Goal: Task Accomplishment & Management: Manage account settings

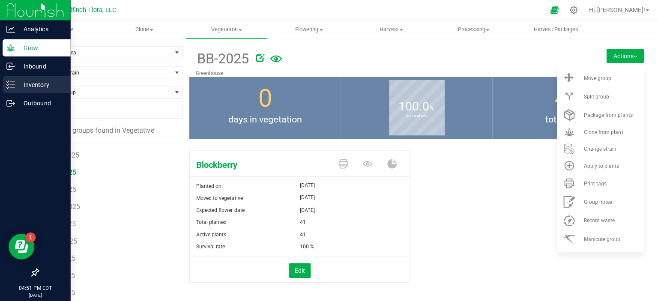
click at [12, 84] on line at bounding box center [12, 84] width 5 height 0
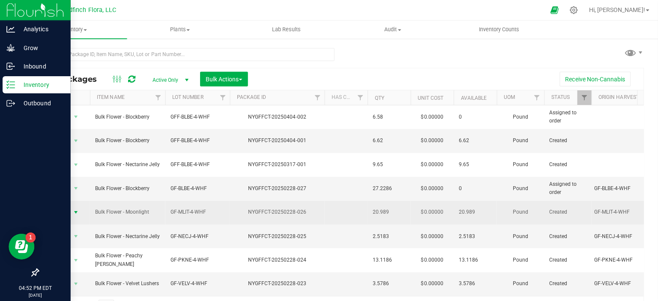
click at [74, 208] on span "select" at bounding box center [75, 211] width 7 height 7
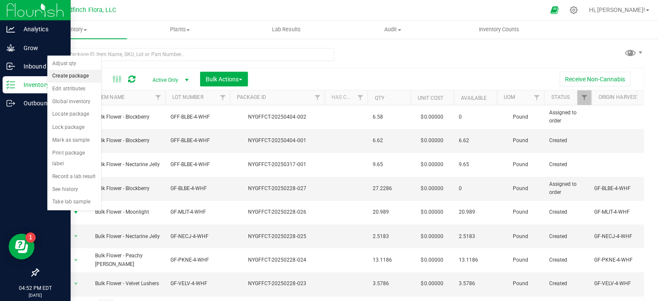
click at [78, 77] on li "Create package" at bounding box center [74, 75] width 54 height 13
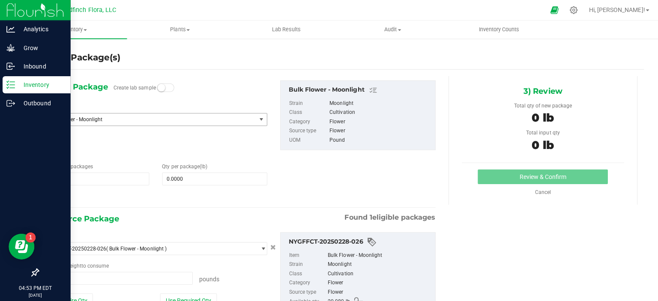
click at [78, 119] on span "Bulk Flower - Moonlight" at bounding box center [145, 119] width 195 height 6
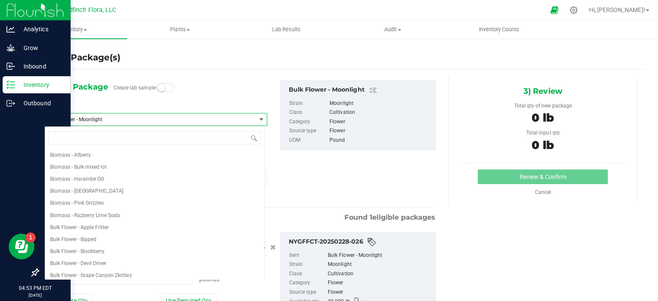
scroll to position [156, 0]
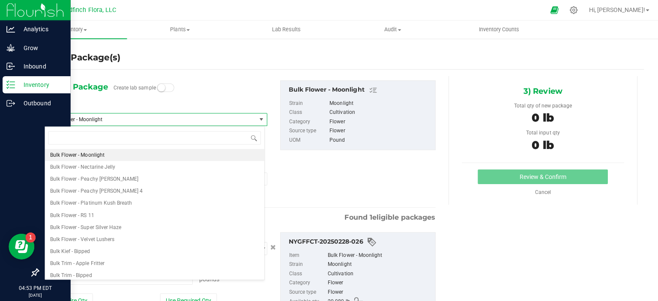
click at [78, 119] on span "Bulk Flower - Moonlight" at bounding box center [145, 119] width 195 height 6
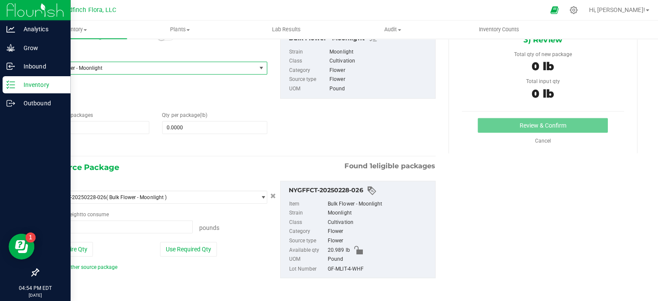
scroll to position [0, 0]
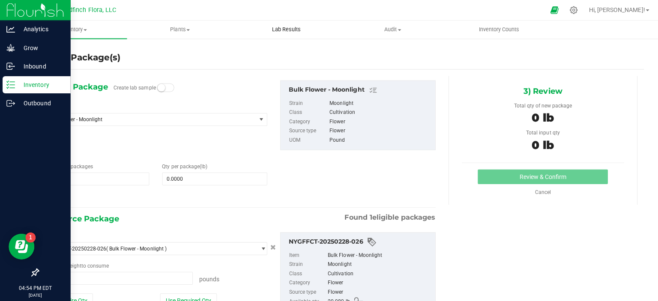
click at [289, 27] on span "Lab Results" at bounding box center [285, 30] width 52 height 8
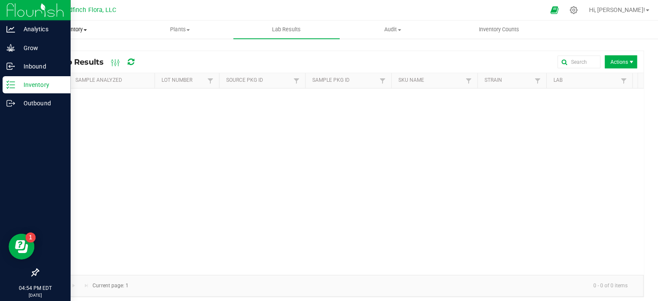
click at [86, 29] on span at bounding box center [84, 30] width 3 height 2
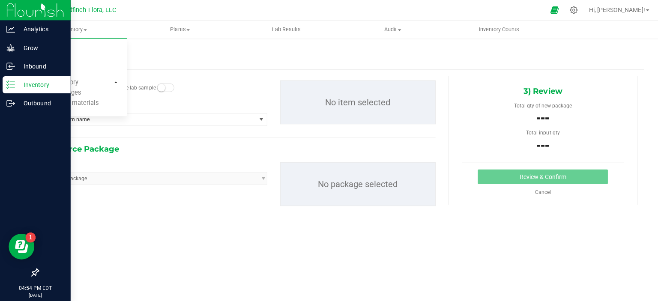
click at [119, 225] on div "1) New Package Create lab sample Select Item Type item name Biomass - Afberry B…" at bounding box center [339, 149] width 603 height 160
click at [257, 119] on span "select" at bounding box center [259, 119] width 7 height 7
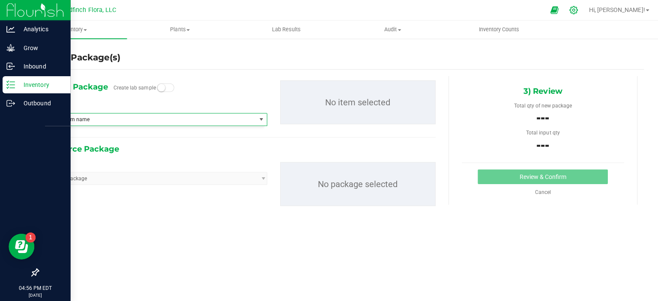
click at [575, 10] on icon at bounding box center [570, 10] width 9 height 9
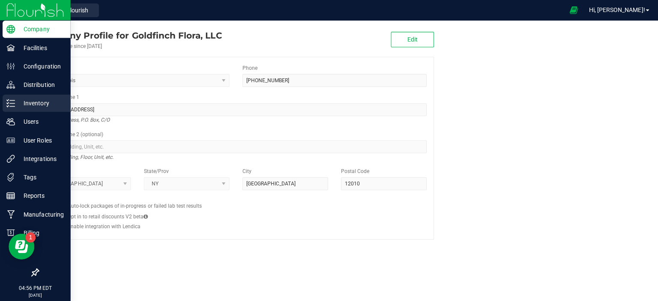
click at [27, 102] on p "Inventory" at bounding box center [40, 103] width 51 height 10
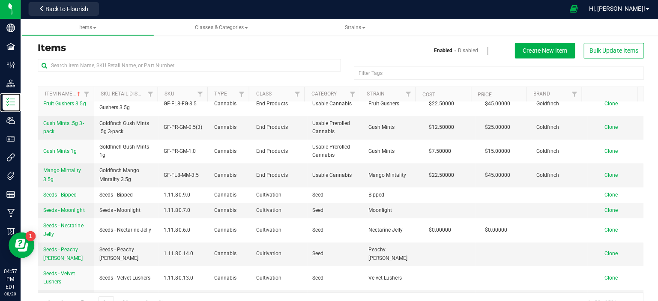
scroll to position [21, 0]
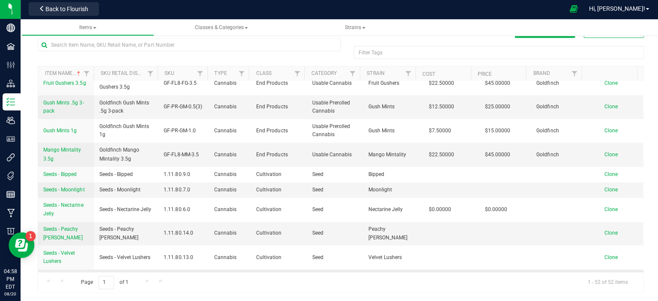
click at [70, 278] on span "Velvet Lushers 3.5g" at bounding box center [65, 281] width 45 height 6
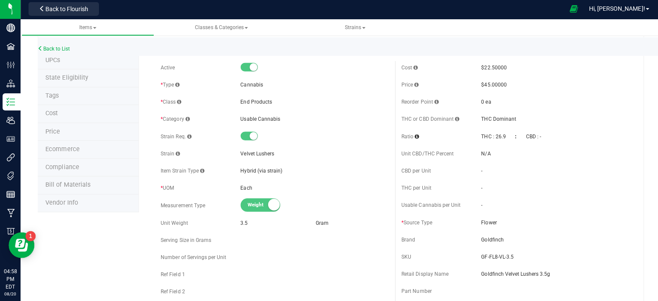
click at [87, 114] on li "Cost" at bounding box center [88, 115] width 101 height 18
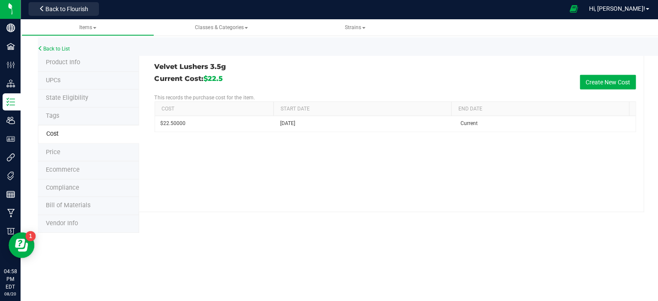
click at [55, 151] on span "Price" at bounding box center [52, 152] width 15 height 7
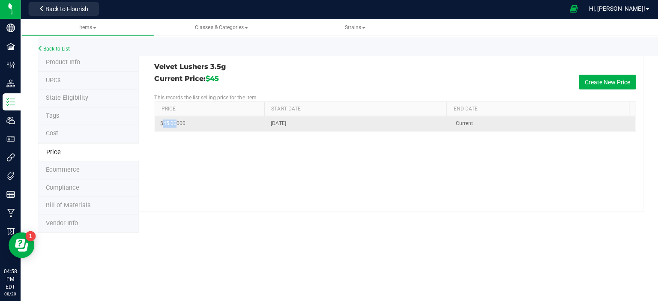
drag, startPoint x: 174, startPoint y: 123, endPoint x: 161, endPoint y: 125, distance: 13.3
click at [161, 125] on span "$45.00000" at bounding box center [171, 124] width 25 height 8
click at [497, 126] on td "Current" at bounding box center [540, 124] width 184 height 15
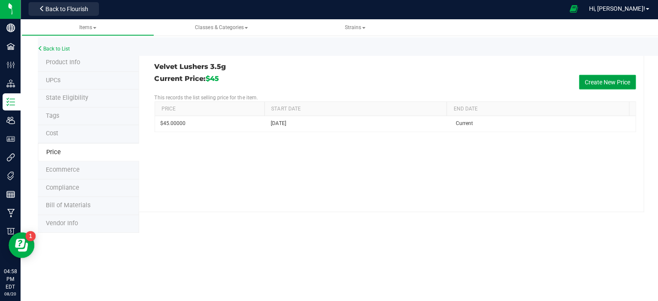
click at [614, 80] on button "Create New Price" at bounding box center [604, 83] width 57 height 15
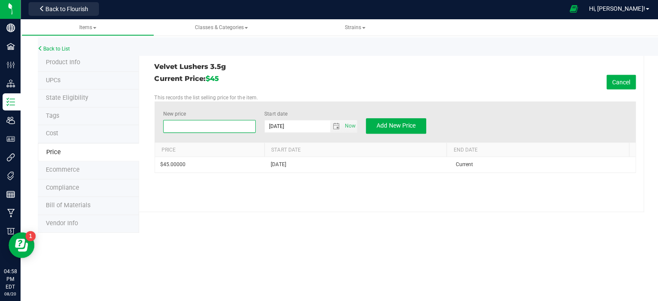
drag, startPoint x: 169, startPoint y: 126, endPoint x: 179, endPoint y: 125, distance: 9.9
click at [179, 125] on span at bounding box center [208, 127] width 92 height 13
type input "17.50"
click at [408, 124] on span "Add New Price" at bounding box center [394, 126] width 39 height 7
type input "$0.00000"
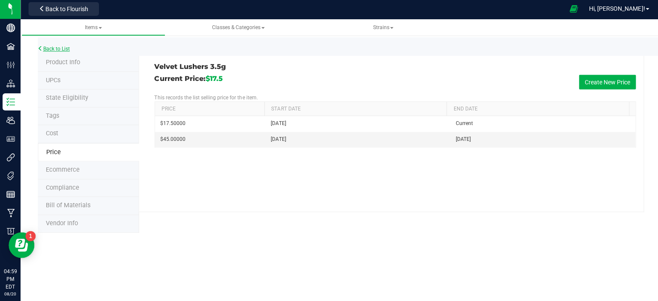
click at [58, 49] on link "Back to List" at bounding box center [54, 50] width 32 height 6
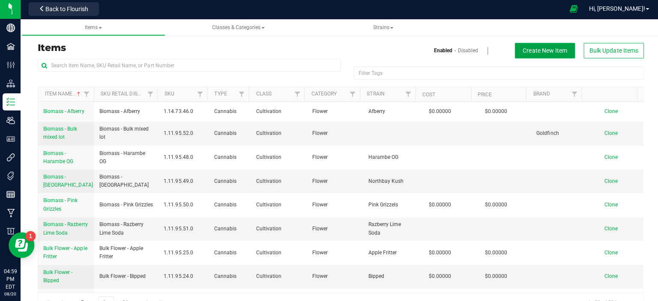
click at [531, 50] on span "Create New Item" at bounding box center [542, 51] width 44 height 7
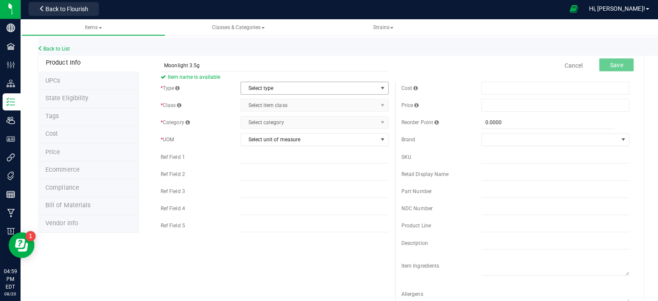
type input "Moonlight 3.5g"
click at [377, 89] on span "select" at bounding box center [380, 89] width 7 height 7
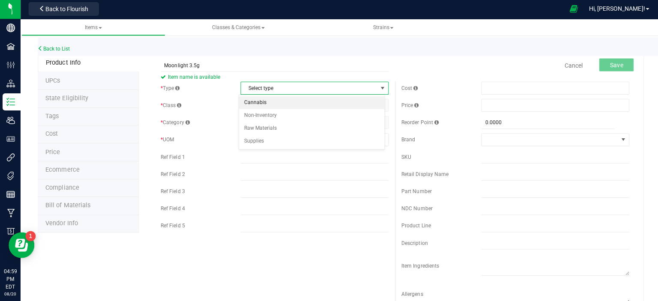
click at [339, 100] on li "Cannabis" at bounding box center [310, 103] width 145 height 13
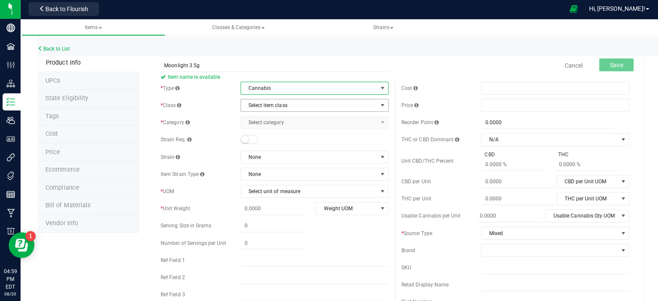
click at [377, 104] on span "select" at bounding box center [380, 106] width 7 height 7
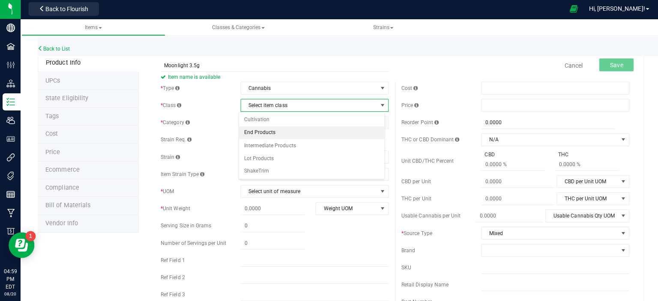
click at [265, 133] on li "End Products" at bounding box center [310, 133] width 145 height 13
click at [378, 121] on span "select" at bounding box center [380, 123] width 7 height 7
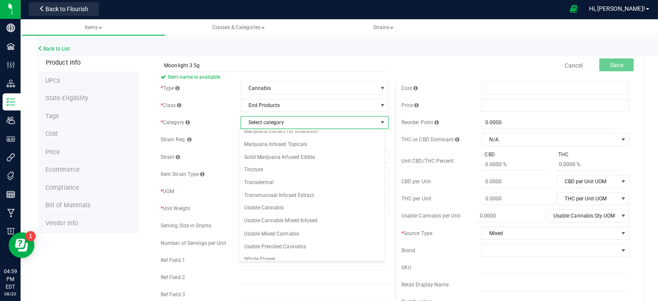
scroll to position [110, 0]
click at [271, 251] on li "Whole Flower" at bounding box center [310, 257] width 145 height 13
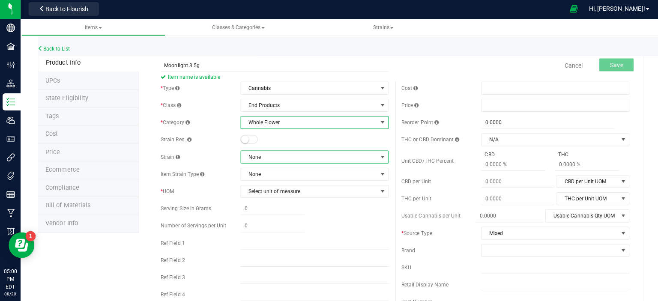
click at [377, 156] on span at bounding box center [380, 157] width 7 height 7
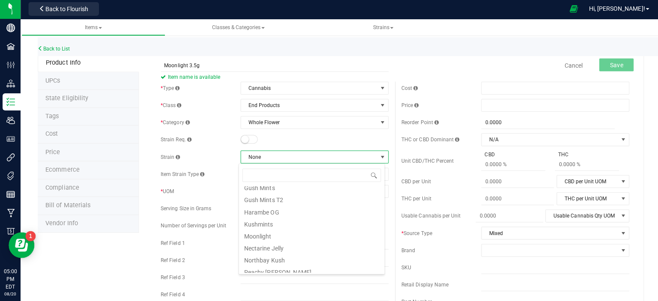
scroll to position [120, 0]
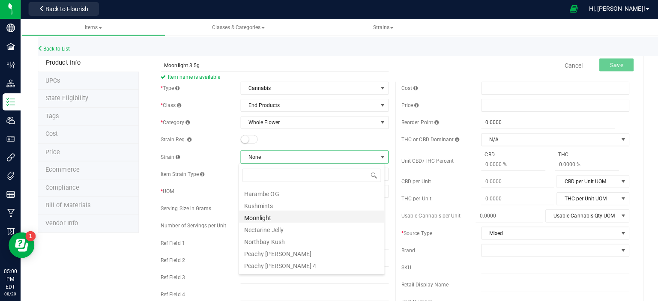
click at [291, 217] on li "Moonlight" at bounding box center [310, 217] width 145 height 12
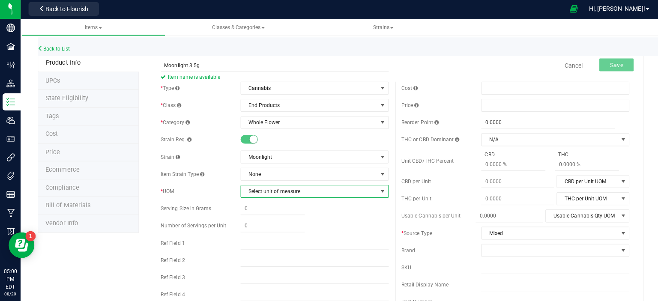
click at [377, 191] on span "select" at bounding box center [380, 191] width 7 height 7
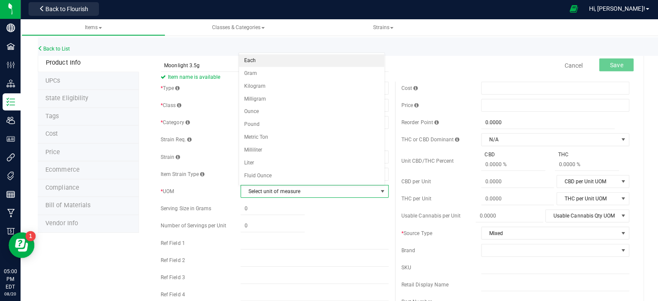
click at [322, 62] on li "Each" at bounding box center [310, 61] width 145 height 13
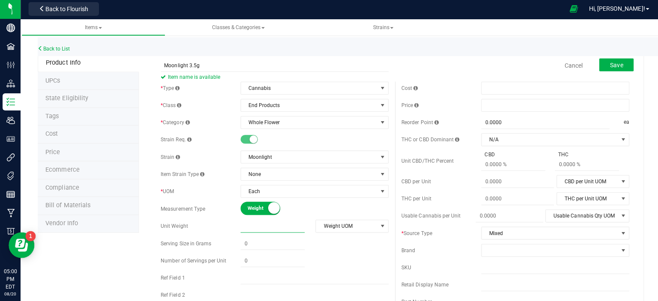
click at [264, 224] on span at bounding box center [271, 226] width 64 height 12
type input "3.5"
type input "3.5000"
click at [377, 225] on span "select" at bounding box center [380, 226] width 7 height 7
click at [358, 150] on li "Gram" at bounding box center [347, 149] width 71 height 13
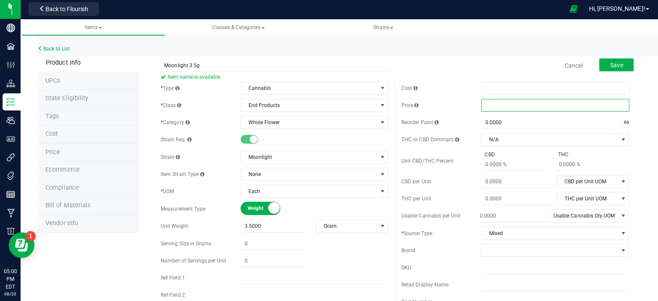
click at [510, 106] on span at bounding box center [552, 106] width 147 height 13
type input "17.50"
type input "$17.50000"
click at [616, 233] on span "select" at bounding box center [619, 233] width 7 height 7
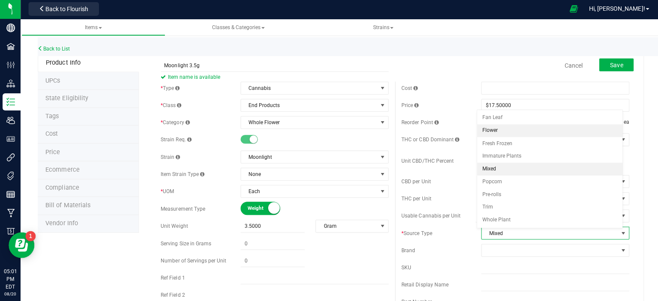
click at [554, 132] on li "Flower" at bounding box center [546, 131] width 145 height 13
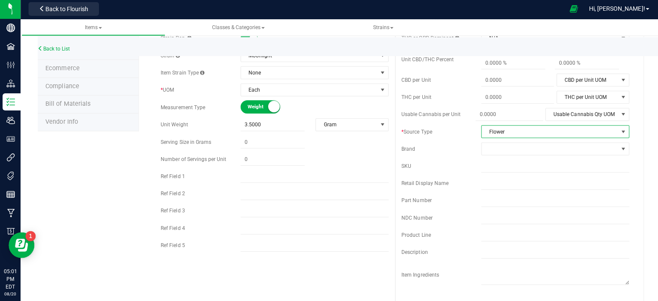
scroll to position [113, 0]
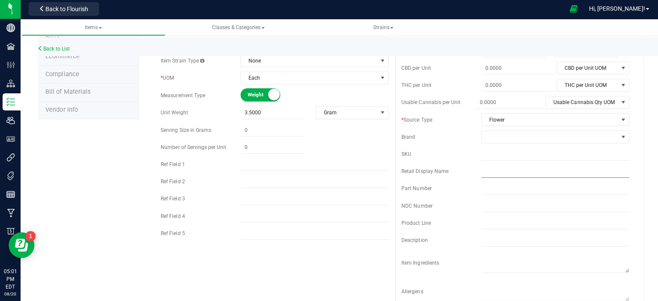
click at [548, 173] on input "text" at bounding box center [552, 171] width 147 height 13
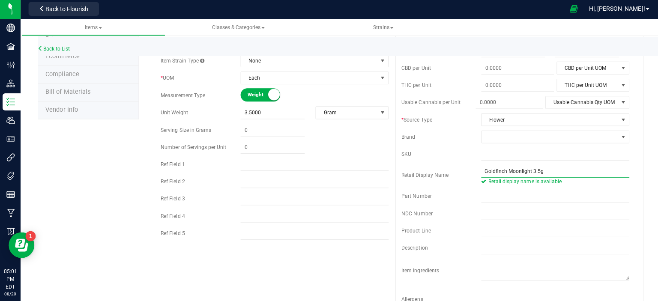
type input "Goldfinch Moonlight 3.5g"
click at [372, 271] on div "* Type Cannabis Select type Cannabis Non-Inventory Raw Materials Supplies * Cla…" at bounding box center [393, 142] width 479 height 345
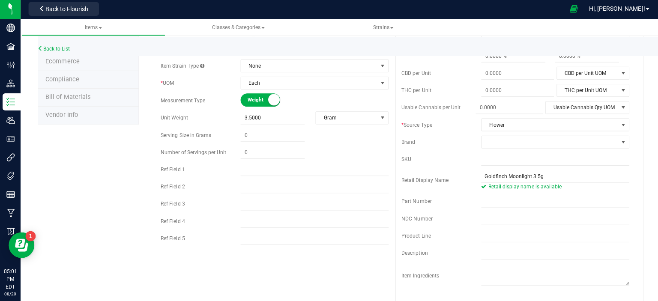
scroll to position [0, 0]
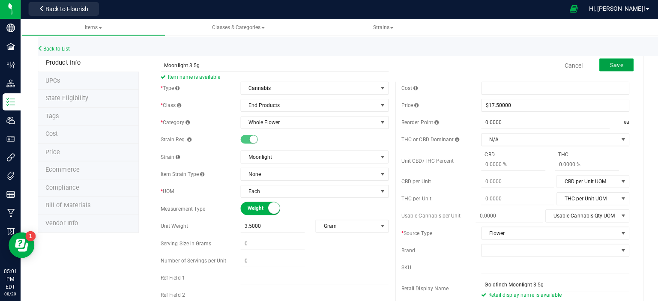
click at [607, 63] on span "Save" at bounding box center [613, 66] width 13 height 7
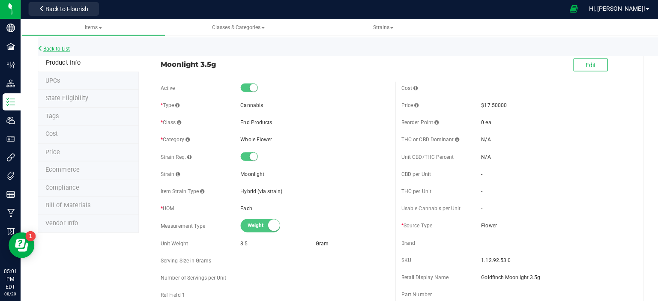
click at [57, 50] on link "Back to List" at bounding box center [54, 50] width 32 height 6
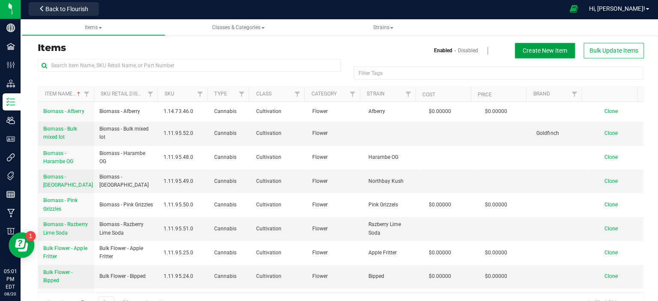
click at [531, 51] on span "Create New Item" at bounding box center [542, 51] width 44 height 7
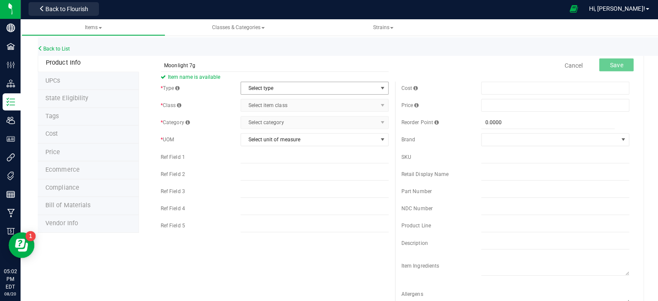
type input "Moonlight 7g"
click at [377, 87] on span "select" at bounding box center [380, 89] width 7 height 7
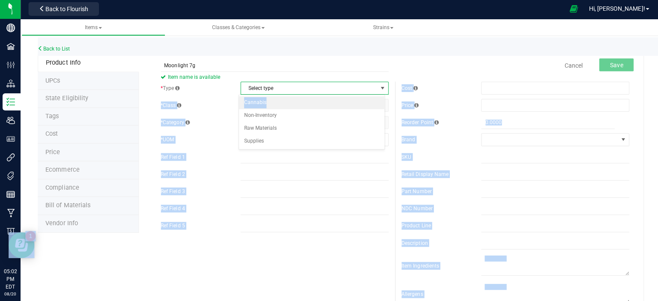
drag, startPoint x: 377, startPoint y: 87, endPoint x: 343, endPoint y: 103, distance: 37.2
click at [343, 103] on body "Company Facilities Configuration Distribution Inventory Users User Roles Integr…" at bounding box center [329, 150] width 658 height 301
click at [260, 104] on li "Cannabis" at bounding box center [310, 103] width 145 height 13
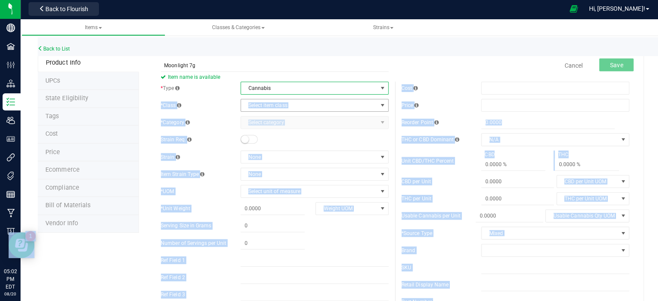
click at [377, 104] on span "select" at bounding box center [380, 106] width 7 height 7
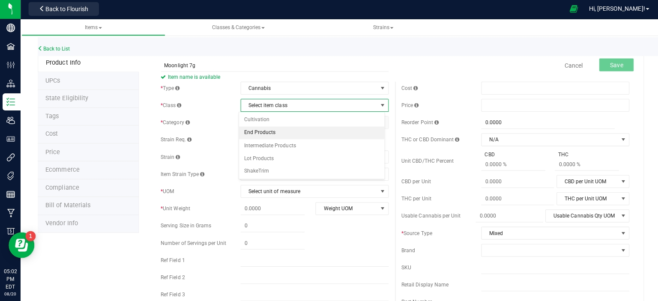
click at [304, 131] on li "End Products" at bounding box center [310, 133] width 145 height 13
click at [377, 123] on span "select" at bounding box center [380, 123] width 7 height 7
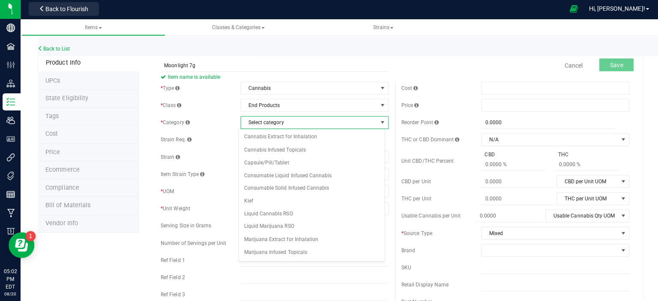
scroll to position [110, 0]
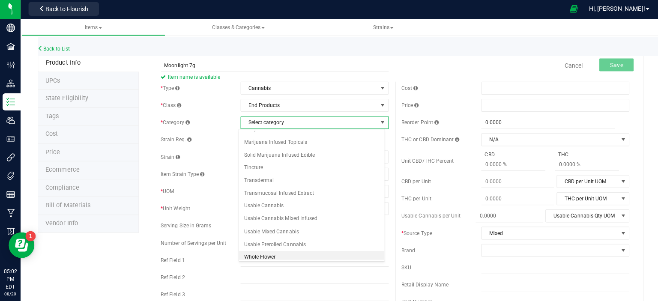
click at [286, 256] on li "Whole Flower" at bounding box center [310, 257] width 145 height 13
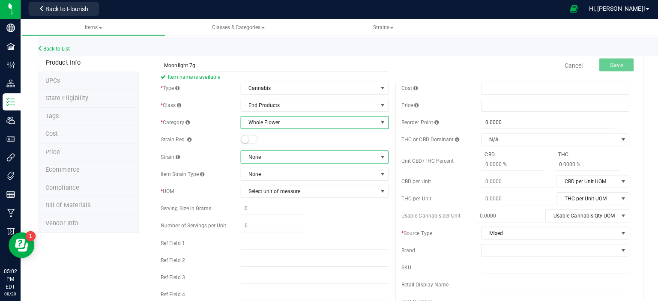
click at [377, 158] on span at bounding box center [380, 157] width 7 height 7
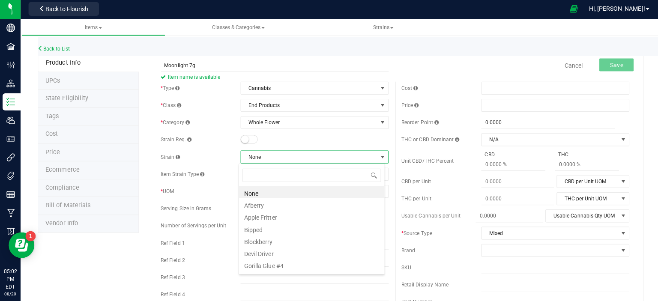
scroll to position [12, 146]
type input "mo"
click at [310, 193] on li "Moonlight" at bounding box center [310, 193] width 145 height 12
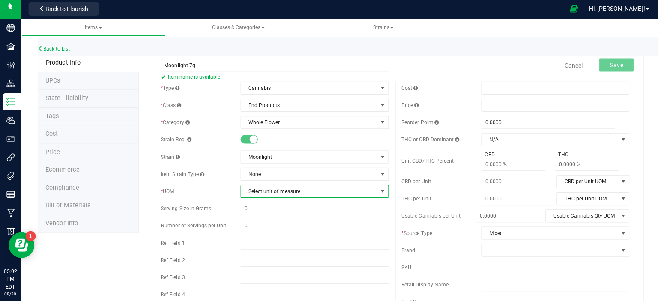
click at [377, 188] on span "select" at bounding box center [380, 191] width 7 height 7
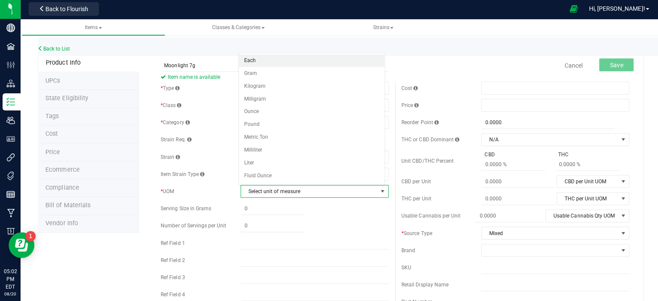
click at [336, 61] on li "Each" at bounding box center [310, 61] width 145 height 13
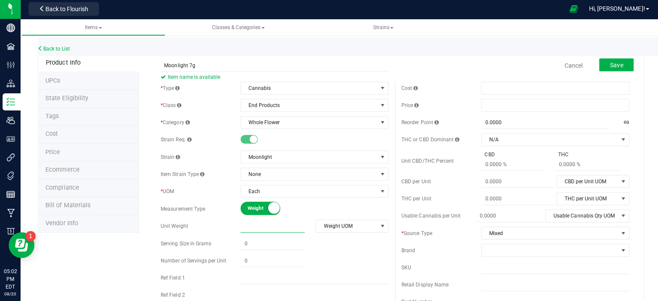
click at [295, 229] on span at bounding box center [271, 226] width 64 height 12
type input "7"
type input "7.0000"
click at [377, 226] on span "select" at bounding box center [380, 226] width 7 height 7
click at [362, 150] on li "Gram" at bounding box center [347, 149] width 71 height 13
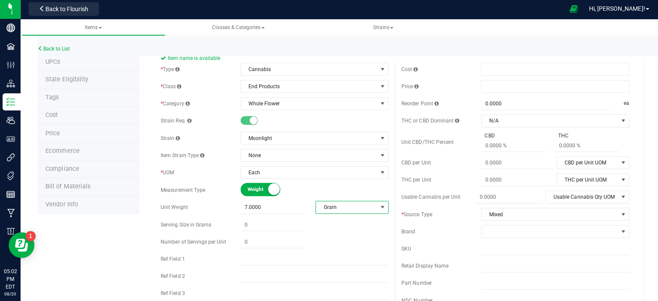
scroll to position [0, 0]
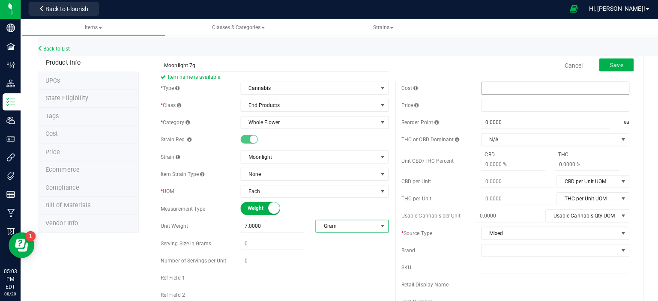
click at [514, 87] on span at bounding box center [552, 89] width 147 height 13
type input "35.00"
type input "$35.00000"
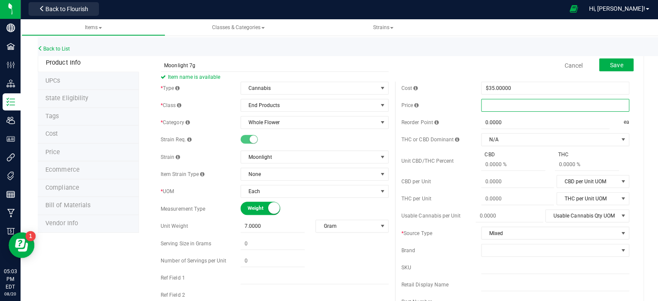
click at [509, 103] on span at bounding box center [552, 106] width 147 height 13
type input "35.00"
type input "$35.00000"
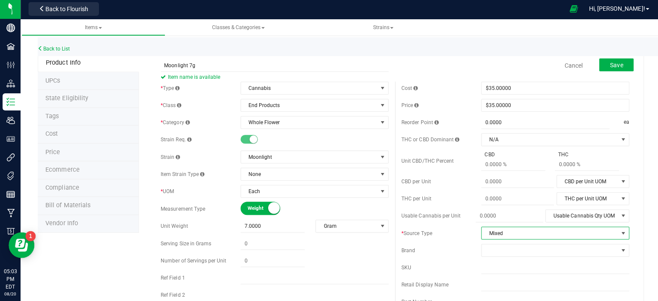
click at [616, 233] on span "select" at bounding box center [619, 233] width 7 height 7
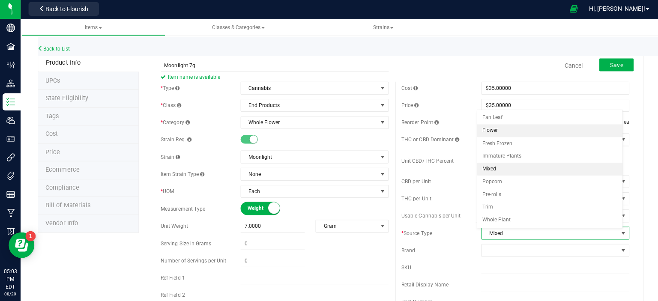
click at [592, 131] on li "Flower" at bounding box center [546, 131] width 145 height 13
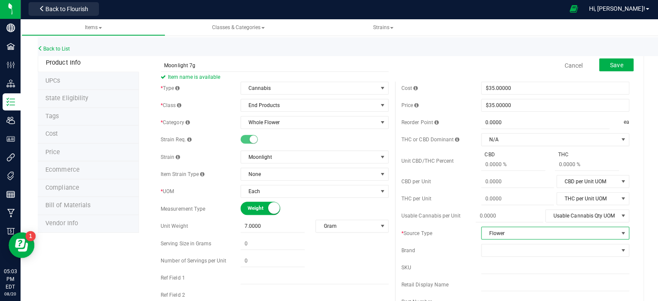
click at [616, 249] on span at bounding box center [619, 250] width 7 height 7
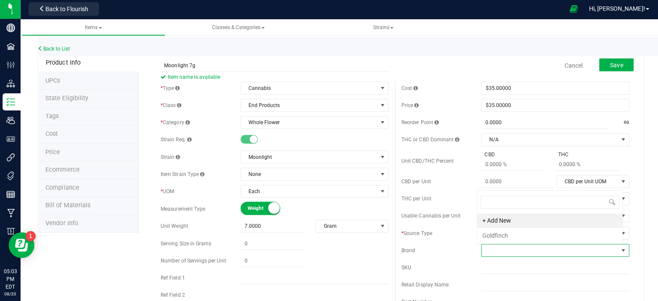
scroll to position [12, 144]
click at [603, 235] on li "Goldfinch" at bounding box center [546, 235] width 145 height 15
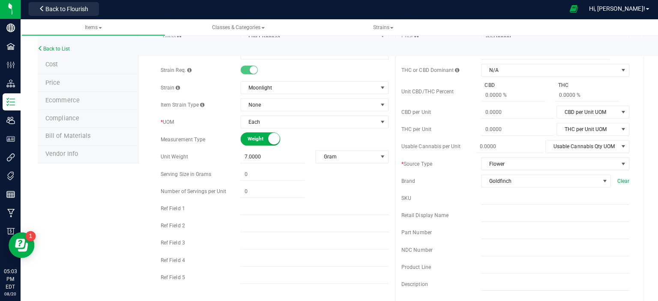
scroll to position [113, 0]
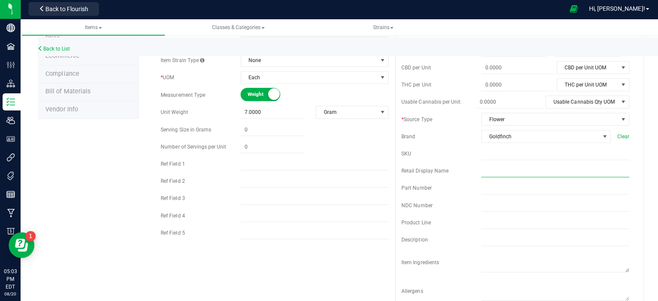
click at [479, 169] on input "text" at bounding box center [552, 171] width 147 height 13
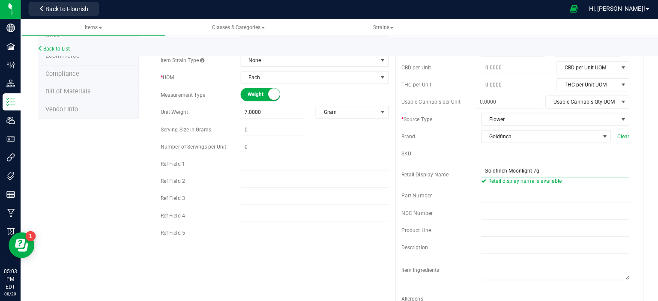
type input "Goldfinch Moonlight 7g"
click at [643, 219] on div "Back to List Product Info UPCs State Eligibility Tags Cost Price Ecommerce Comp…" at bounding box center [339, 271] width 637 height 721
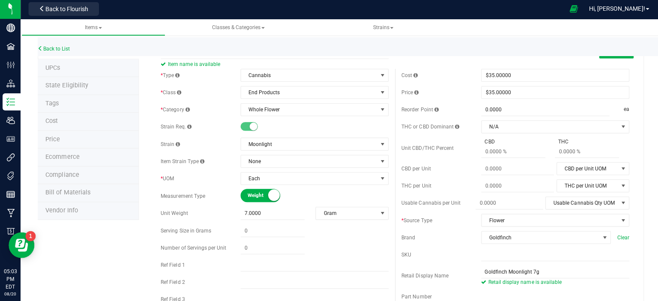
scroll to position [0, 0]
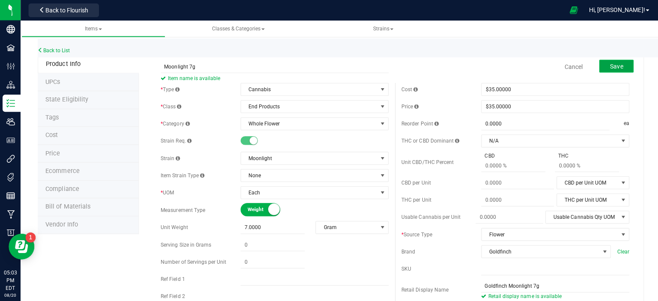
click at [607, 65] on span "Save" at bounding box center [613, 66] width 13 height 7
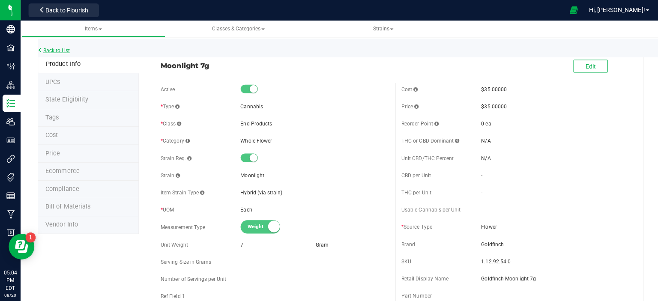
click at [65, 47] on link "Back to List" at bounding box center [54, 50] width 32 height 6
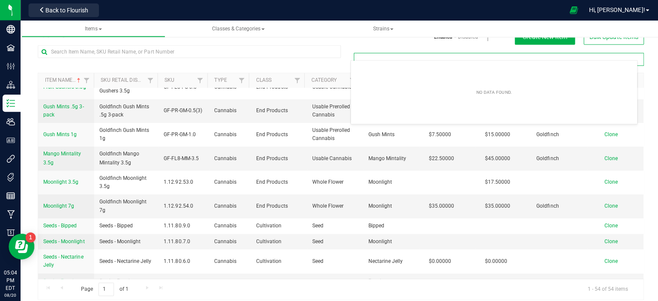
scroll to position [15, 0]
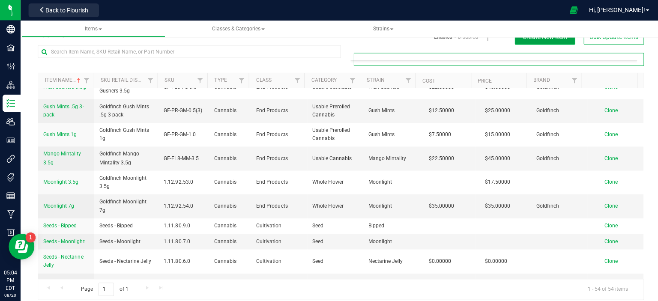
click at [528, 39] on span "Create New Item" at bounding box center [542, 36] width 44 height 7
type input "Filter Tags"
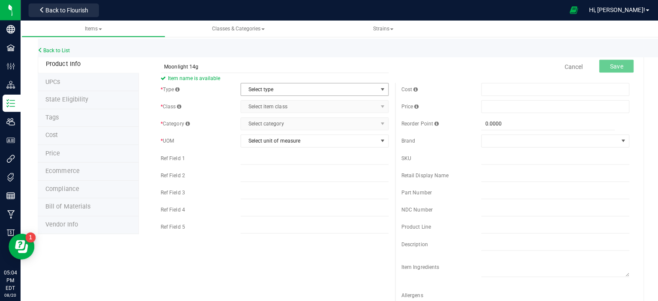
type input "Moonlight 14g"
click at [377, 90] on span "select" at bounding box center [380, 89] width 7 height 7
click at [318, 104] on li "Cannabis" at bounding box center [310, 103] width 145 height 13
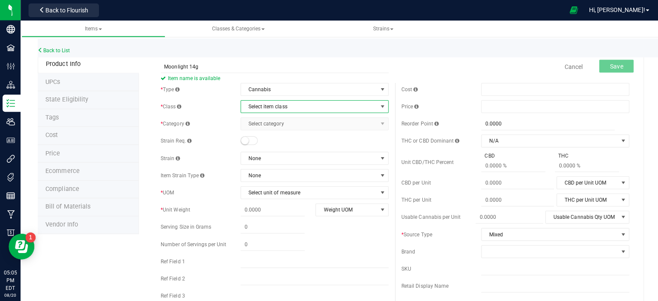
click at [377, 104] on span "select" at bounding box center [380, 106] width 7 height 7
click at [357, 130] on li "End Products" at bounding box center [310, 133] width 145 height 13
click at [377, 122] on span "select" at bounding box center [380, 123] width 7 height 7
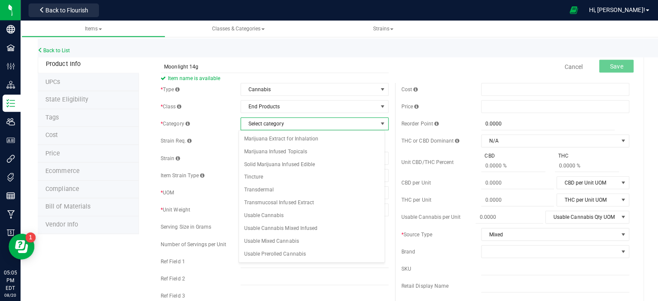
scroll to position [110, 0]
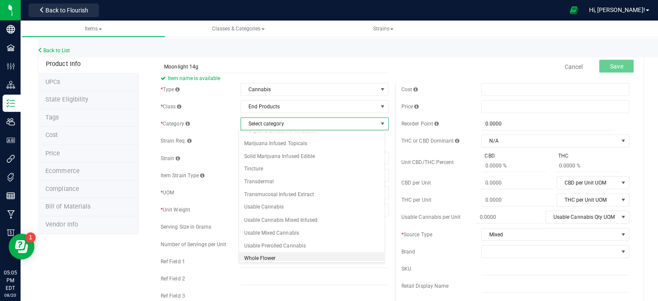
click at [269, 252] on li "Whole Flower" at bounding box center [310, 257] width 145 height 13
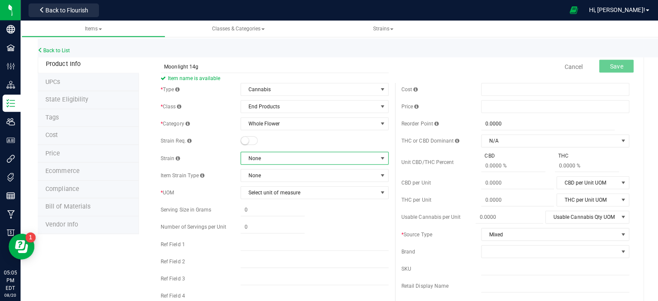
click at [377, 158] on span at bounding box center [380, 157] width 7 height 7
type input "mo"
click at [288, 193] on li "Moonlight" at bounding box center [310, 193] width 145 height 12
click at [377, 190] on span "select" at bounding box center [380, 191] width 7 height 7
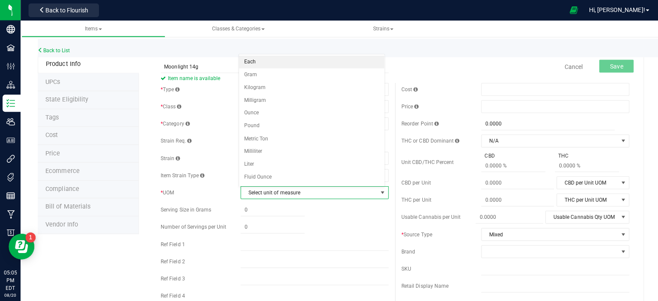
click at [345, 62] on li "Each" at bounding box center [310, 61] width 145 height 13
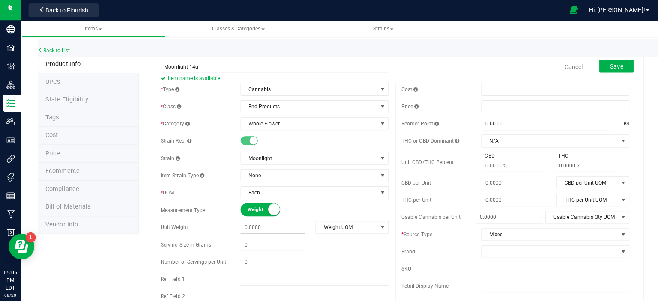
click at [279, 224] on span at bounding box center [271, 226] width 64 height 12
type input "14"
type input "14.0000"
click at [377, 223] on span "select" at bounding box center [380, 226] width 7 height 7
click at [349, 146] on li "Gram" at bounding box center [347, 149] width 71 height 13
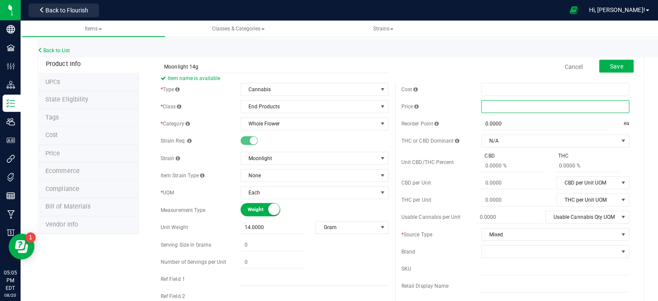
click at [510, 103] on span at bounding box center [552, 106] width 147 height 13
type input "50.00"
type input "$50.00000"
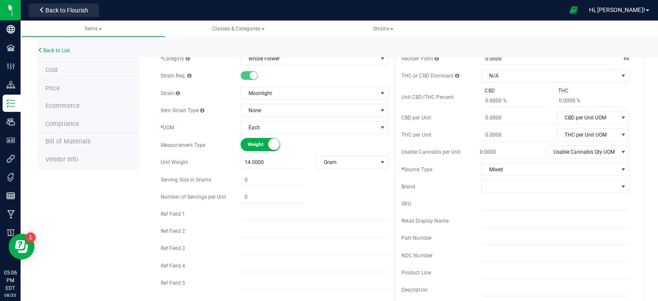
scroll to position [62, 0]
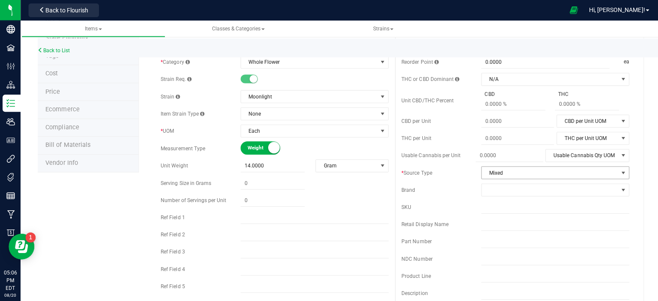
click at [616, 171] on span "select" at bounding box center [619, 171] width 7 height 7
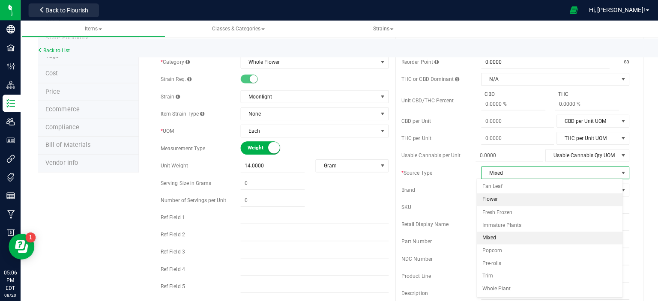
click at [546, 202] on li "Flower" at bounding box center [546, 198] width 145 height 13
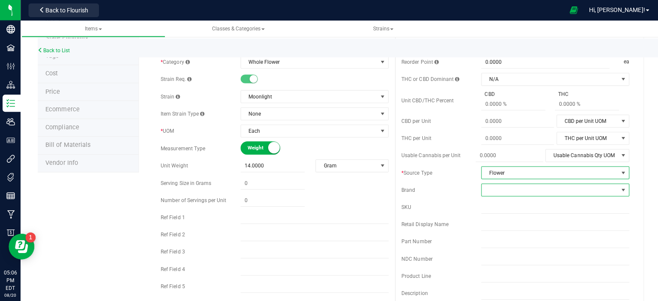
click at [616, 186] on span at bounding box center [619, 188] width 7 height 7
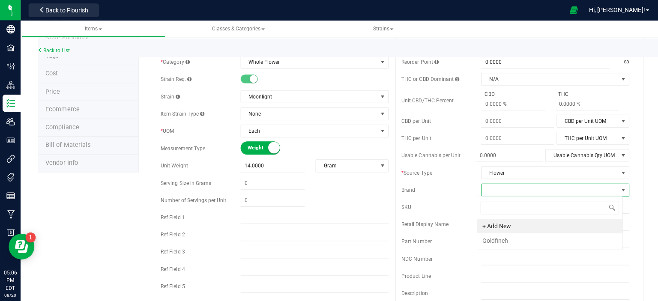
scroll to position [12, 146]
click at [513, 241] on li "Goldfinch" at bounding box center [546, 239] width 145 height 15
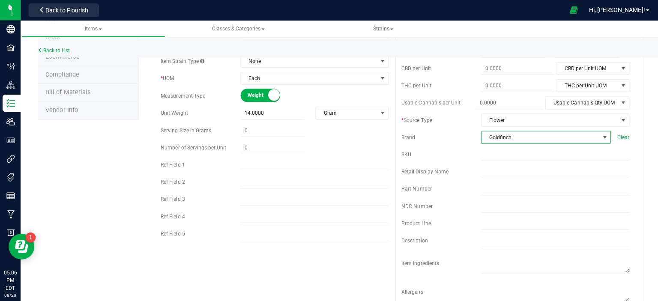
scroll to position [107, 0]
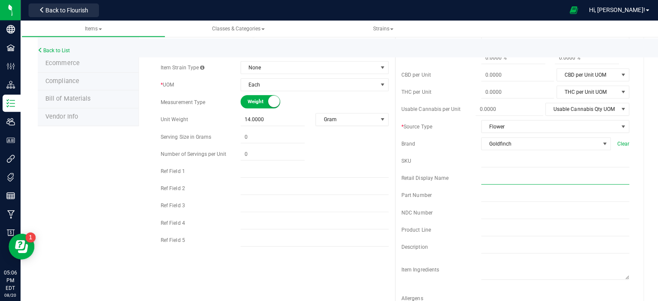
click at [548, 173] on input "text" at bounding box center [552, 177] width 147 height 13
click at [504, 154] on input "text" at bounding box center [552, 160] width 147 height 13
click at [504, 155] on input "text" at bounding box center [552, 160] width 147 height 13
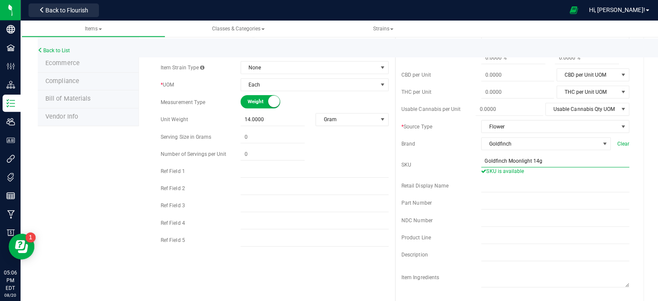
type input "Goldfinch Moonlight 14g"
click at [302, 279] on div "* Type Cannabis Select type Cannabis Non-Inventory Raw Materials Supplies * Cla…" at bounding box center [393, 147] width 479 height 345
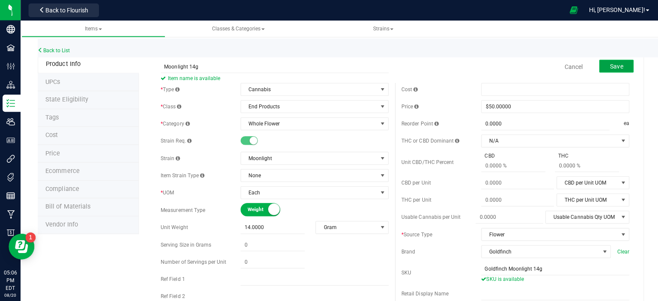
click at [607, 63] on span "Save" at bounding box center [613, 66] width 13 height 7
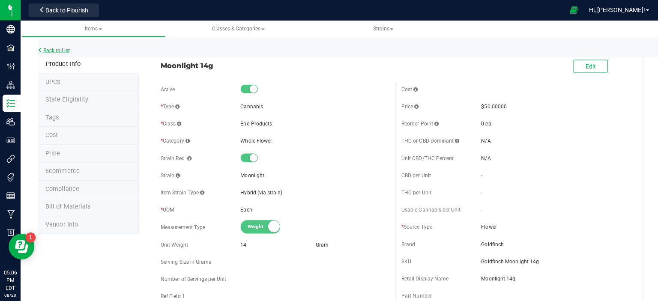
click at [50, 49] on link "Back to List" at bounding box center [54, 50] width 32 height 6
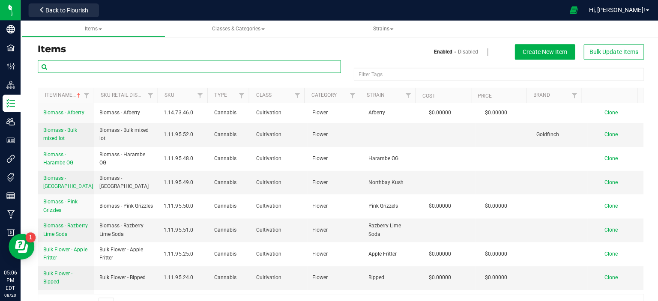
click at [205, 68] on input "text" at bounding box center [188, 66] width 301 height 13
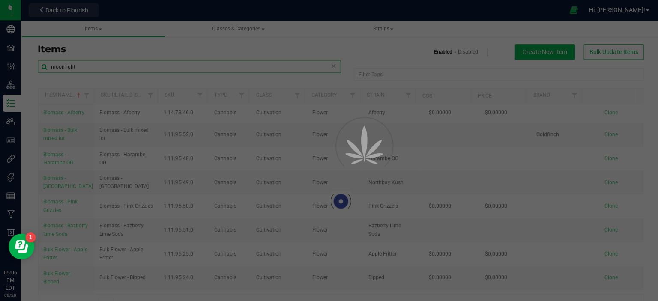
type input "moonlight"
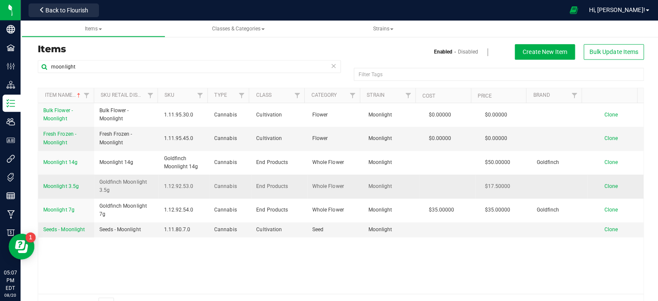
click at [62, 185] on span "Moonlight 3.5g" at bounding box center [60, 185] width 35 height 6
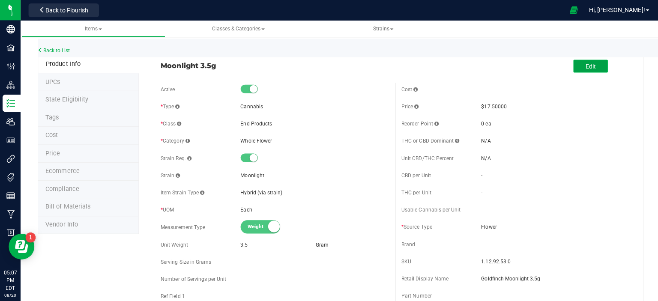
click at [586, 65] on button "Edit" at bounding box center [587, 66] width 34 height 13
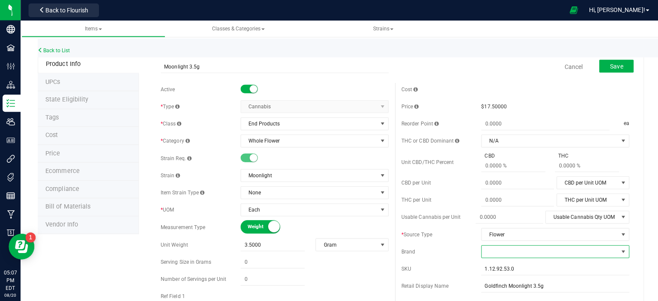
click at [616, 248] on span at bounding box center [619, 250] width 7 height 7
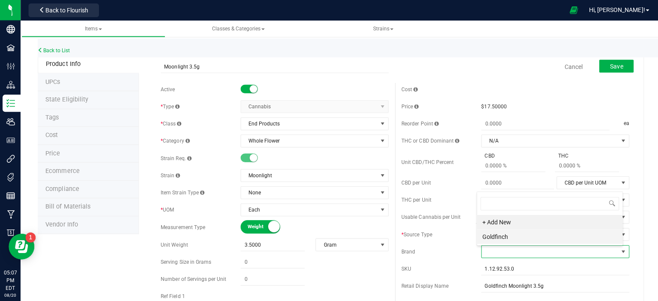
click at [593, 232] on li "Goldfinch" at bounding box center [546, 235] width 145 height 15
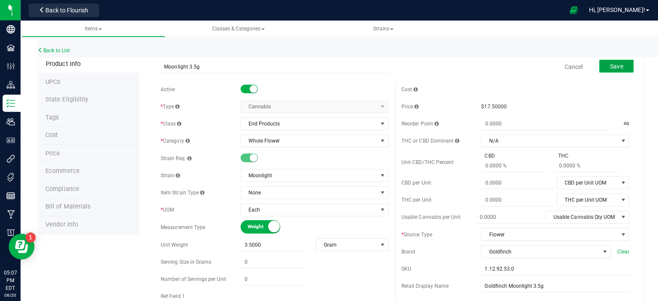
click at [611, 66] on span "Save" at bounding box center [613, 66] width 13 height 7
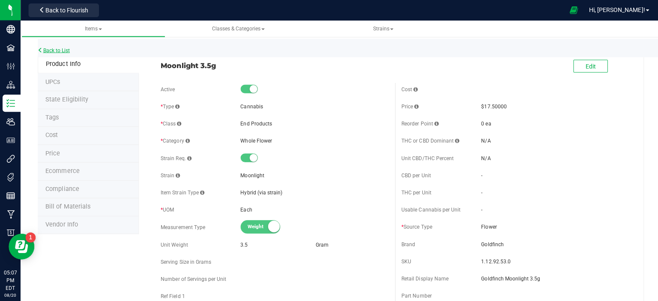
click at [60, 51] on link "Back to List" at bounding box center [54, 50] width 32 height 6
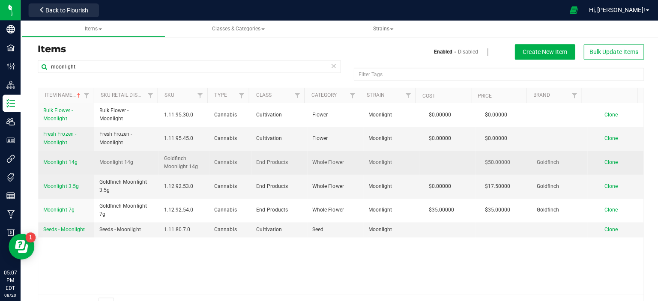
click at [51, 160] on span "Moonlight 14g" at bounding box center [60, 161] width 34 height 6
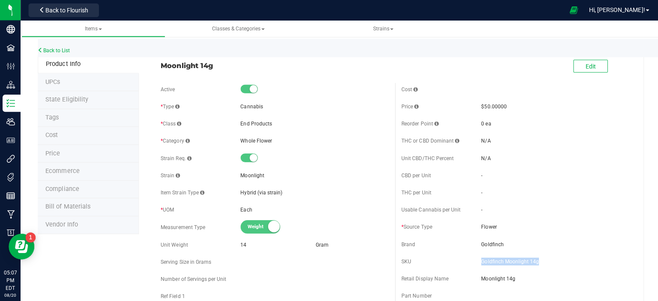
drag, startPoint x: 534, startPoint y: 260, endPoint x: 458, endPoint y: 258, distance: 76.6
click at [458, 258] on div "SKU Goldfinch Moonlight 14g" at bounding box center [512, 260] width 226 height 13
click at [589, 65] on button "Edit" at bounding box center [587, 66] width 34 height 13
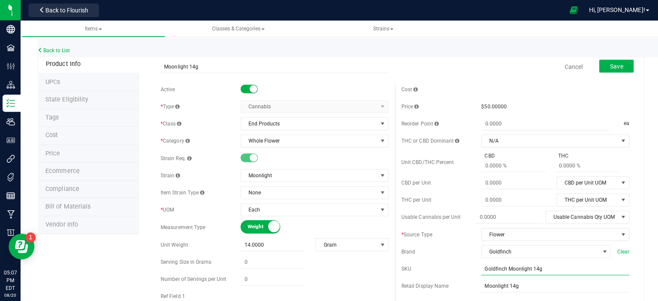
drag, startPoint x: 563, startPoint y: 268, endPoint x: 451, endPoint y: 261, distance: 112.0
click at [451, 261] on div "SKU Goldfinch Moonlight 14g" at bounding box center [512, 267] width 226 height 13
click at [479, 284] on input "Moonlight 14g" at bounding box center [552, 284] width 147 height 13
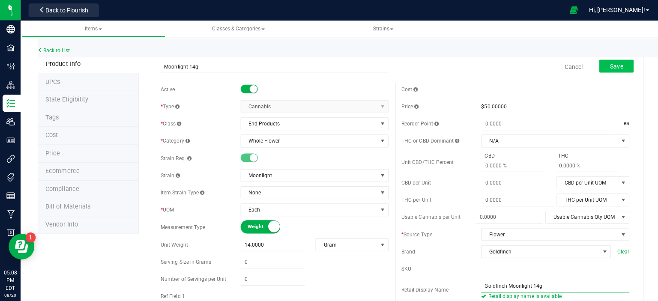
type input "Goldfinch Moonlight 14g"
click at [609, 65] on span "Save" at bounding box center [613, 66] width 13 height 7
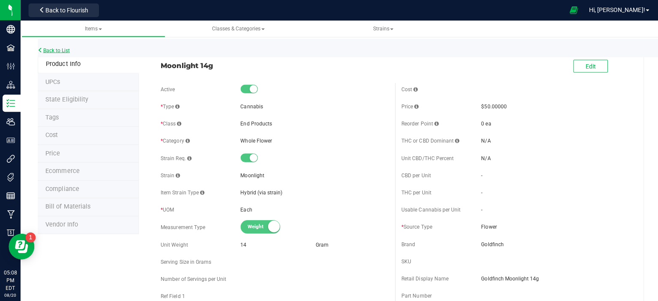
click at [51, 48] on link "Back to List" at bounding box center [54, 50] width 32 height 6
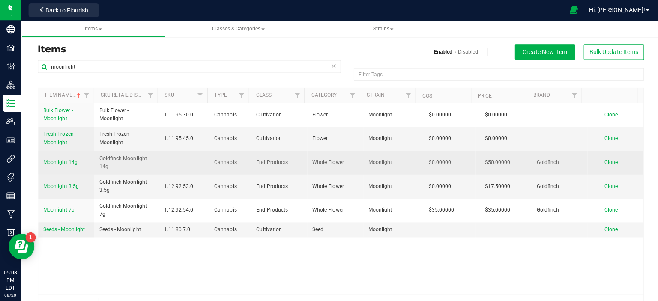
click at [57, 158] on span "Moonlight 14g" at bounding box center [60, 161] width 34 height 6
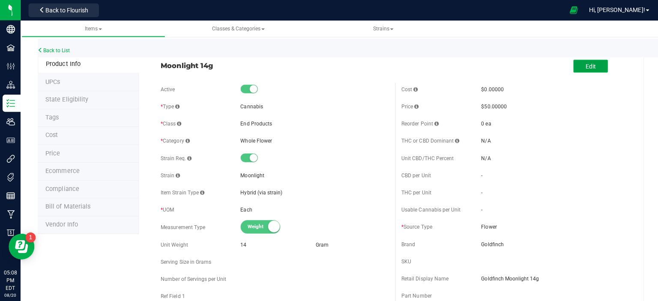
click at [582, 65] on span "Edit" at bounding box center [587, 66] width 10 height 7
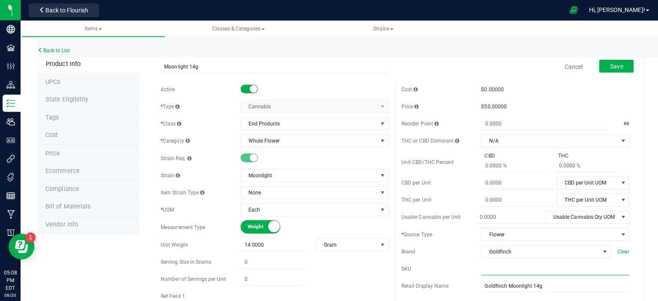
click at [518, 266] on input "text" at bounding box center [552, 267] width 147 height 13
type input "1.12.92.54.0"
click at [607, 65] on span "Save" at bounding box center [613, 66] width 13 height 7
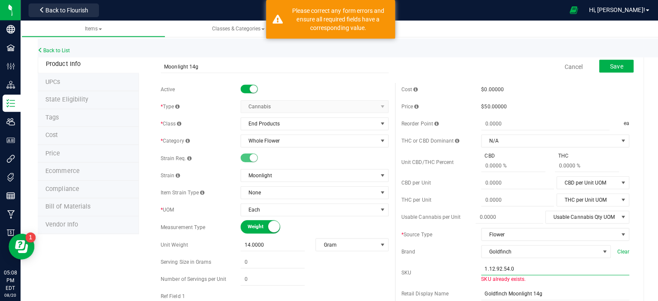
click at [532, 264] on input "1.12.92.54.0" at bounding box center [552, 267] width 147 height 13
drag, startPoint x: 532, startPoint y: 264, endPoint x: 446, endPoint y: 270, distance: 86.3
click at [446, 270] on div "SKU 1.12.92.54.0 SKU already exists." at bounding box center [512, 271] width 226 height 21
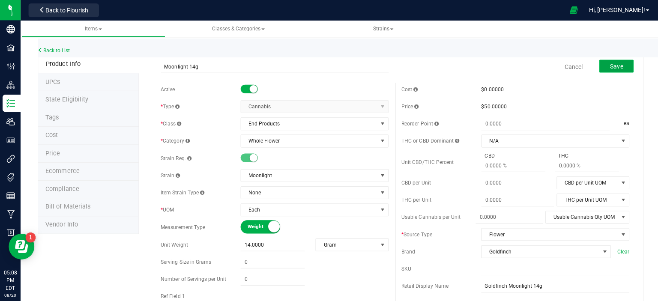
click at [607, 67] on span "Save" at bounding box center [613, 66] width 13 height 7
click at [479, 267] on input "text" at bounding box center [552, 267] width 147 height 13
click at [625, 85] on div "Cost $0.00000 Price $50.00000 Reorder Point ea THC or CBD Dominant" at bounding box center [512, 252] width 239 height 338
click at [607, 67] on span "Save" at bounding box center [613, 66] width 13 height 7
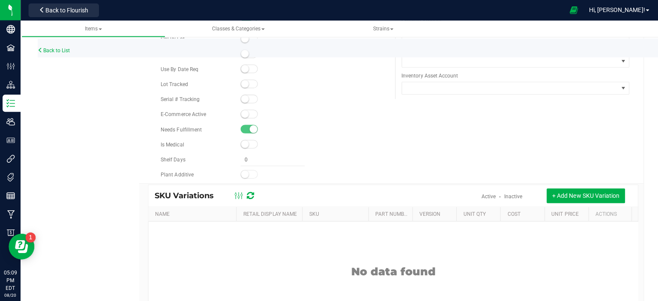
scroll to position [530, 0]
click at [249, 192] on icon at bounding box center [248, 194] width 7 height 9
click at [566, 131] on div "Rules Sellable Sell By Lot" at bounding box center [393, 89] width 479 height 185
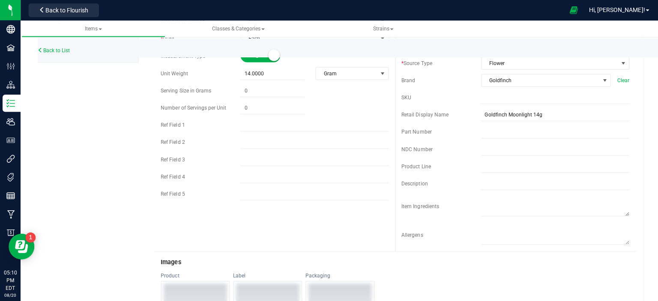
scroll to position [191, 0]
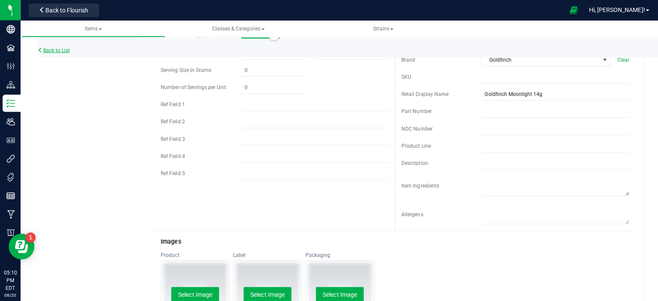
click at [60, 48] on link "Back to List" at bounding box center [54, 50] width 32 height 6
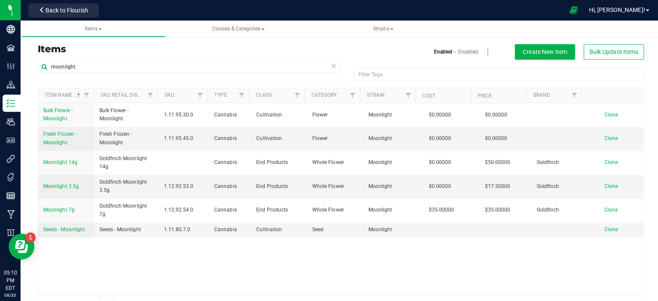
click at [329, 65] on icon at bounding box center [332, 65] width 6 height 10
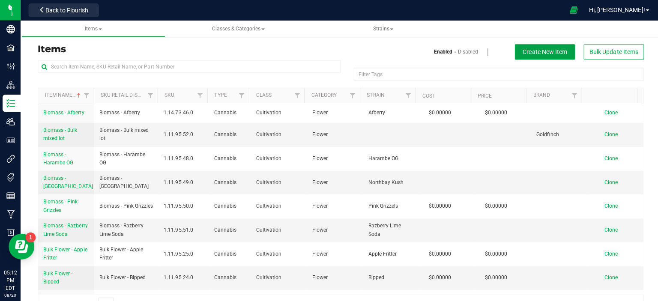
click at [545, 51] on span "Create New Item" at bounding box center [542, 51] width 44 height 7
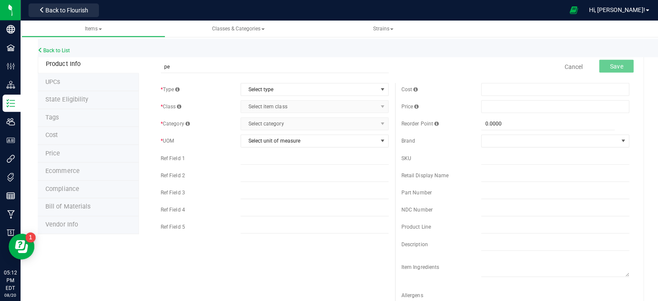
type input "p"
type input "Peachy [PERSON_NAME] 3.5g"
click at [378, 88] on span "select" at bounding box center [380, 89] width 7 height 7
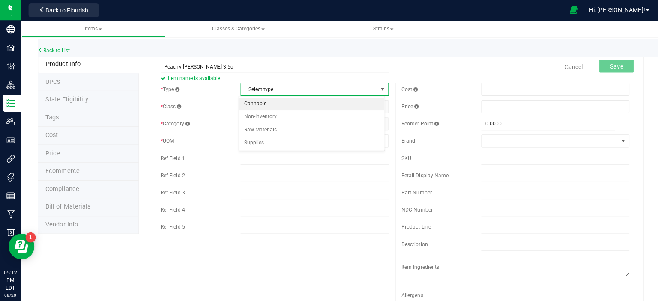
click at [310, 108] on li "Cannabis" at bounding box center [310, 103] width 145 height 13
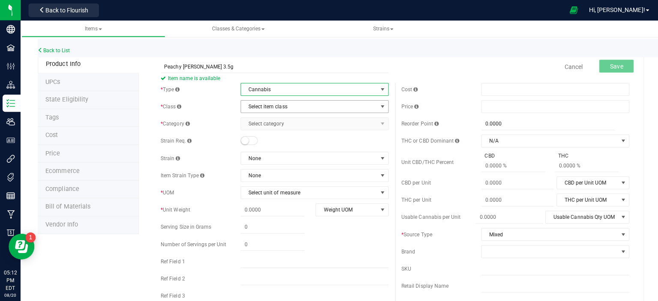
click at [377, 104] on span "select" at bounding box center [380, 106] width 7 height 7
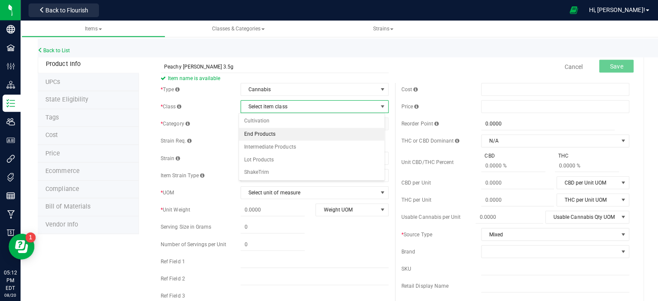
click at [316, 137] on li "End Products" at bounding box center [310, 133] width 145 height 13
click at [377, 122] on span "select" at bounding box center [380, 123] width 7 height 7
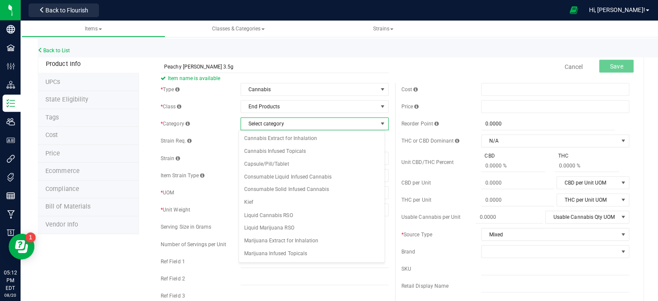
scroll to position [110, 0]
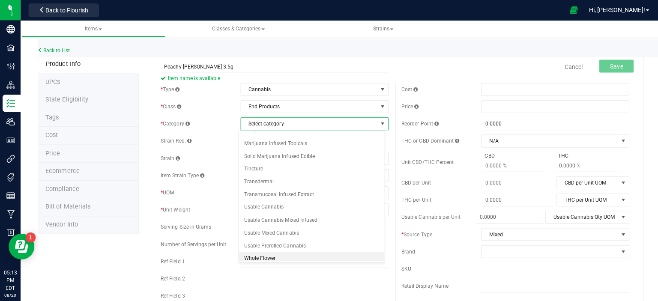
click at [300, 253] on li "Whole Flower" at bounding box center [310, 257] width 145 height 13
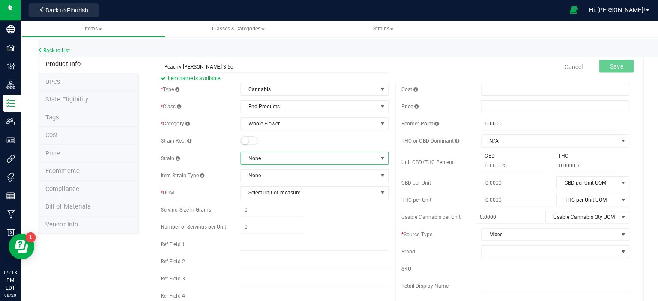
click at [378, 156] on span at bounding box center [380, 157] width 7 height 7
type input "p"
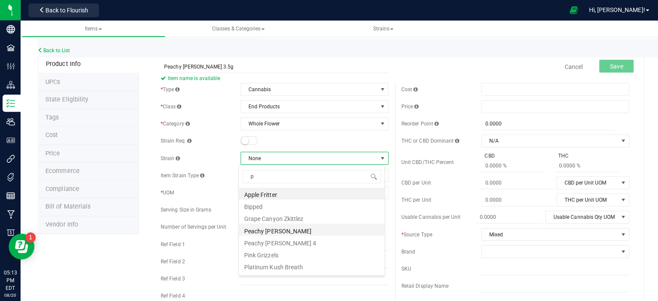
click at [279, 229] on li "Peachy [PERSON_NAME]" at bounding box center [310, 229] width 145 height 12
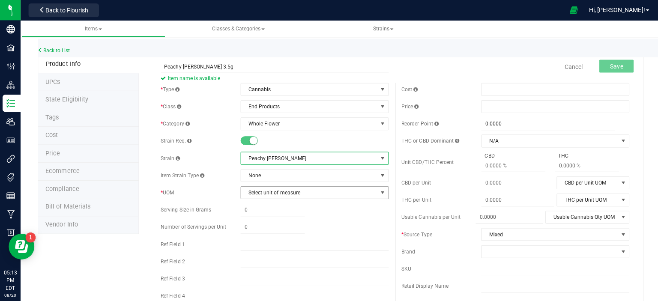
click at [377, 191] on span "select" at bounding box center [380, 191] width 7 height 7
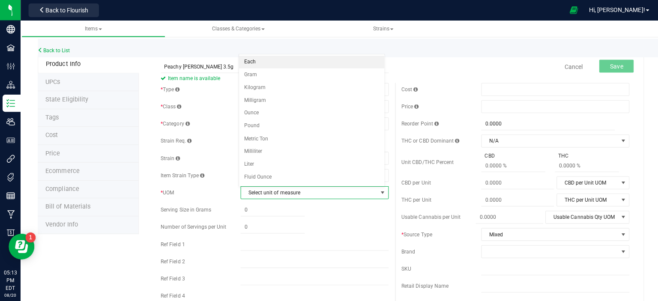
click at [342, 66] on li "Each" at bounding box center [310, 61] width 145 height 13
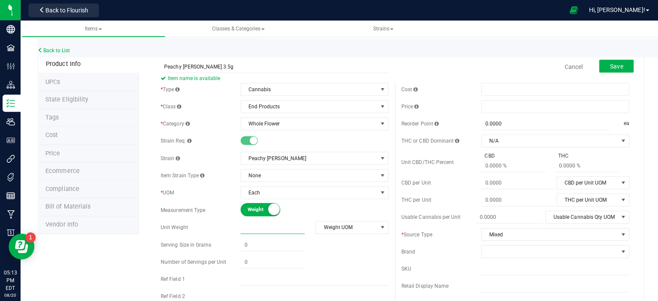
click at [291, 226] on span at bounding box center [271, 226] width 64 height 12
type input "3.5"
type input "3.5000"
click at [377, 223] on span "select" at bounding box center [380, 226] width 7 height 7
click at [351, 147] on li "Gram" at bounding box center [347, 149] width 71 height 13
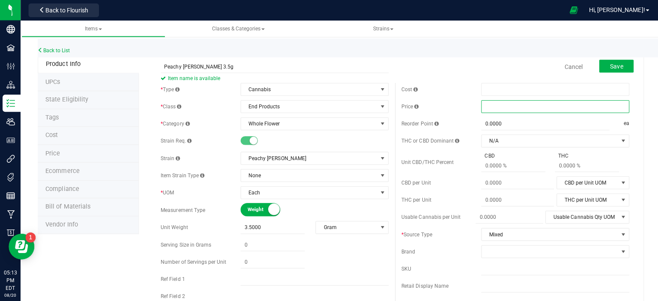
click at [528, 106] on span at bounding box center [552, 106] width 147 height 13
type input "17.50"
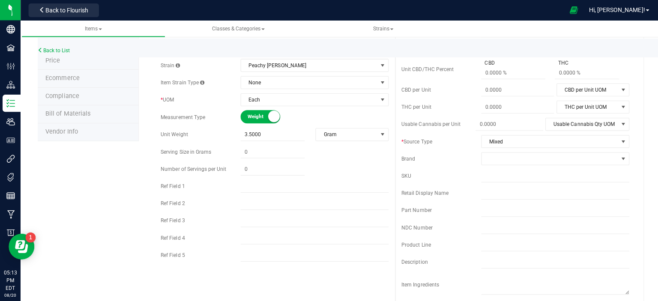
scroll to position [94, 0]
type input "$17.50000"
click at [616, 140] on span "select" at bounding box center [619, 139] width 7 height 7
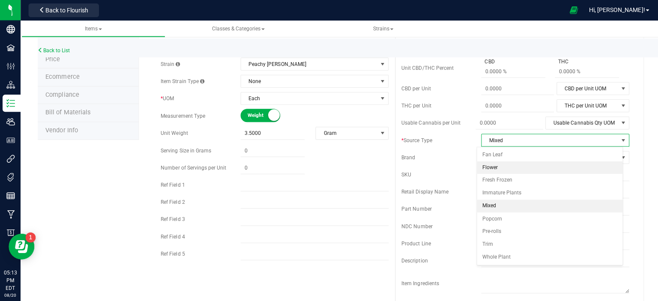
click at [569, 170] on li "Flower" at bounding box center [546, 167] width 145 height 13
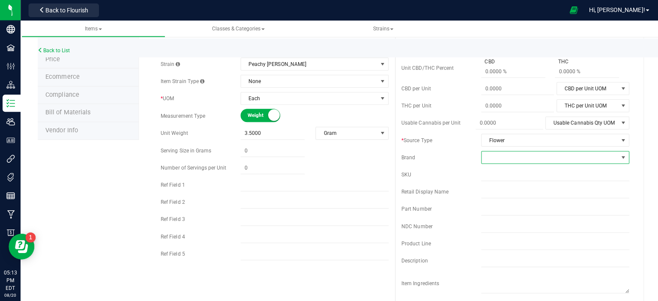
click at [616, 156] on span at bounding box center [619, 156] width 7 height 7
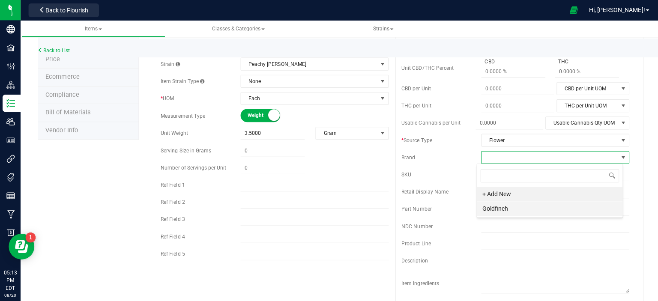
click at [491, 209] on li "Goldfinch" at bounding box center [546, 207] width 145 height 15
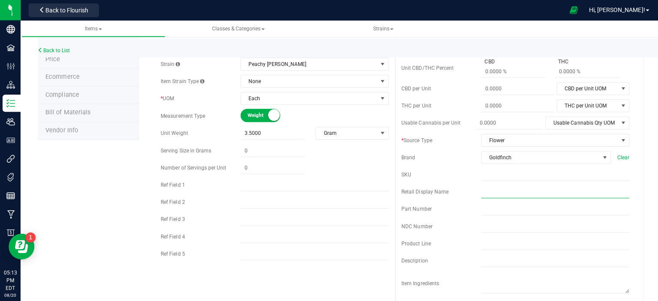
click at [541, 192] on input "text" at bounding box center [552, 191] width 147 height 13
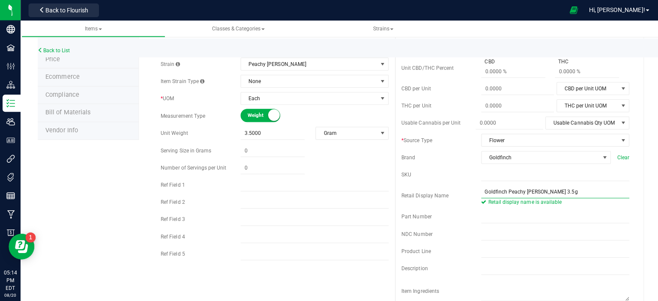
scroll to position [0, 0]
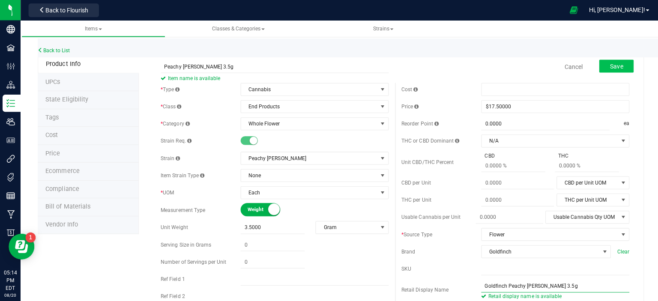
type input "Goldfinch Peachy [PERSON_NAME] 3.5g"
click at [612, 65] on span "Save" at bounding box center [613, 66] width 13 height 7
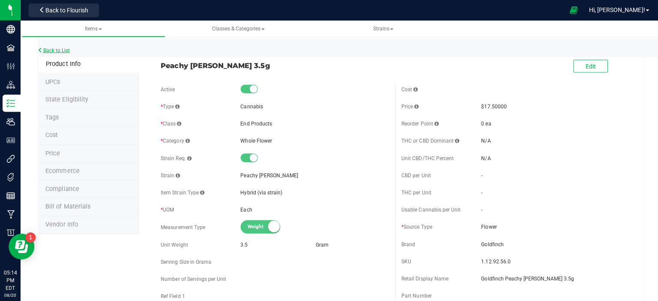
click at [54, 49] on link "Back to List" at bounding box center [54, 50] width 32 height 6
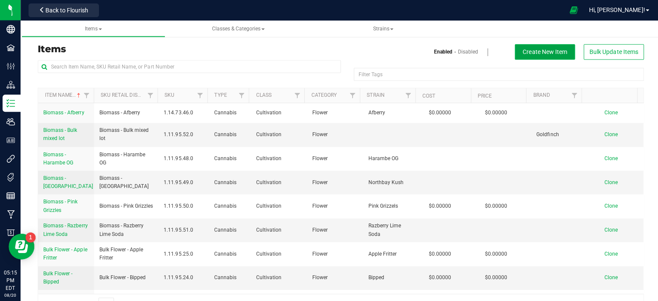
click at [538, 51] on span "Create New Item" at bounding box center [542, 51] width 44 height 7
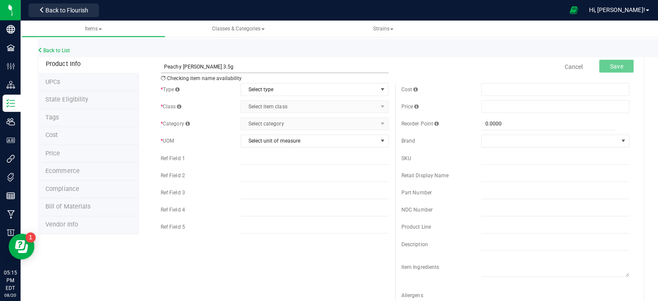
click at [201, 65] on input "Peachy [PERSON_NAME] 3.5g" at bounding box center [273, 66] width 226 height 13
type input "Peachy [PERSON_NAME] 7g"
click at [377, 89] on span "select" at bounding box center [380, 89] width 7 height 7
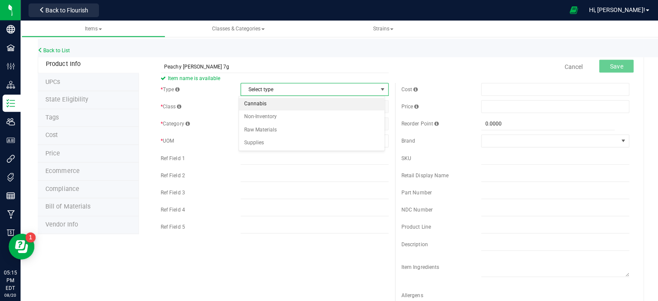
click at [303, 107] on li "Cannabis" at bounding box center [310, 103] width 145 height 13
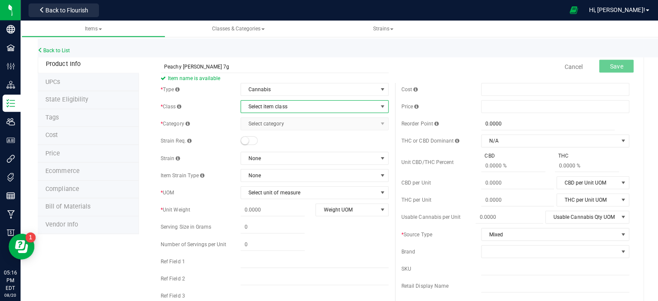
click at [377, 104] on span "select" at bounding box center [380, 106] width 7 height 7
click at [327, 136] on li "End Products" at bounding box center [310, 133] width 145 height 13
click at [377, 122] on span "select" at bounding box center [380, 123] width 7 height 7
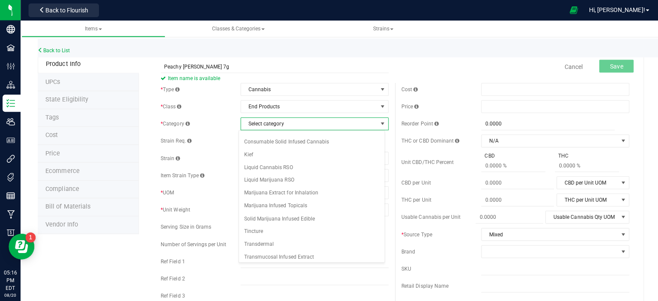
scroll to position [110, 0]
click at [297, 252] on li "Whole Flower" at bounding box center [310, 257] width 145 height 13
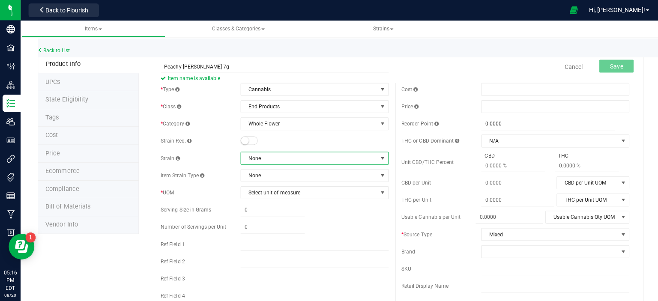
click at [377, 156] on span at bounding box center [380, 157] width 7 height 7
type input "pea"
click at [319, 195] on li "Peachy [PERSON_NAME]" at bounding box center [310, 193] width 145 height 12
click at [377, 191] on span "select" at bounding box center [380, 191] width 7 height 7
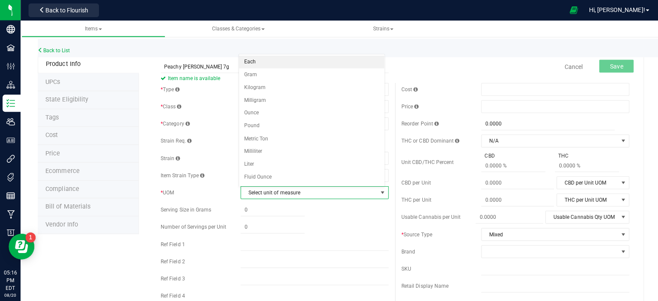
click at [336, 63] on li "Each" at bounding box center [310, 61] width 145 height 13
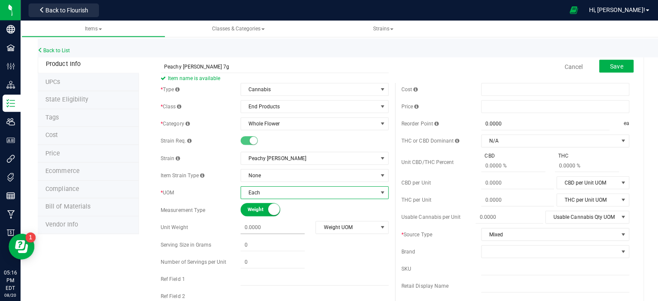
click at [275, 227] on span at bounding box center [271, 226] width 64 height 12
type input "7"
type input "7.0000"
click at [377, 226] on span "select" at bounding box center [380, 226] width 7 height 7
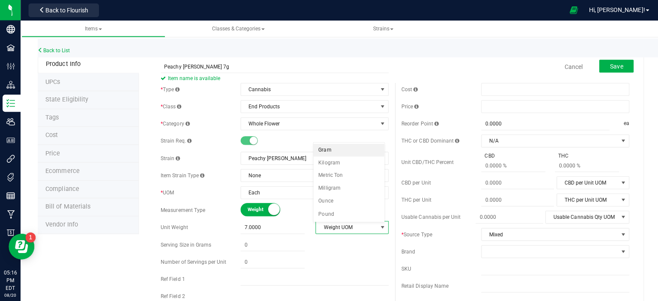
click at [353, 150] on li "Gram" at bounding box center [347, 149] width 71 height 13
click at [587, 107] on span at bounding box center [552, 106] width 147 height 13
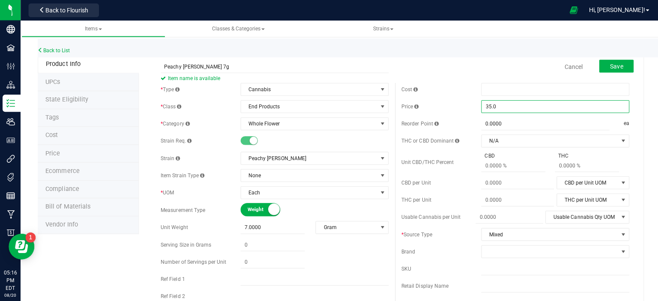
type input "35.00"
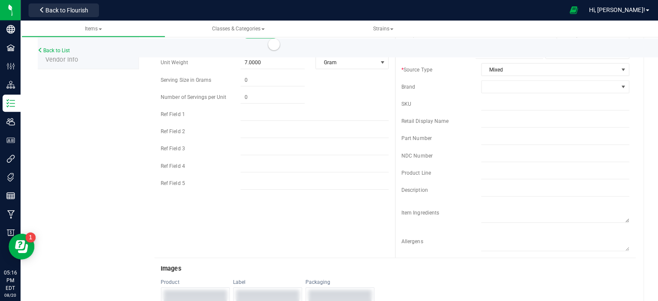
scroll to position [166, 0]
type input "$35.00000"
click at [616, 69] on span "select" at bounding box center [619, 67] width 7 height 7
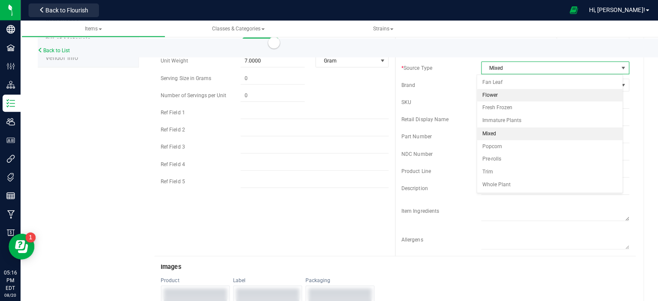
click at [543, 95] on li "Flower" at bounding box center [546, 95] width 145 height 13
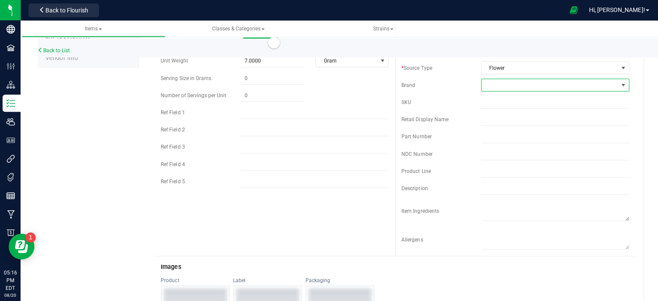
click at [616, 83] on span at bounding box center [619, 84] width 7 height 7
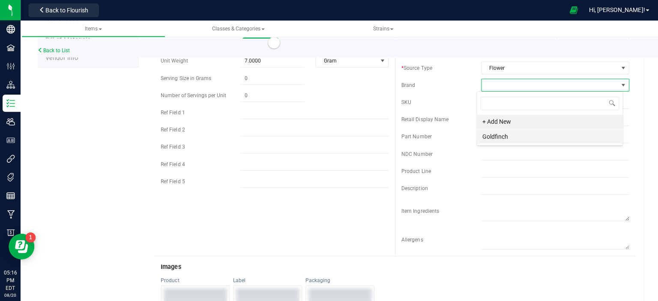
click at [495, 135] on li "Goldfinch" at bounding box center [546, 135] width 145 height 15
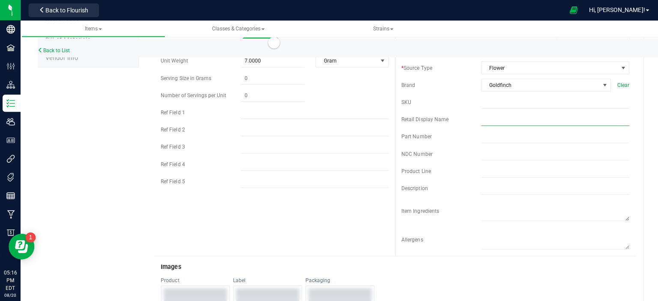
click at [548, 122] on input "text" at bounding box center [552, 119] width 147 height 13
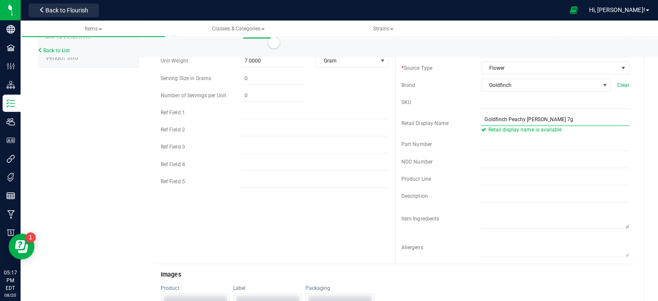
type input "Goldfinch Peachy [PERSON_NAME] 7g"
click at [345, 217] on div "* Type Cannabis Select type Cannabis Non-Inventory Raw Materials Supplies * Cla…" at bounding box center [393, 89] width 479 height 345
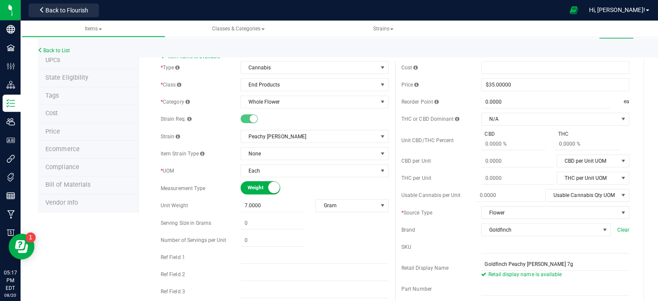
scroll to position [0, 0]
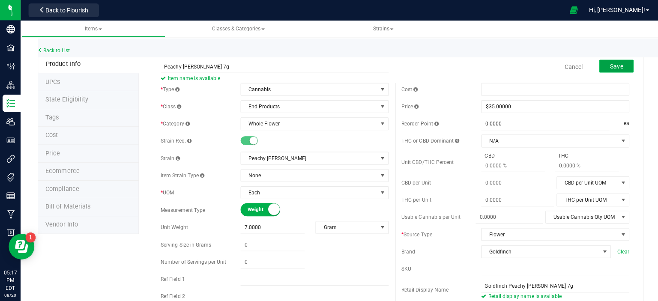
click at [610, 67] on span "Save" at bounding box center [613, 66] width 13 height 7
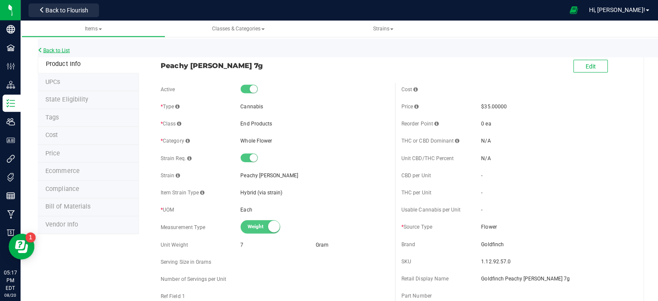
click at [51, 49] on link "Back to List" at bounding box center [54, 50] width 32 height 6
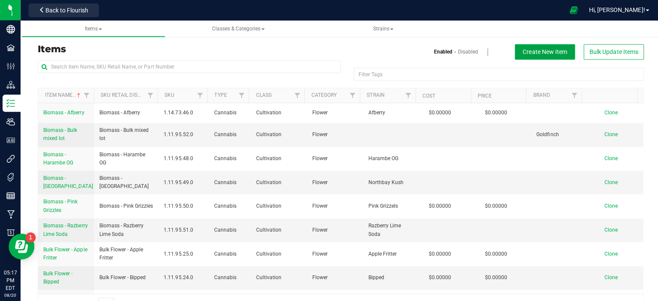
click at [532, 53] on span "Create New Item" at bounding box center [542, 51] width 44 height 7
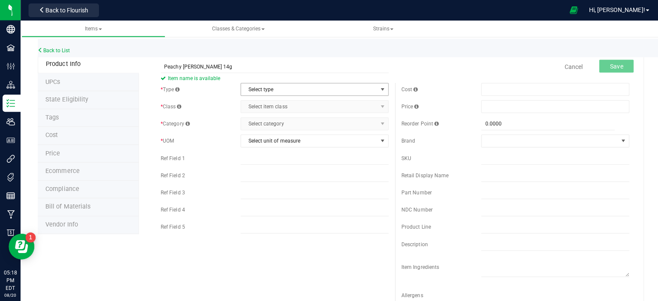
type input "Peachy [PERSON_NAME] 14g"
click at [377, 88] on span "select" at bounding box center [380, 89] width 7 height 7
click at [327, 103] on li "Cannabis" at bounding box center [310, 103] width 145 height 13
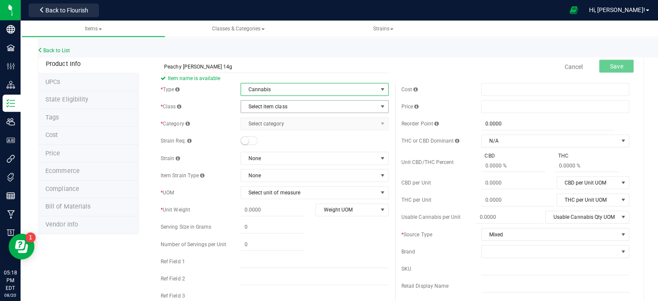
click at [379, 107] on span "select" at bounding box center [380, 106] width 7 height 7
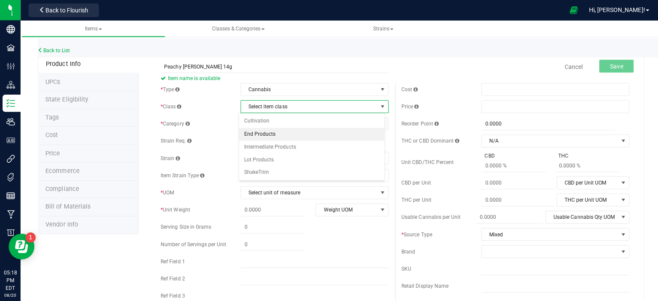
click at [313, 133] on li "End Products" at bounding box center [310, 133] width 145 height 13
click at [379, 124] on span "select" at bounding box center [380, 123] width 7 height 7
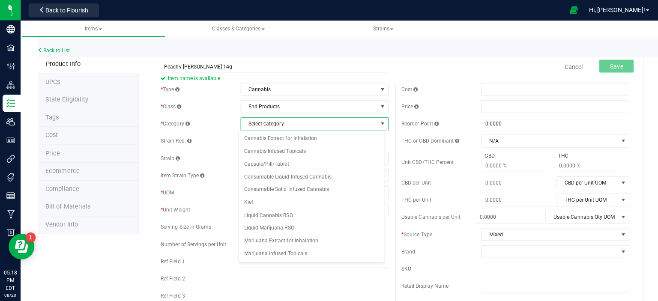
scroll to position [110, 0]
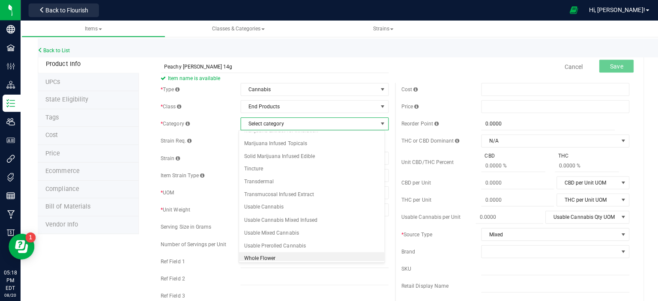
click at [268, 255] on li "Whole Flower" at bounding box center [310, 257] width 145 height 13
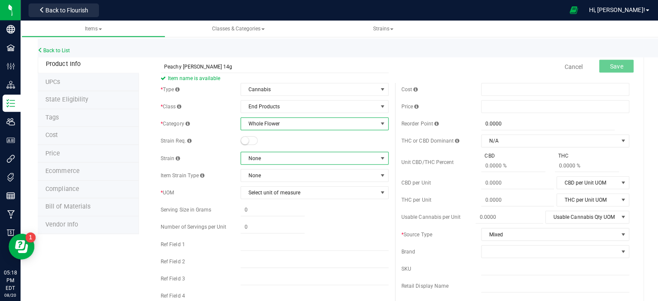
click at [379, 158] on span at bounding box center [380, 157] width 7 height 7
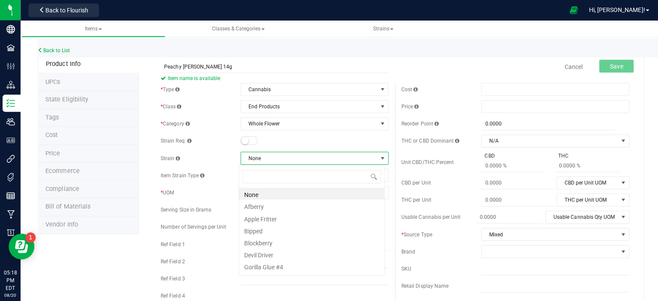
scroll to position [12, 146]
type input "pea"
click at [294, 193] on li "Peachy [PERSON_NAME]" at bounding box center [310, 193] width 145 height 12
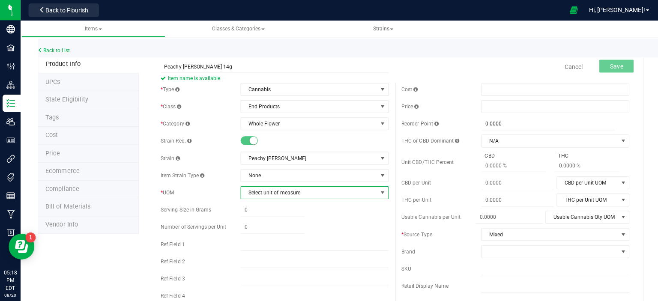
click at [377, 191] on span "select" at bounding box center [380, 191] width 7 height 7
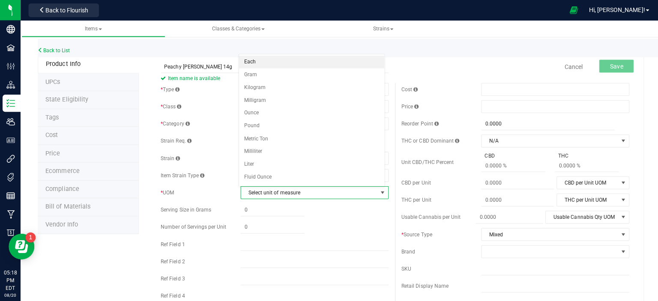
click at [338, 62] on li "Each" at bounding box center [310, 61] width 145 height 13
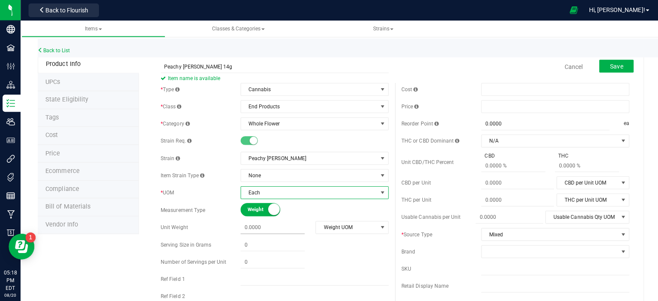
click at [268, 227] on span at bounding box center [271, 226] width 64 height 12
type input "14"
type input "14.0000"
click at [378, 226] on span "select" at bounding box center [380, 226] width 7 height 7
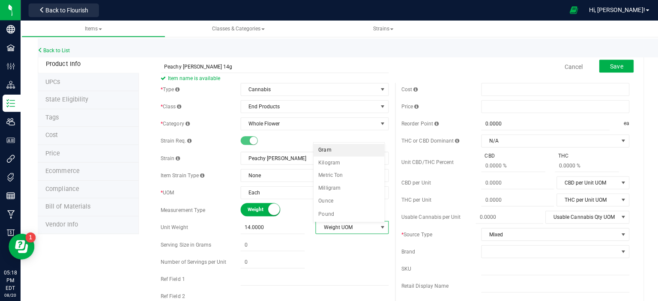
click at [348, 149] on li "Gram" at bounding box center [347, 149] width 71 height 13
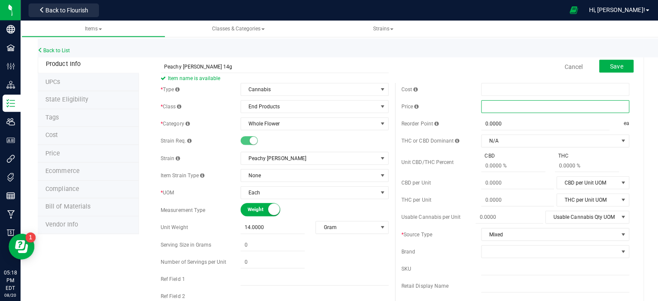
click at [575, 108] on span at bounding box center [552, 106] width 147 height 13
type input "50.00"
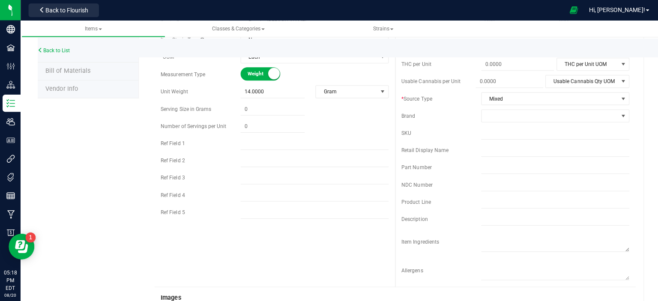
scroll to position [136, 0]
type input "$50.00000"
click at [616, 96] on span "select" at bounding box center [619, 97] width 7 height 7
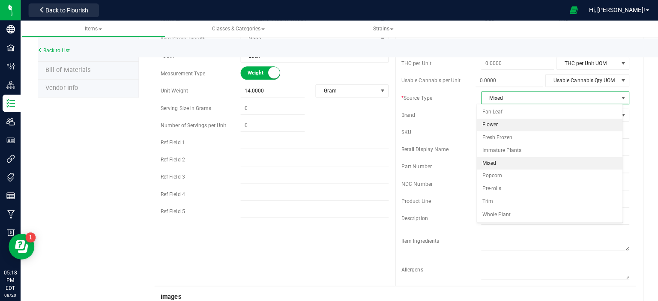
click at [496, 125] on li "Flower" at bounding box center [546, 124] width 145 height 13
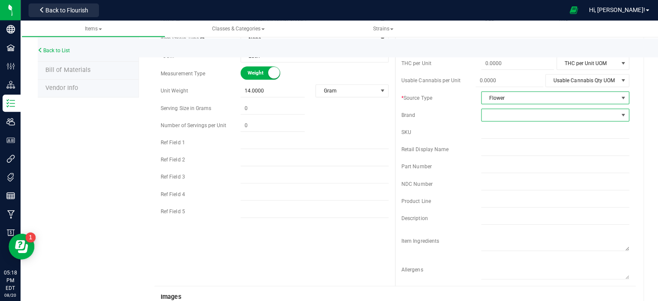
click at [616, 111] on span at bounding box center [619, 114] width 7 height 7
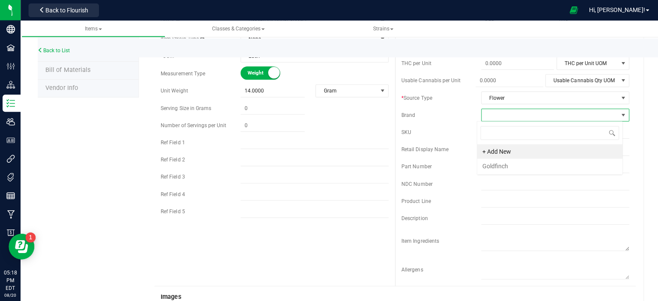
scroll to position [12, 146]
click at [488, 166] on li "Goldfinch" at bounding box center [546, 165] width 145 height 15
click at [551, 150] on input "text" at bounding box center [552, 148] width 147 height 13
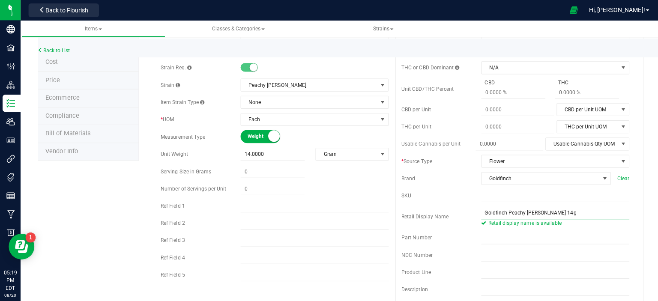
scroll to position [0, 0]
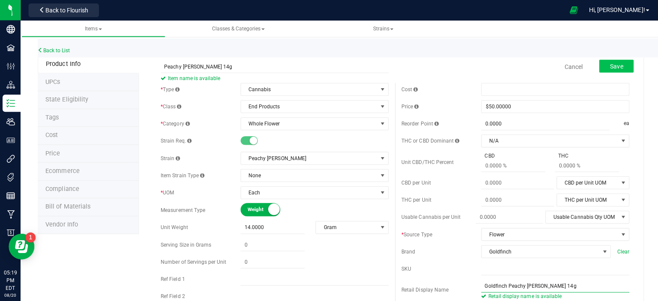
type input "Goldfinch Peachy [PERSON_NAME] 14g"
click at [609, 63] on span "Save" at bounding box center [613, 66] width 13 height 7
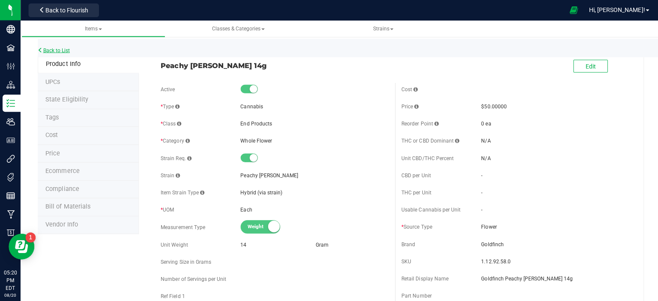
click at [63, 49] on link "Back to List" at bounding box center [54, 50] width 32 height 6
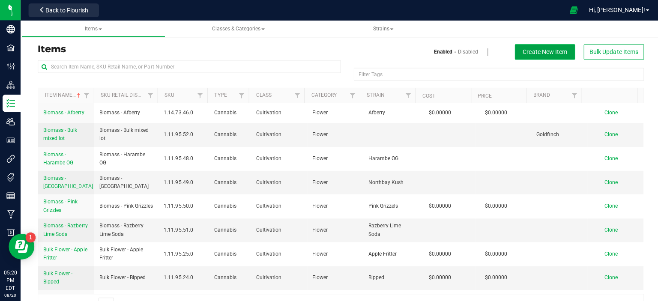
click at [550, 48] on span "Create New Item" at bounding box center [542, 51] width 44 height 7
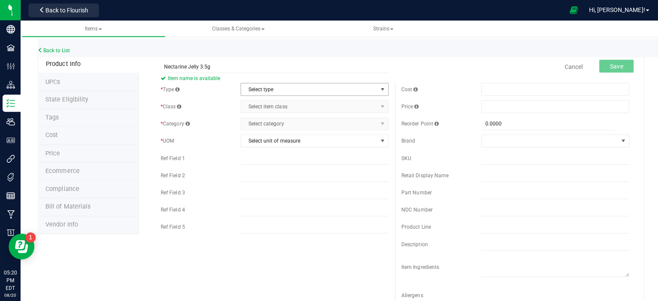
type input "Nectarine Jelly 3.5g"
click at [378, 86] on span "select" at bounding box center [380, 89] width 7 height 7
click at [339, 100] on li "Cannabis" at bounding box center [310, 103] width 145 height 13
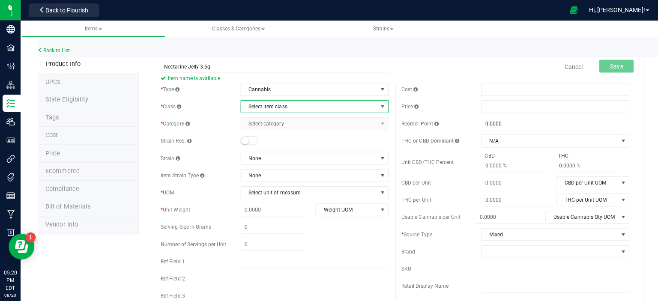
click at [377, 105] on span "select" at bounding box center [380, 106] width 7 height 7
click at [340, 133] on li "End Products" at bounding box center [310, 133] width 145 height 13
click at [379, 122] on span "select" at bounding box center [380, 123] width 7 height 7
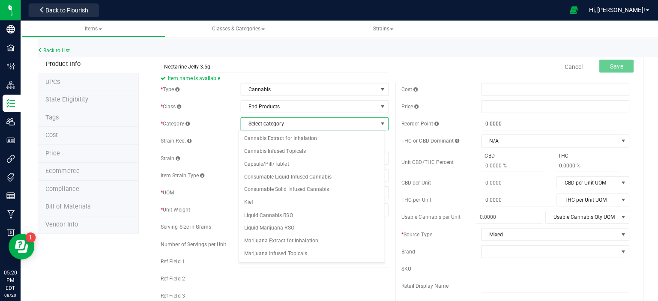
scroll to position [110, 0]
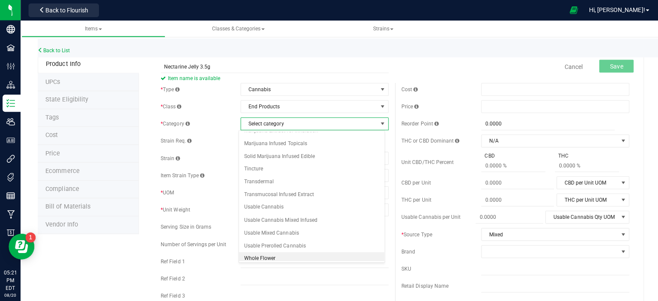
click at [283, 253] on li "Whole Flower" at bounding box center [310, 257] width 145 height 13
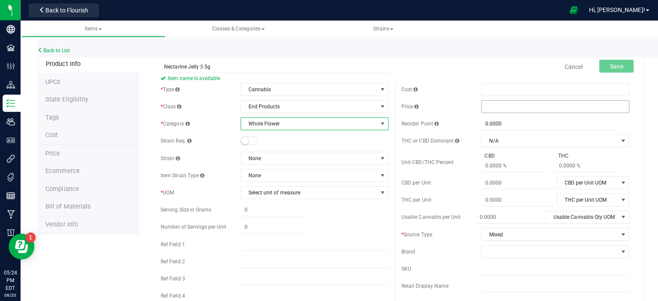
click at [491, 106] on span at bounding box center [552, 106] width 147 height 13
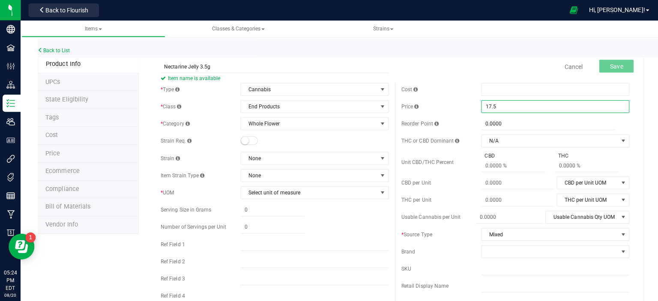
type input "17.50"
type input "$17.50000"
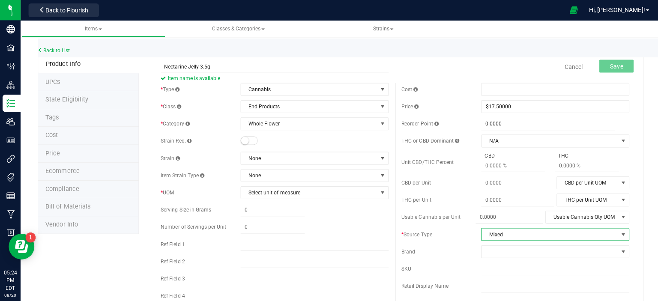
click at [616, 232] on span "select" at bounding box center [619, 233] width 7 height 7
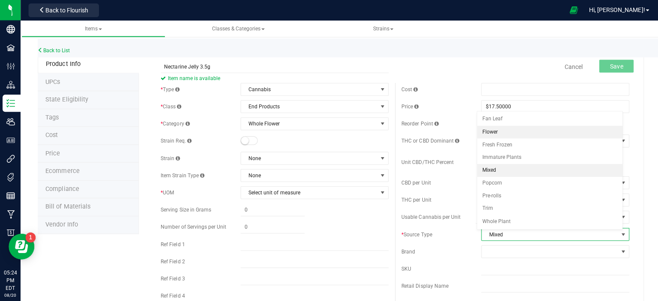
click at [547, 130] on li "Flower" at bounding box center [546, 131] width 145 height 13
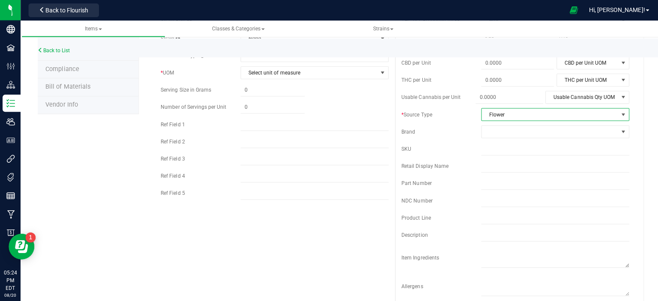
scroll to position [135, 0]
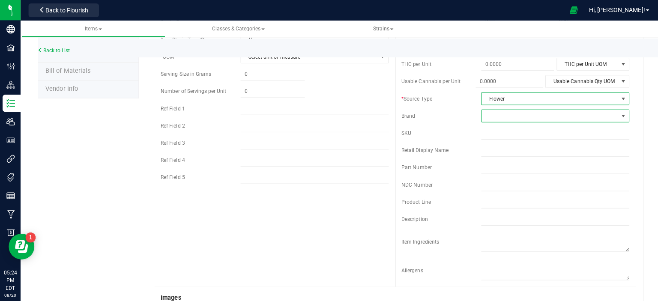
click at [616, 112] on span at bounding box center [619, 115] width 7 height 7
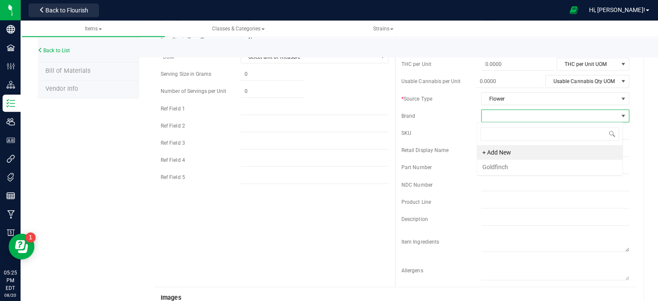
scroll to position [12, 146]
click at [493, 163] on li "Goldfinch" at bounding box center [546, 166] width 145 height 15
drag, startPoint x: 497, startPoint y: 152, endPoint x: 494, endPoint y: 160, distance: 8.4
click at [497, 152] on input "text" at bounding box center [552, 149] width 147 height 13
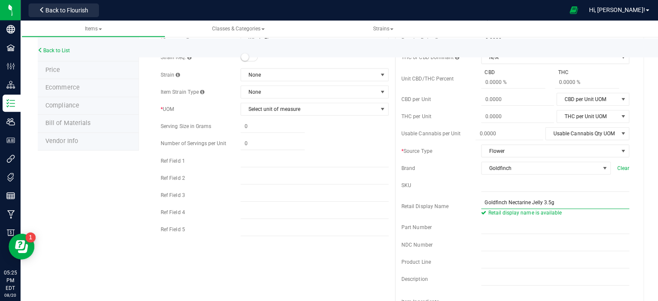
scroll to position [0, 0]
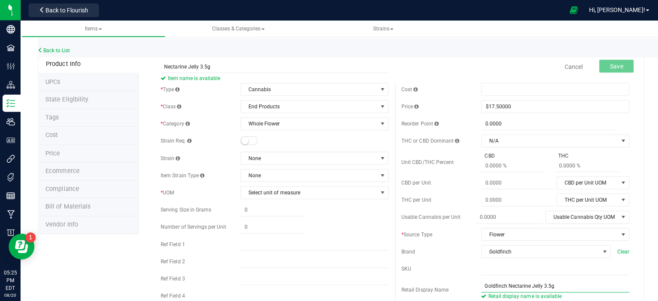
type input "Goldfinch Nectarine Jelly 3.5g"
click at [485, 71] on div "Cancel Save" at bounding box center [512, 66] width 239 height 21
click at [224, 65] on input "Nectarine Jelly 3.5g" at bounding box center [273, 66] width 226 height 13
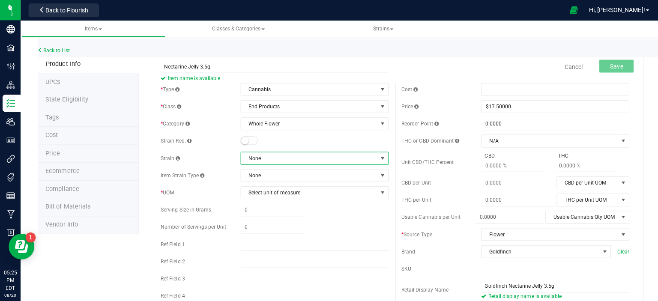
click at [377, 155] on span at bounding box center [380, 157] width 7 height 7
type input "nec"
click at [282, 193] on li "Nectarine Jelly" at bounding box center [310, 193] width 145 height 12
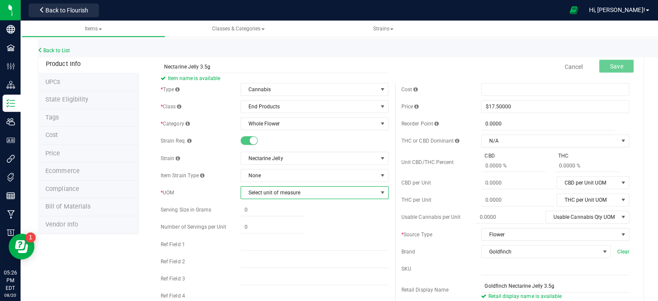
click at [378, 191] on span "select" at bounding box center [380, 191] width 7 height 7
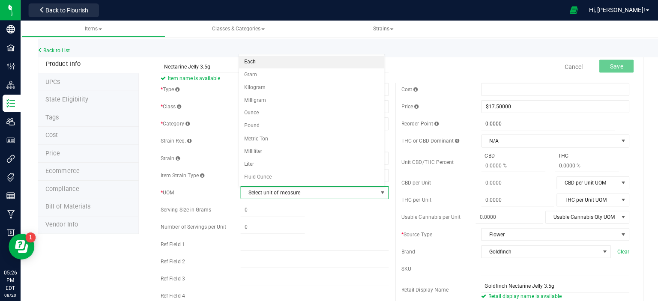
click at [307, 64] on li "Each" at bounding box center [310, 61] width 145 height 13
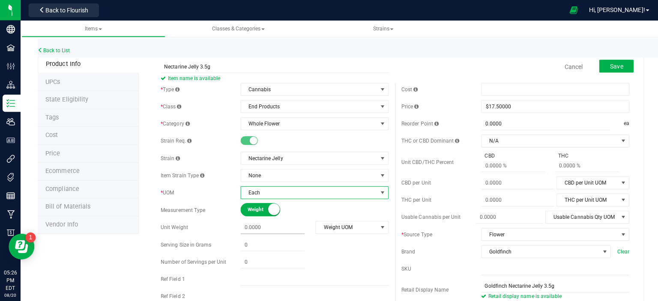
click at [289, 226] on span at bounding box center [271, 226] width 64 height 12
type input "3.5"
type input "3.5000"
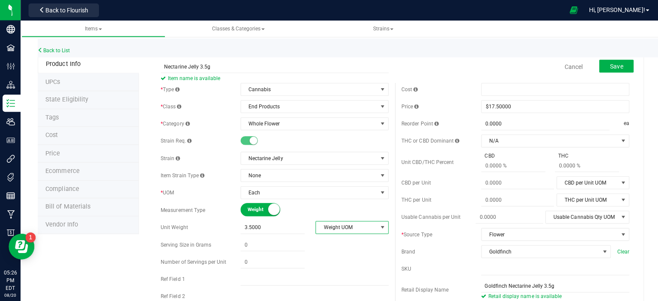
click at [377, 226] on span "select" at bounding box center [380, 226] width 7 height 7
click at [327, 151] on li "Gram" at bounding box center [347, 149] width 71 height 13
click at [610, 63] on span "Save" at bounding box center [613, 66] width 13 height 7
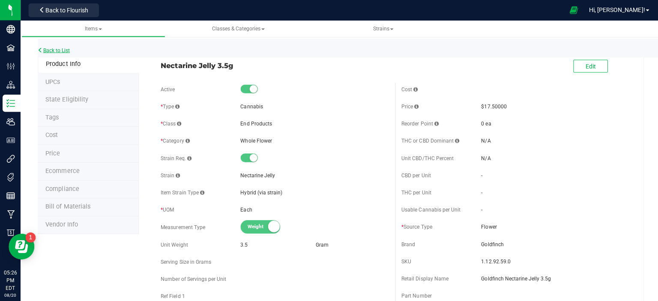
click at [58, 50] on link "Back to List" at bounding box center [54, 50] width 32 height 6
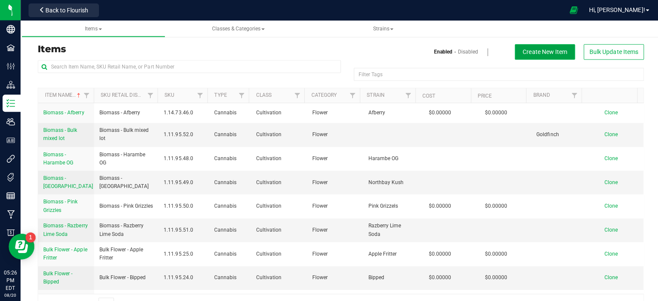
click at [551, 51] on span "Create New Item" at bounding box center [542, 51] width 44 height 7
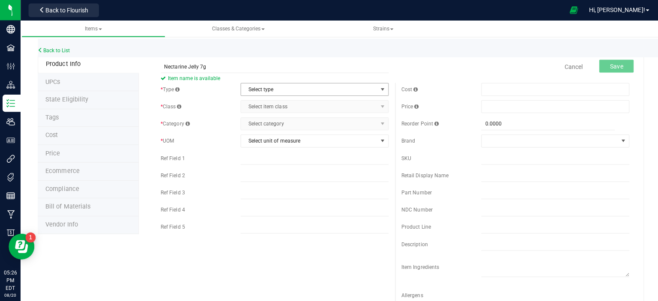
type input "Nectarine Jelly 7g"
click at [377, 87] on span "select" at bounding box center [380, 89] width 7 height 7
click at [315, 102] on li "Cannabis" at bounding box center [310, 103] width 145 height 13
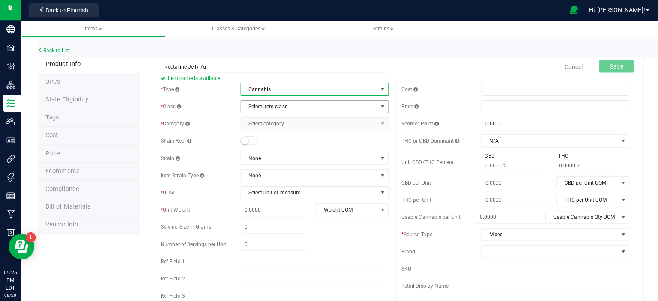
click at [378, 104] on span "select" at bounding box center [380, 106] width 7 height 7
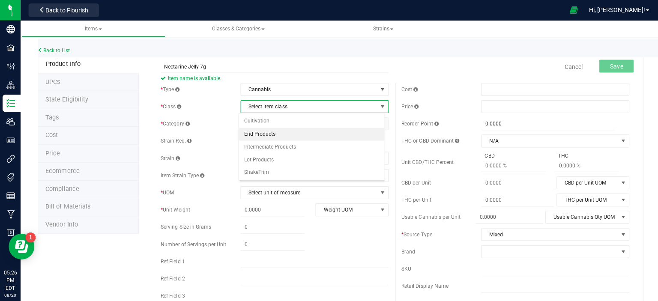
click at [297, 132] on li "End Products" at bounding box center [310, 133] width 145 height 13
click at [377, 123] on span "select" at bounding box center [380, 123] width 7 height 7
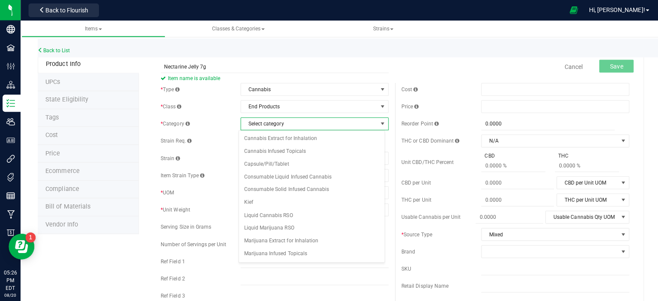
scroll to position [110, 0]
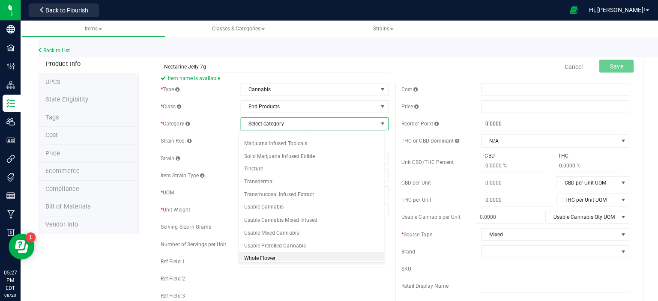
click at [283, 251] on li "Whole Flower" at bounding box center [310, 257] width 145 height 13
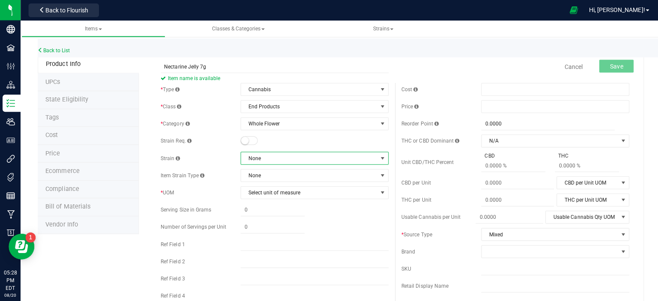
click at [377, 155] on span at bounding box center [380, 157] width 7 height 7
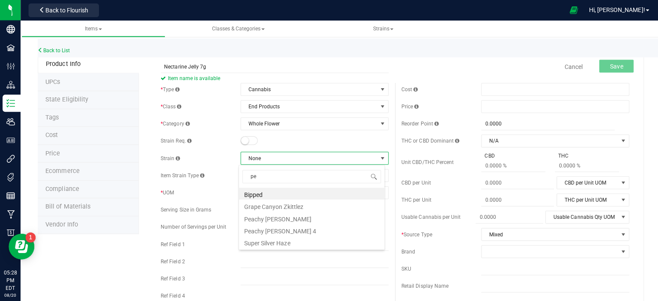
type input "p"
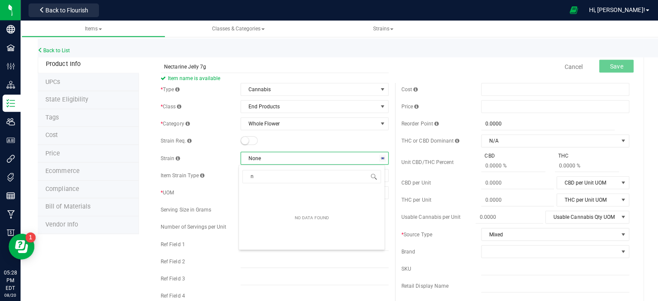
type input "ne"
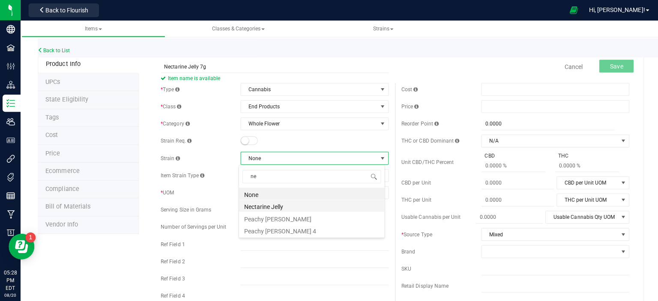
click at [295, 206] on li "Nectarine Jelly" at bounding box center [310, 205] width 145 height 12
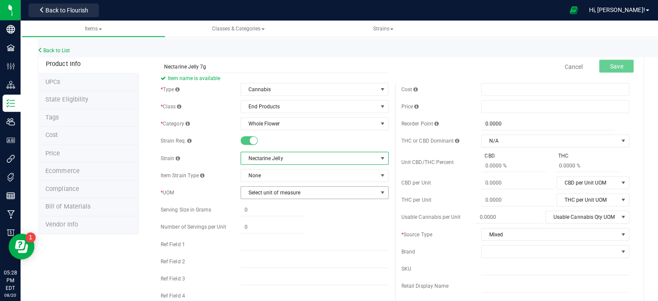
click at [377, 191] on span "select" at bounding box center [380, 191] width 7 height 7
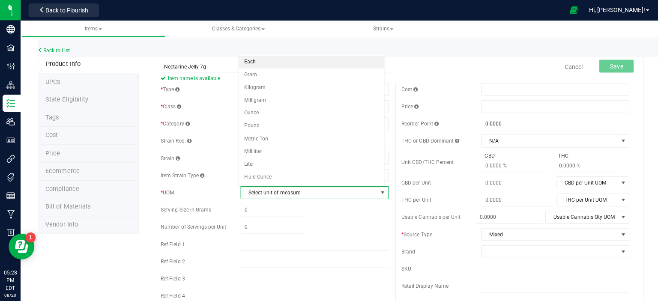
click at [316, 63] on li "Each" at bounding box center [310, 61] width 145 height 13
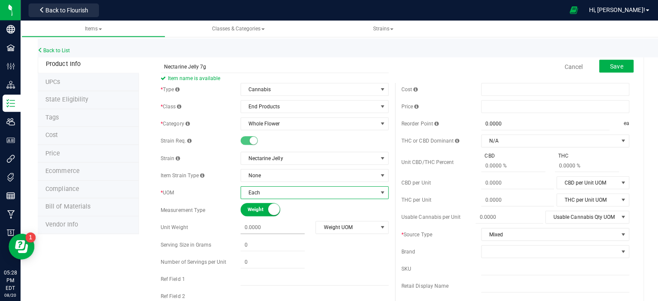
click at [267, 224] on span at bounding box center [271, 226] width 64 height 12
type input "7"
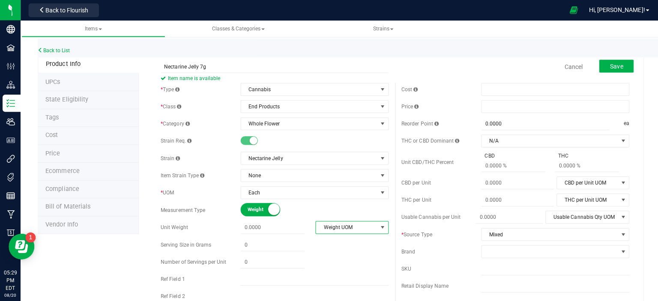
type input "7.0000"
click at [377, 226] on span "select" at bounding box center [380, 226] width 7 height 7
click at [339, 147] on li "Gram" at bounding box center [347, 149] width 71 height 13
click at [577, 107] on span at bounding box center [552, 106] width 147 height 13
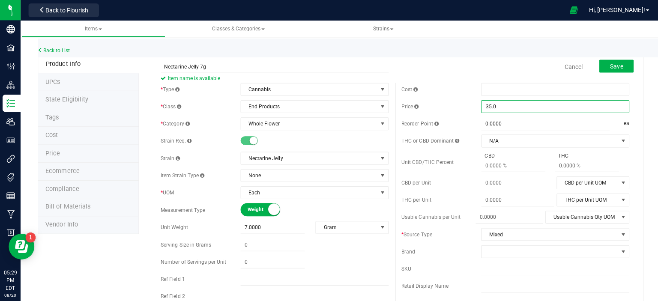
type input "35.00"
type input "$35.00000"
click at [616, 232] on span "select" at bounding box center [619, 233] width 7 height 7
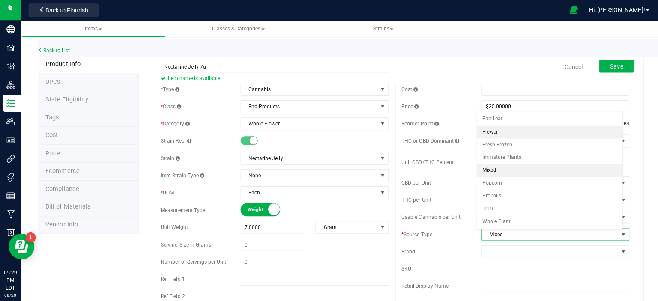
click at [510, 132] on li "Flower" at bounding box center [546, 131] width 145 height 13
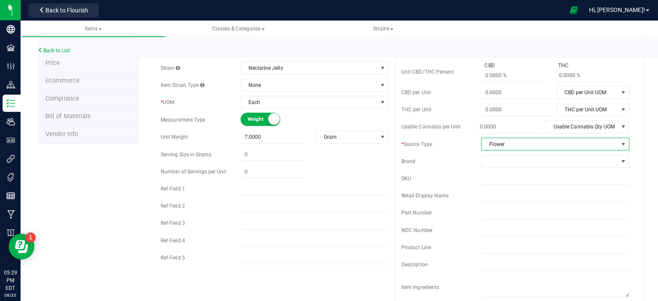
scroll to position [96, 0]
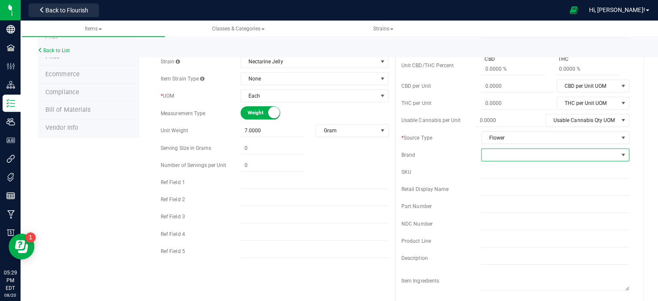
click at [616, 152] on span at bounding box center [619, 154] width 7 height 7
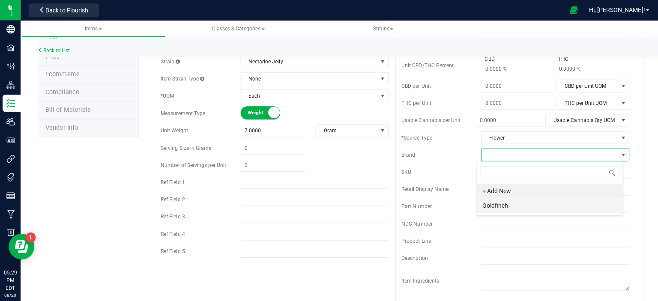
click at [517, 205] on li "Goldfinch" at bounding box center [546, 204] width 145 height 15
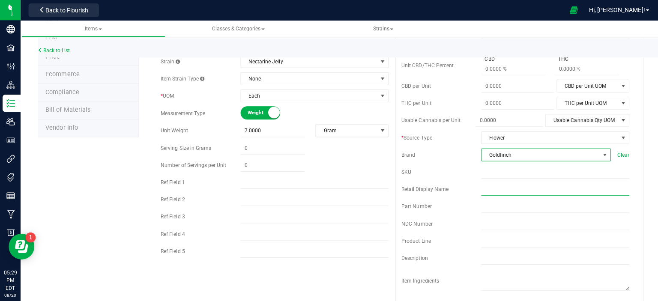
click at [569, 190] on input "text" at bounding box center [552, 188] width 147 height 13
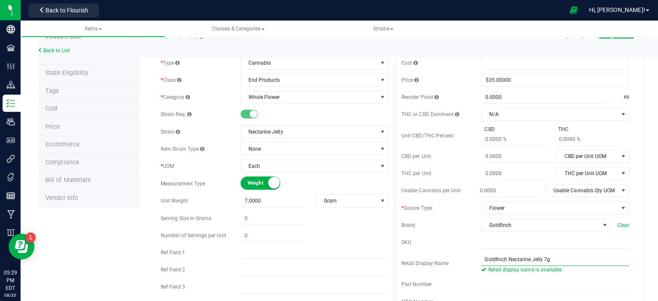
scroll to position [0, 0]
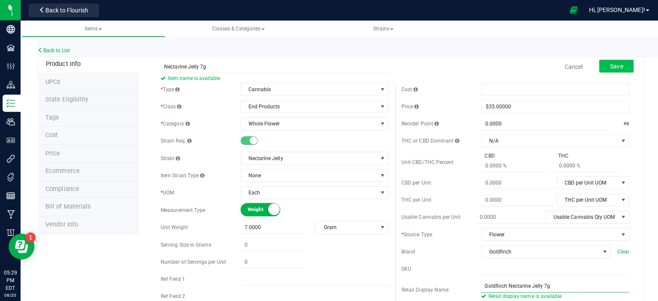
type input "Goldfinch Nectarine Jelly 7g"
click at [607, 63] on span "Save" at bounding box center [613, 66] width 13 height 7
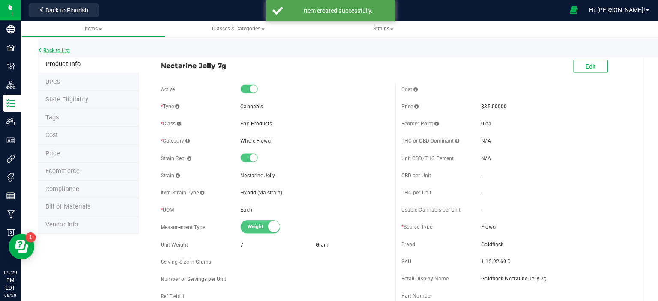
click at [61, 51] on link "Back to List" at bounding box center [54, 50] width 32 height 6
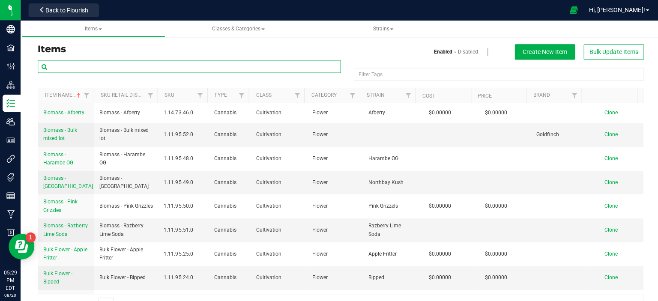
click at [122, 68] on input "text" at bounding box center [188, 66] width 301 height 13
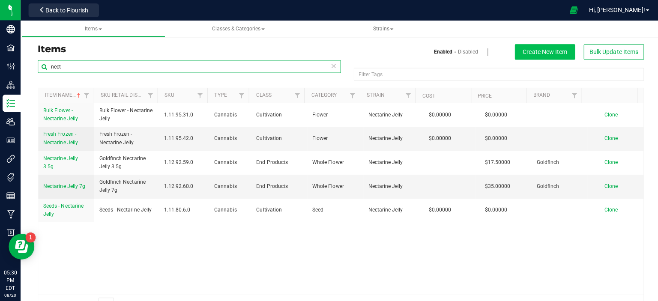
type input "nect"
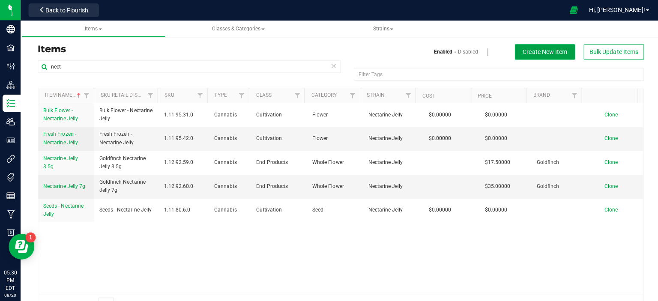
click at [521, 51] on span "Create New Item" at bounding box center [542, 51] width 44 height 7
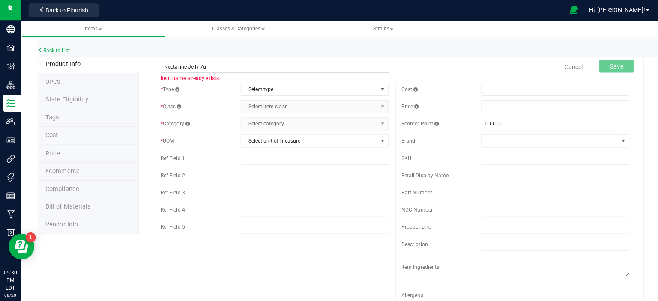
click at [199, 65] on input "Nectarine Jelly 7g" at bounding box center [273, 66] width 226 height 13
type input "Nectarine Jelly 14g"
click at [377, 88] on span "select" at bounding box center [380, 89] width 7 height 7
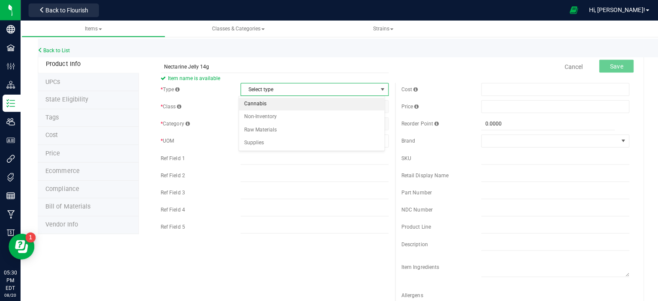
click at [345, 101] on li "Cannabis" at bounding box center [310, 103] width 145 height 13
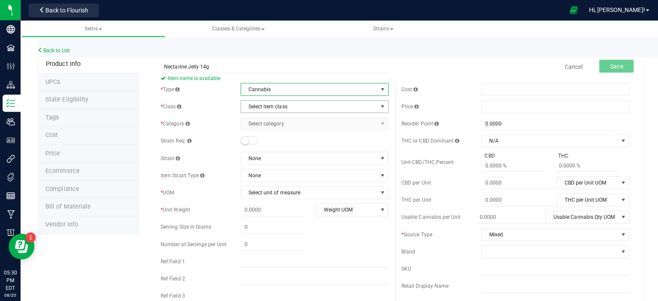
click at [377, 105] on span "select" at bounding box center [380, 106] width 7 height 7
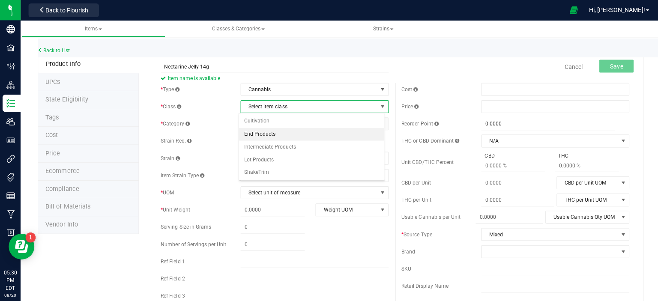
click at [339, 130] on li "End Products" at bounding box center [310, 133] width 145 height 13
click at [378, 122] on span "select" at bounding box center [380, 123] width 7 height 7
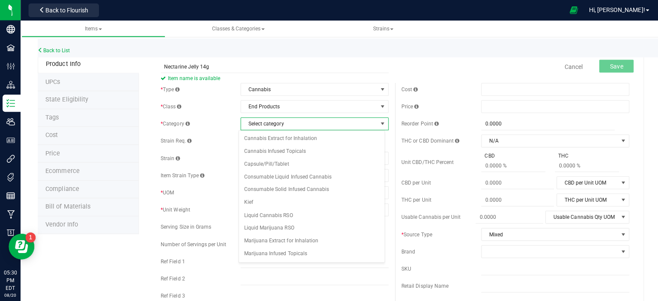
scroll to position [110, 0]
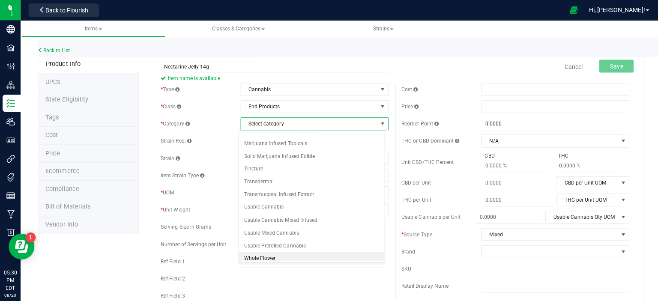
click at [282, 251] on li "Whole Flower" at bounding box center [310, 257] width 145 height 13
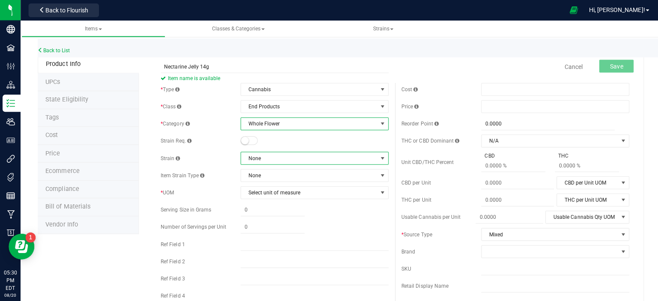
click at [377, 154] on span at bounding box center [380, 157] width 7 height 7
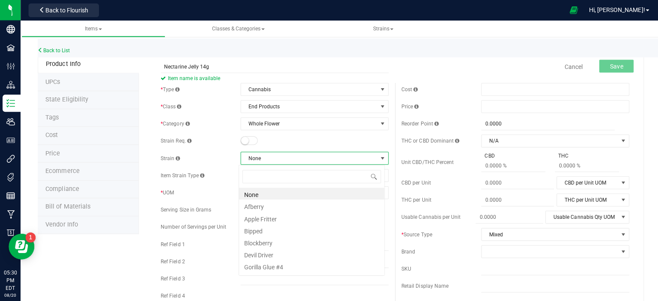
scroll to position [12, 146]
type input "nec"
click at [296, 194] on li "Nectarine Jelly" at bounding box center [310, 193] width 145 height 12
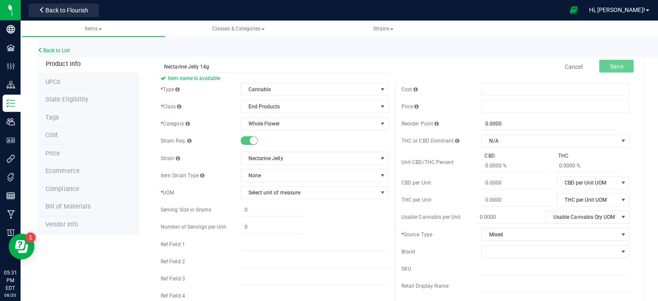
click at [250, 141] on small at bounding box center [252, 140] width 8 height 8
click at [291, 156] on span "Nectarine Jelly" at bounding box center [308, 158] width 136 height 12
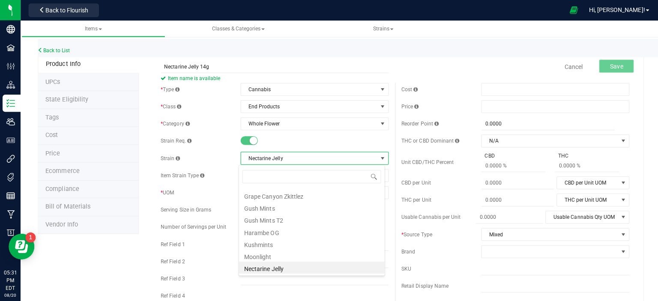
click at [268, 137] on div at bounding box center [312, 140] width 147 height 9
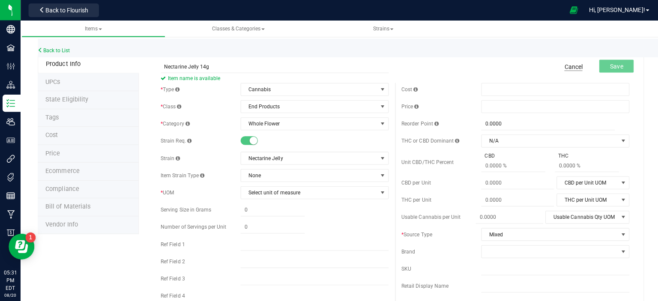
click at [563, 68] on link "Cancel" at bounding box center [570, 66] width 18 height 9
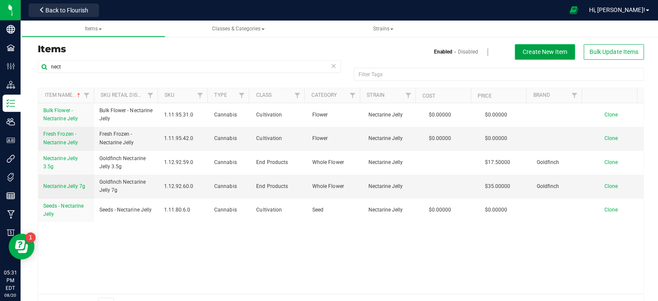
click at [533, 48] on span "Create New Item" at bounding box center [542, 51] width 44 height 7
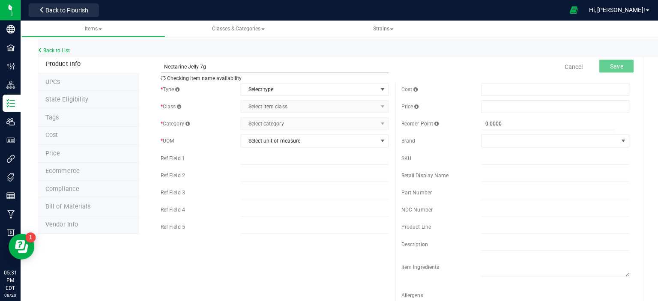
click at [199, 64] on input "Nectarine Jelly 7g" at bounding box center [273, 66] width 226 height 13
type input "Nectarine Jelly 14g"
click at [378, 87] on span "select" at bounding box center [380, 89] width 7 height 7
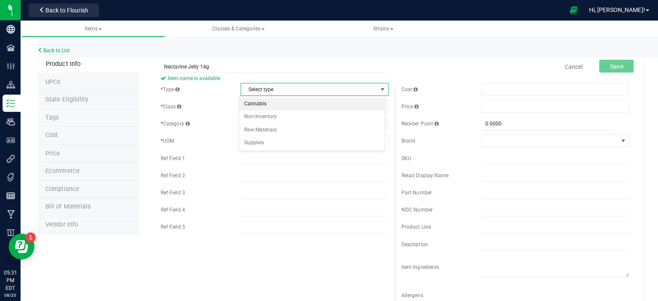
click at [330, 103] on li "Cannabis" at bounding box center [310, 103] width 145 height 13
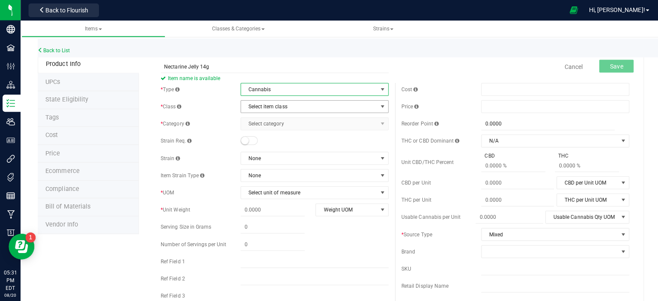
click at [378, 106] on span "select" at bounding box center [380, 106] width 7 height 7
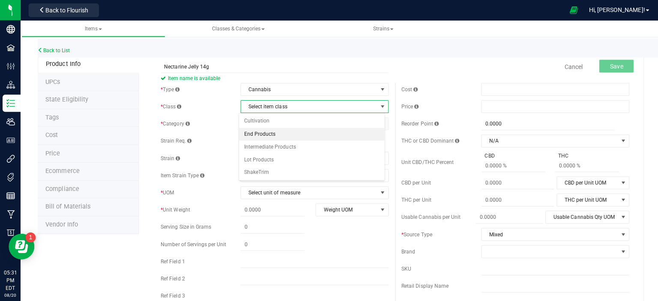
click at [332, 133] on li "End Products" at bounding box center [310, 133] width 145 height 13
click at [377, 124] on span "select" at bounding box center [380, 123] width 7 height 7
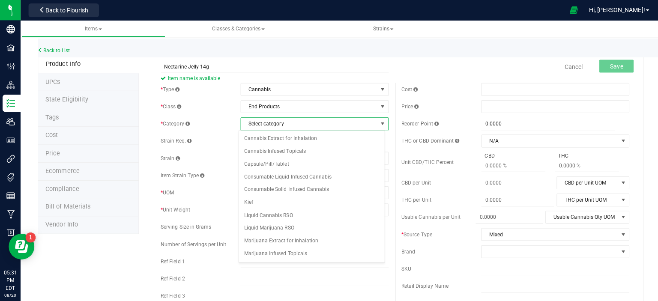
scroll to position [110, 0]
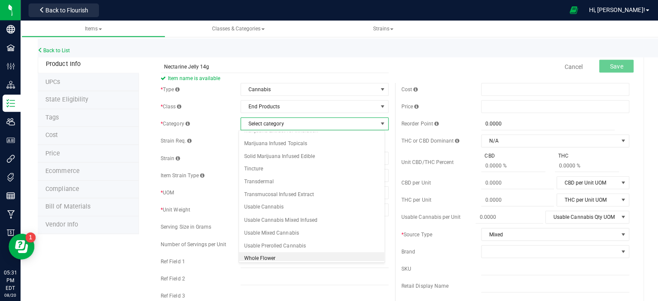
click at [314, 253] on li "Whole Flower" at bounding box center [310, 257] width 145 height 13
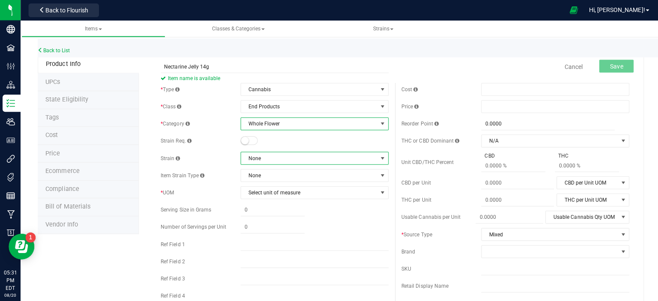
click at [378, 156] on span at bounding box center [380, 157] width 7 height 7
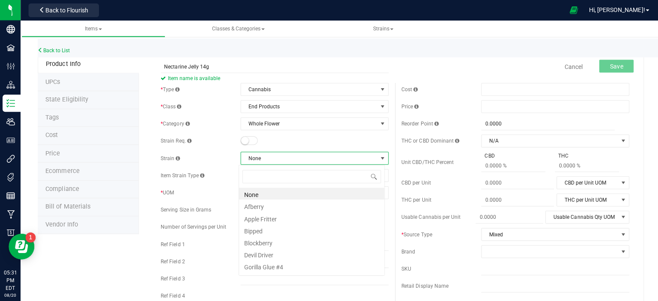
scroll to position [12, 146]
type input "nec"
click at [354, 193] on li "Nectarine Jelly" at bounding box center [310, 193] width 145 height 12
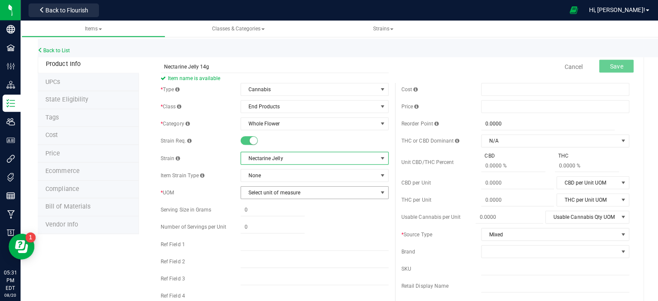
click at [353, 190] on span "Select unit of measure" at bounding box center [308, 192] width 136 height 12
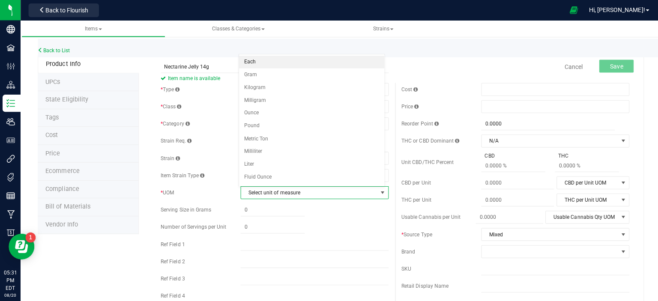
click at [298, 61] on li "Each" at bounding box center [310, 61] width 145 height 13
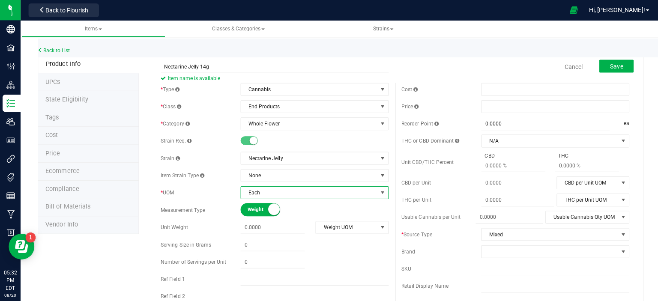
click at [286, 220] on div "Unit Weight Weight UOM Weight UOM Gram Kilogram Metric Ton Milligram Ounce Pound" at bounding box center [273, 226] width 226 height 13
click at [279, 224] on span at bounding box center [271, 226] width 64 height 12
type input "14"
type input "14.0000"
click at [377, 225] on span "select" at bounding box center [380, 226] width 7 height 7
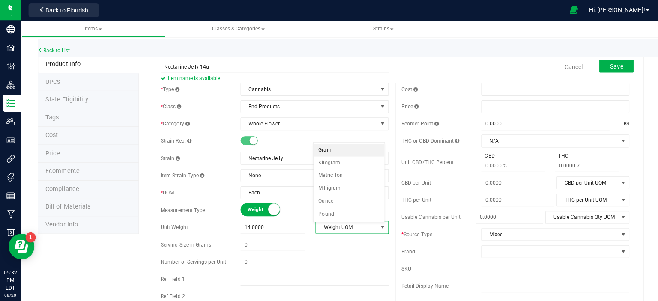
click at [344, 150] on li "Gram" at bounding box center [347, 149] width 71 height 13
click at [512, 106] on span at bounding box center [552, 106] width 147 height 13
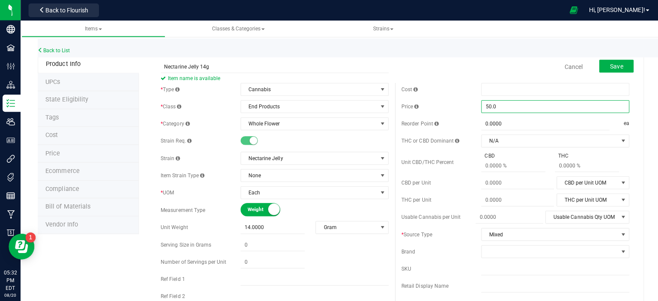
type input "50.00"
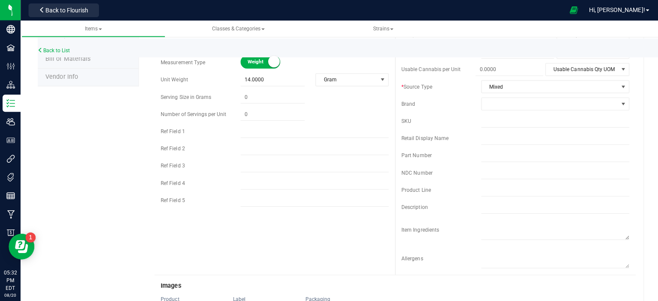
scroll to position [148, 0]
type input "$50.00000"
click at [616, 86] on span "select" at bounding box center [619, 85] width 7 height 7
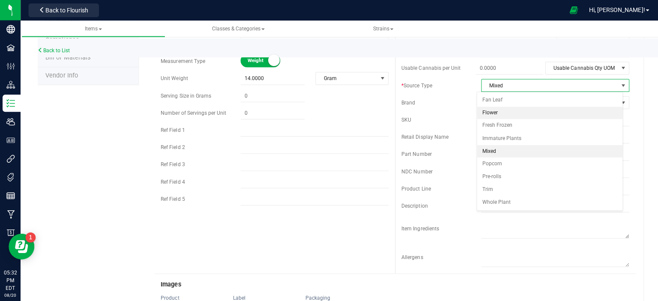
click at [546, 111] on li "Flower" at bounding box center [546, 112] width 145 height 13
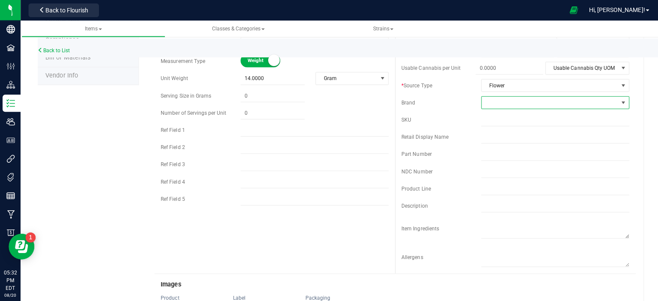
click at [616, 100] on span at bounding box center [619, 102] width 7 height 7
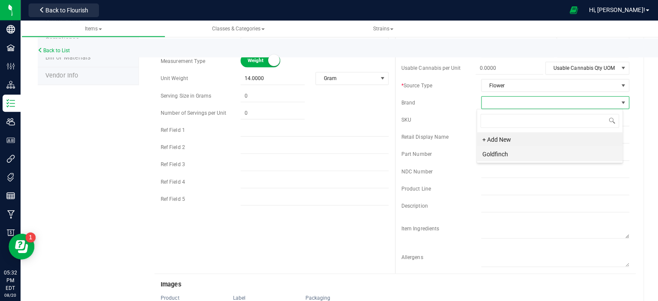
click at [519, 154] on li "Goldfinch" at bounding box center [546, 153] width 145 height 15
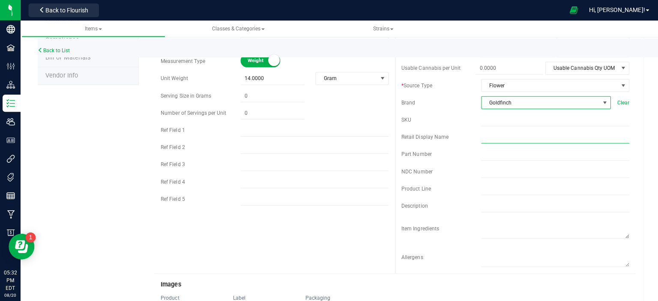
click at [520, 138] on input "text" at bounding box center [552, 136] width 147 height 13
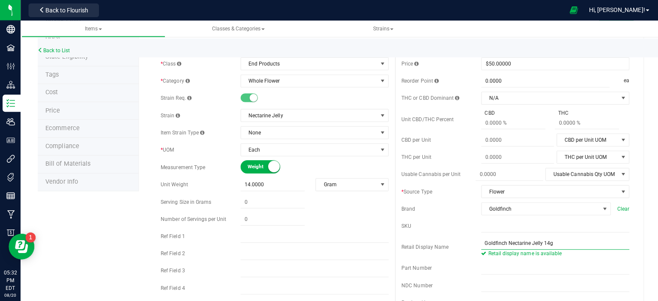
scroll to position [0, 0]
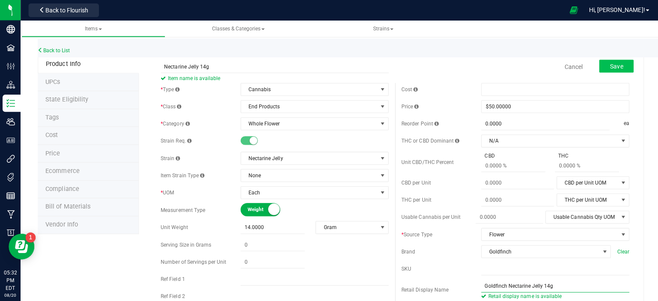
type input "Goldfinch Nectarine Jelly 14g"
click at [611, 63] on span "Save" at bounding box center [613, 66] width 13 height 7
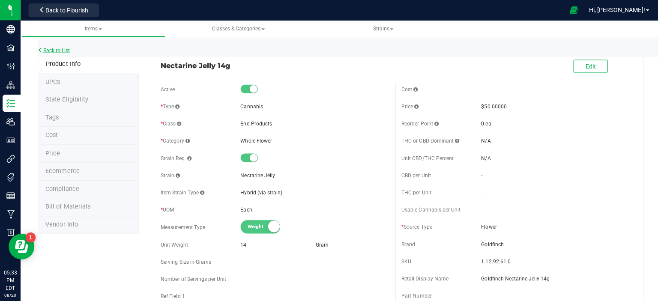
click at [68, 51] on link "Back to List" at bounding box center [54, 50] width 32 height 6
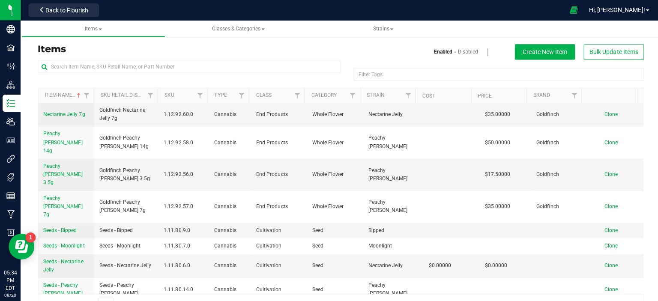
scroll to position [1199, 0]
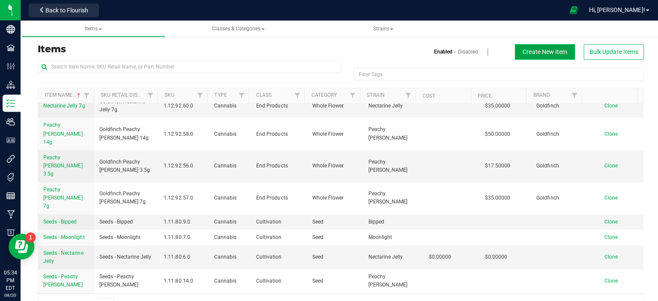
click at [540, 51] on span "Create New Item" at bounding box center [542, 51] width 44 height 7
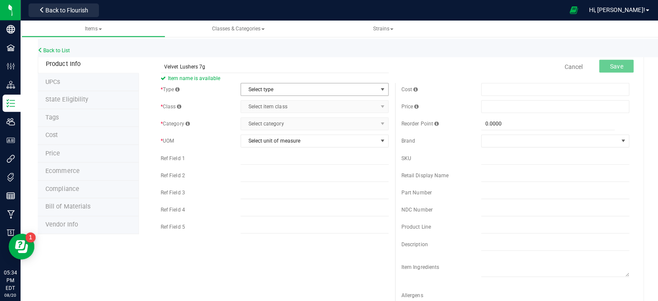
type input "Velvet Lushers 7g"
click at [377, 89] on span "select" at bounding box center [380, 89] width 7 height 7
click at [362, 101] on li "Cannabis" at bounding box center [310, 103] width 145 height 13
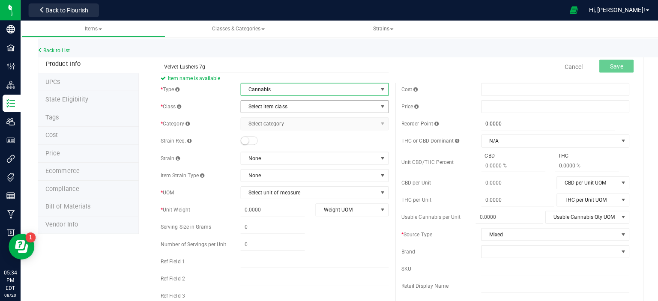
click at [377, 105] on span "select" at bounding box center [380, 106] width 7 height 7
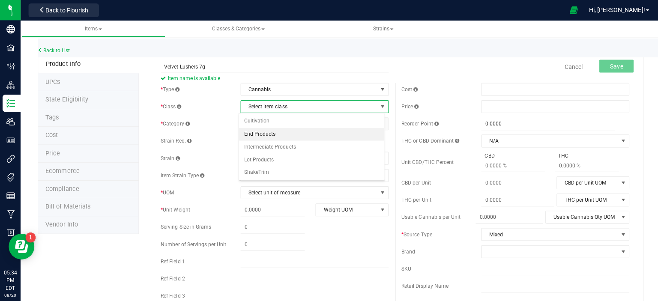
click at [339, 130] on li "End Products" at bounding box center [310, 133] width 145 height 13
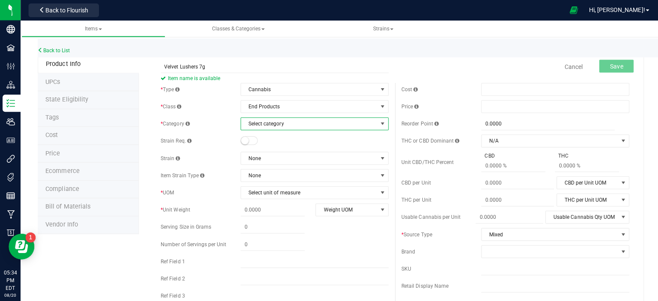
click at [377, 121] on span "select" at bounding box center [380, 123] width 7 height 7
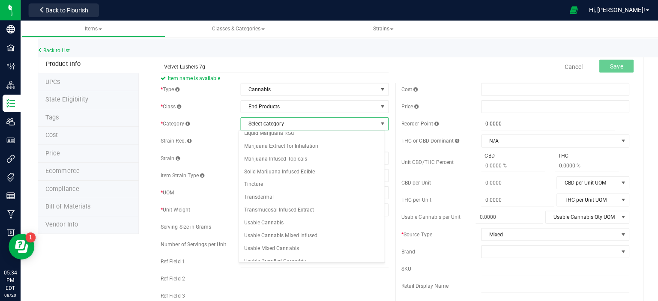
scroll to position [110, 0]
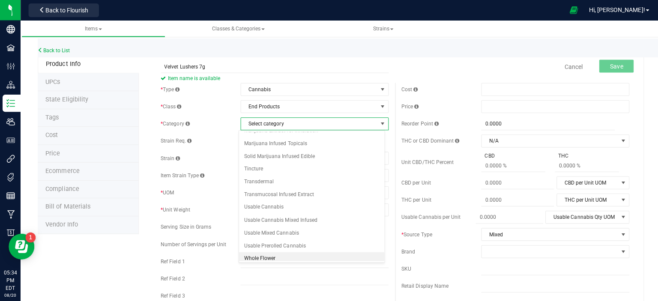
click at [284, 252] on li "Whole Flower" at bounding box center [310, 257] width 145 height 13
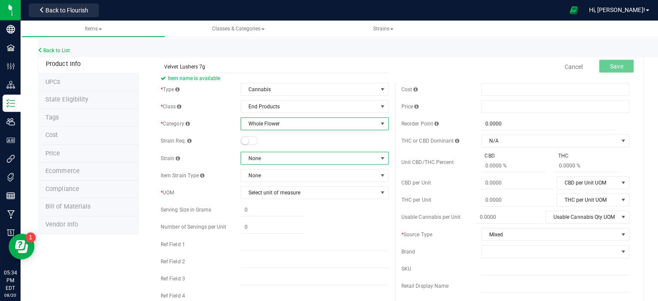
click at [377, 156] on span at bounding box center [380, 157] width 7 height 7
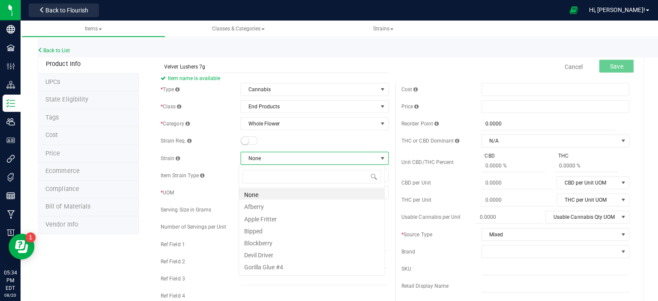
scroll to position [12, 146]
type input "vel"
click at [342, 196] on li "Velvet Lushers" at bounding box center [310, 193] width 145 height 12
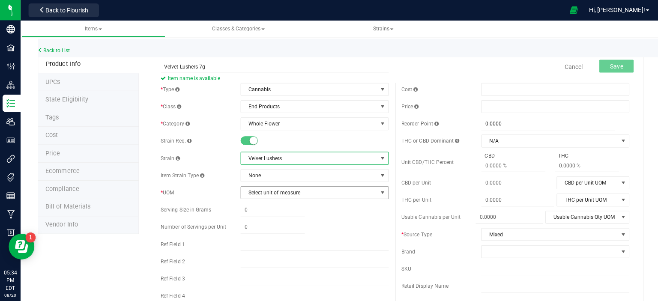
click at [377, 190] on span "select" at bounding box center [380, 191] width 7 height 7
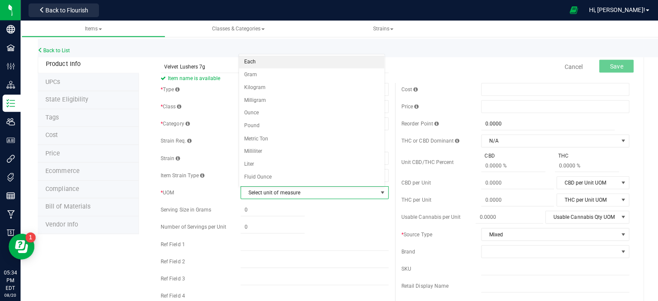
click at [293, 61] on li "Each" at bounding box center [310, 61] width 145 height 13
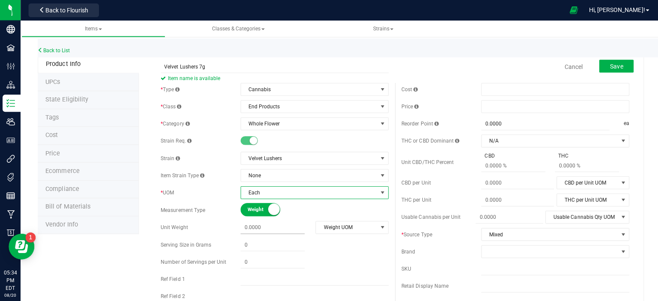
click at [274, 225] on span at bounding box center [271, 226] width 64 height 12
type input "7"
type input "7.0000"
click at [377, 224] on span "select" at bounding box center [380, 226] width 7 height 7
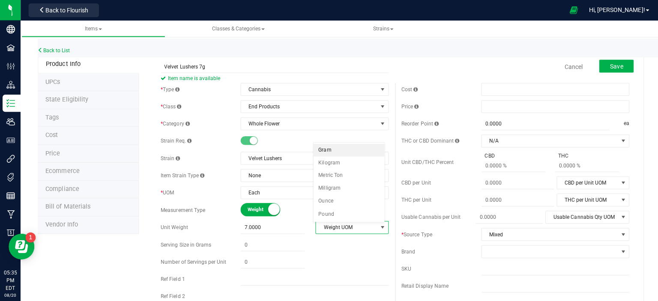
click at [340, 150] on li "Gram" at bounding box center [347, 149] width 71 height 13
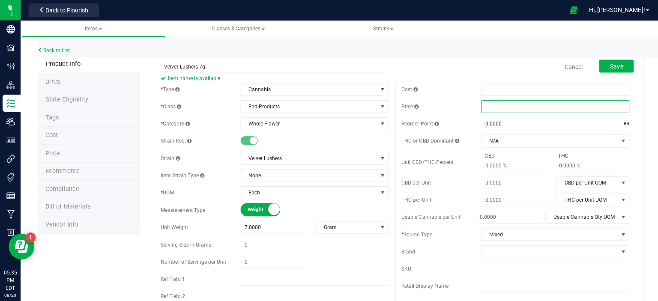
click at [543, 106] on span at bounding box center [552, 106] width 147 height 13
type input "35.00"
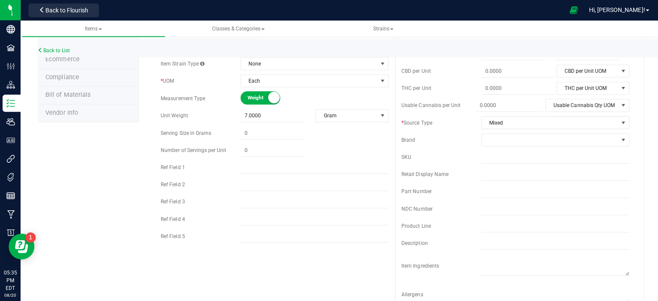
scroll to position [115, 0]
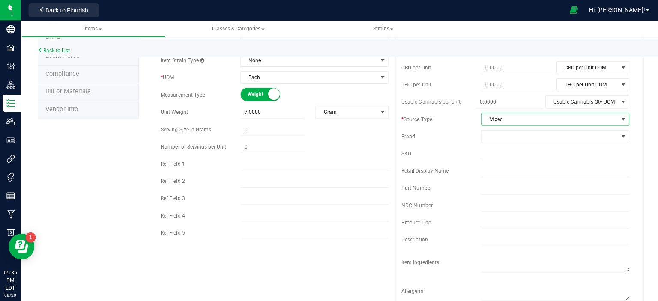
type input "$35.00000"
click at [616, 118] on span "select" at bounding box center [619, 118] width 7 height 7
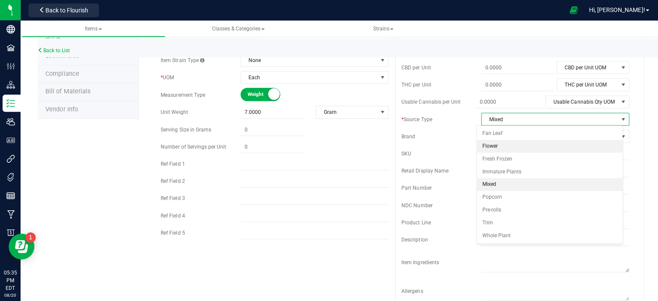
click at [561, 148] on li "Flower" at bounding box center [546, 145] width 145 height 13
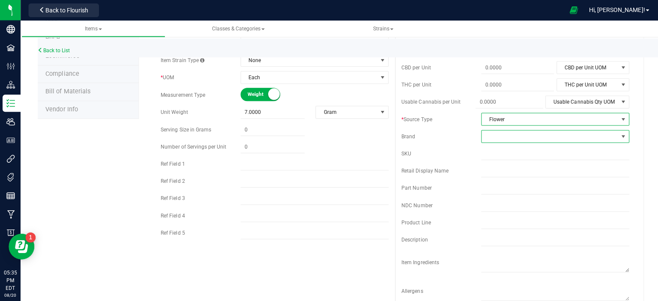
click at [616, 132] on span at bounding box center [619, 135] width 7 height 7
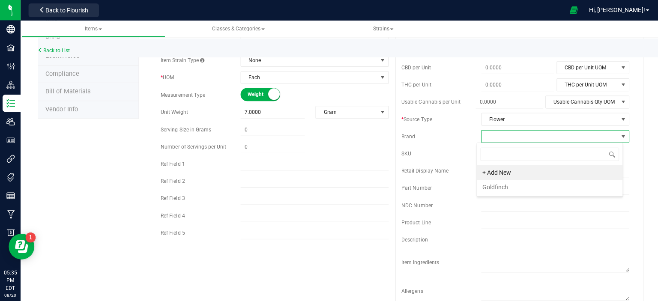
scroll to position [12, 146]
click at [488, 186] on li "Goldfinch" at bounding box center [546, 186] width 145 height 15
click at [496, 171] on input "text" at bounding box center [552, 170] width 147 height 13
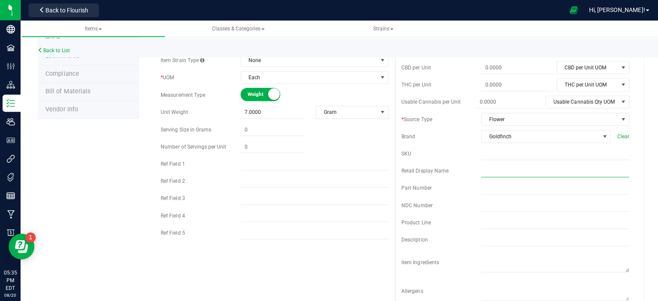
click at [496, 171] on input "text" at bounding box center [552, 170] width 147 height 13
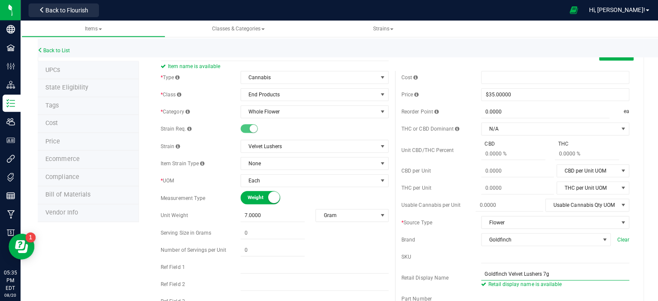
scroll to position [0, 0]
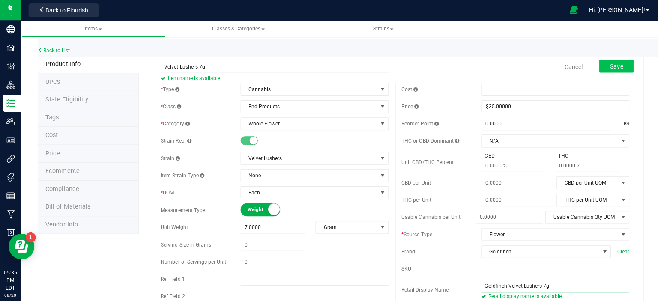
type input "Goldfinch Velvet Lushers 7g"
click at [607, 65] on span "Save" at bounding box center [613, 66] width 13 height 7
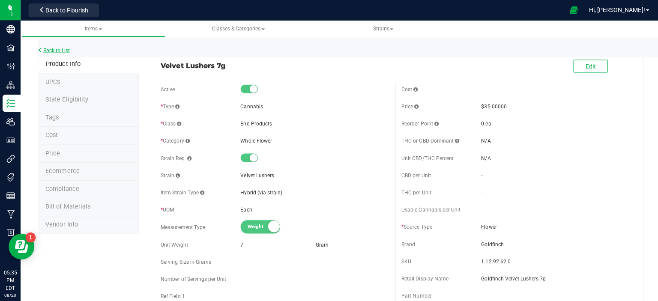
click at [67, 51] on link "Back to List" at bounding box center [54, 50] width 32 height 6
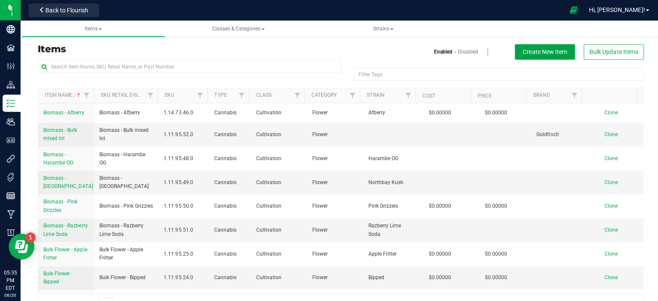
click at [520, 49] on span "Create New Item" at bounding box center [542, 51] width 44 height 7
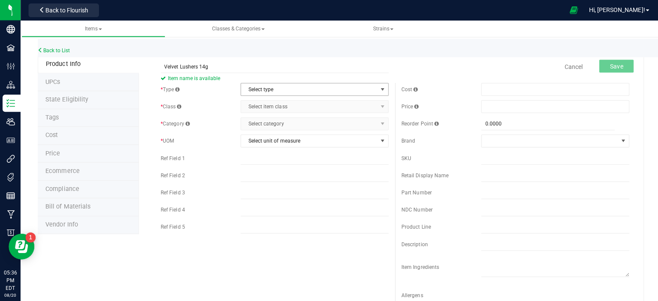
type input "Velvet Lushers 14g"
click at [378, 87] on span "select" at bounding box center [380, 89] width 7 height 7
click at [318, 103] on li "Cannabis" at bounding box center [310, 103] width 145 height 13
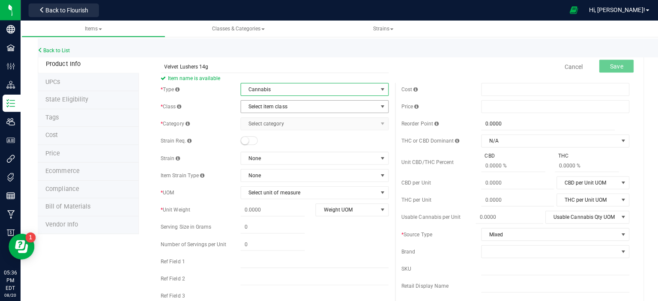
click at [379, 105] on span "select" at bounding box center [380, 106] width 7 height 7
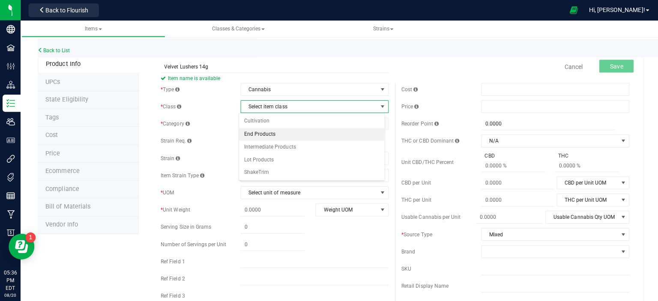
click at [327, 128] on li "End Products" at bounding box center [310, 133] width 145 height 13
click at [377, 122] on span "select" at bounding box center [380, 123] width 7 height 7
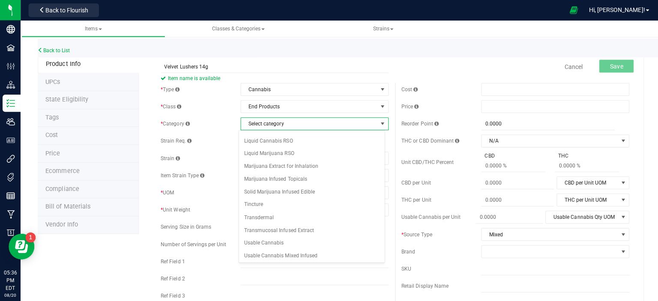
scroll to position [110, 0]
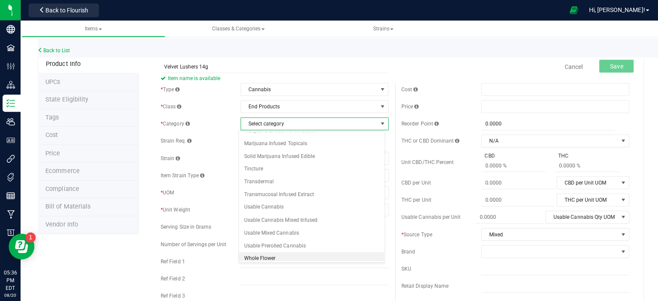
click at [278, 253] on li "Whole Flower" at bounding box center [310, 257] width 145 height 13
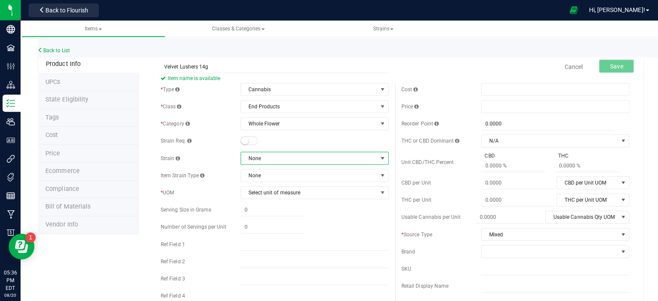
click at [377, 158] on span at bounding box center [380, 157] width 7 height 7
type input "vel"
click at [334, 192] on li "Velvet Lushers" at bounding box center [310, 193] width 145 height 12
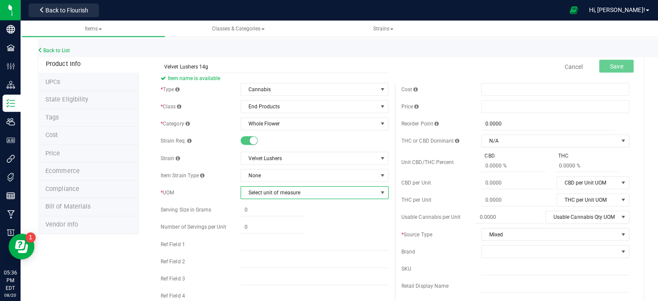
click at [377, 191] on span "select" at bounding box center [380, 191] width 7 height 7
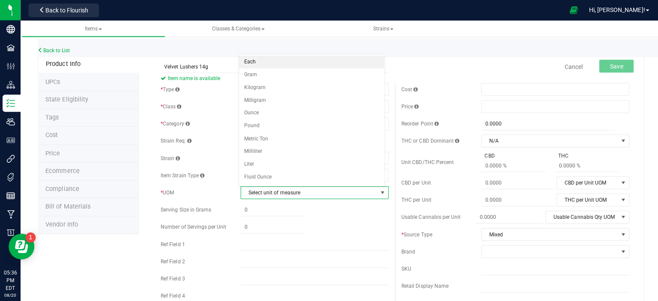
click at [318, 58] on li "Each" at bounding box center [310, 61] width 145 height 13
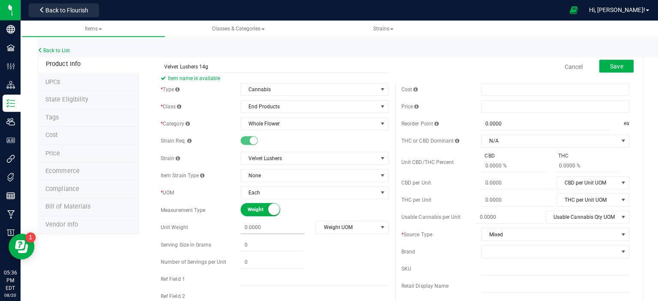
click at [282, 226] on span at bounding box center [271, 226] width 64 height 12
type input "14"
type input "14.0000"
click at [377, 228] on span "select" at bounding box center [380, 226] width 7 height 7
click at [345, 148] on li "Gram" at bounding box center [347, 149] width 71 height 13
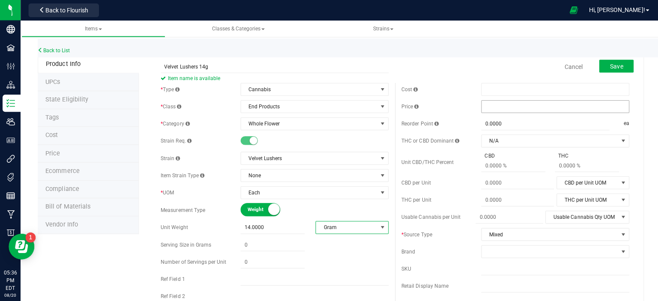
click at [482, 104] on span at bounding box center [552, 106] width 147 height 13
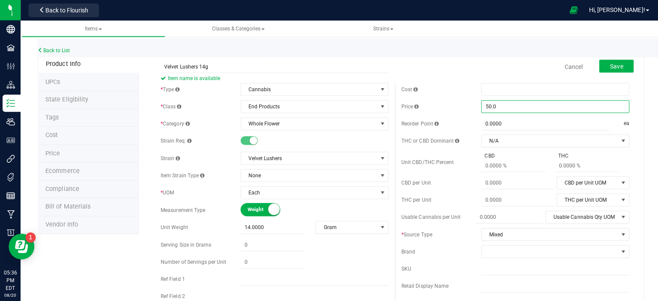
type input "50.00"
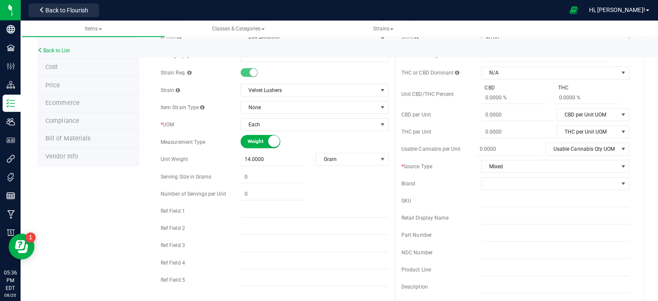
scroll to position [79, 0]
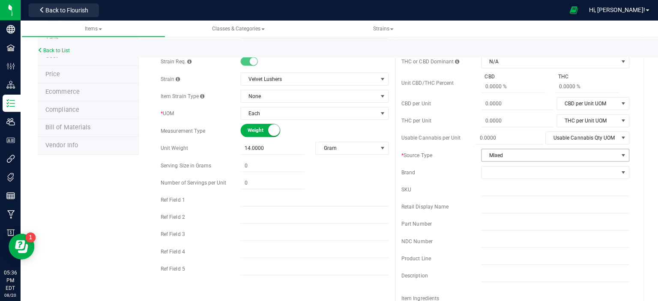
type input "$50.00000"
click at [616, 154] on span "select" at bounding box center [619, 154] width 7 height 7
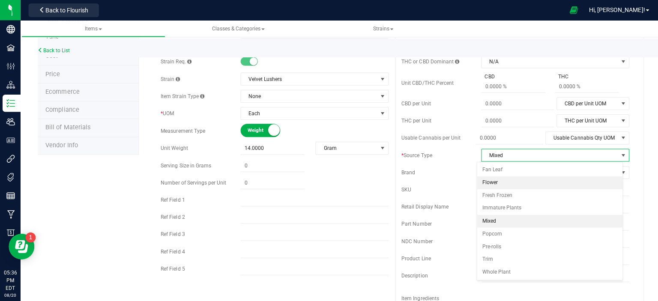
click at [573, 184] on li "Flower" at bounding box center [546, 182] width 145 height 13
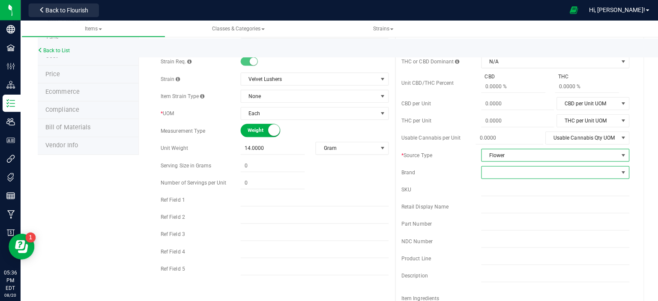
click at [616, 170] on span at bounding box center [619, 171] width 7 height 7
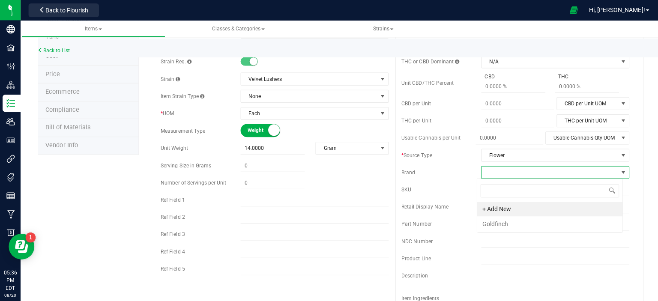
scroll to position [12, 146]
click at [586, 222] on li "Goldfinch" at bounding box center [546, 222] width 145 height 15
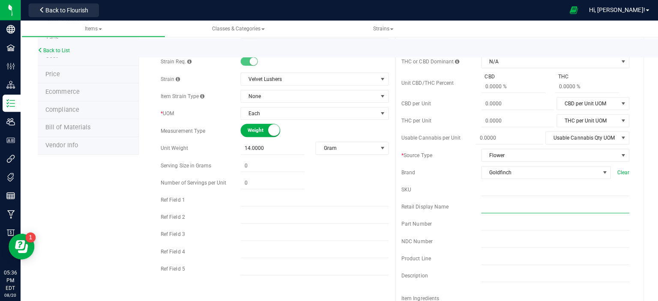
click at [580, 208] on input "text" at bounding box center [552, 205] width 147 height 13
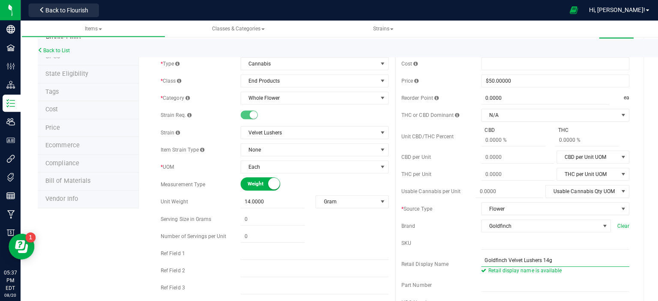
scroll to position [0, 0]
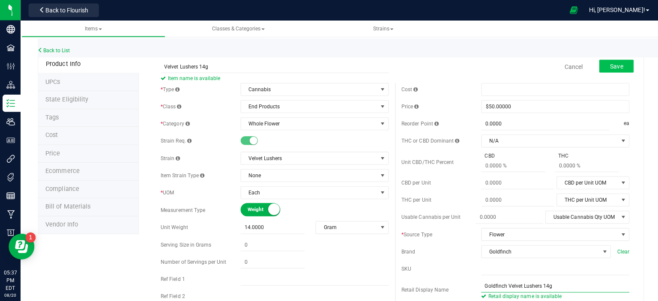
type input "Goldfinch Velvet Lushers 14g"
click at [613, 63] on span "Save" at bounding box center [613, 66] width 13 height 7
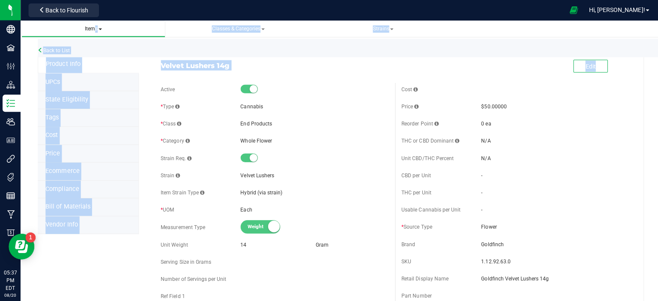
drag, startPoint x: 613, startPoint y: 63, endPoint x: 83, endPoint y: 34, distance: 530.3
click at [63, 51] on link "Back to List" at bounding box center [54, 50] width 32 height 6
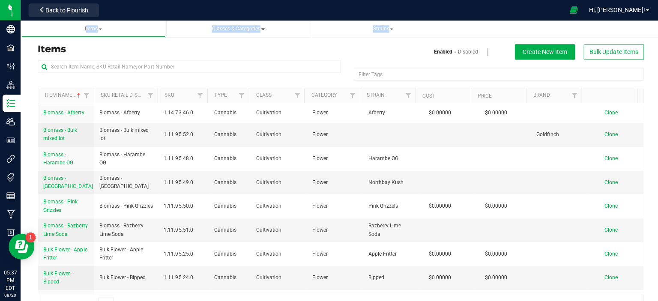
click at [279, 28] on span "Classes & Categories" at bounding box center [237, 28] width 130 height 7
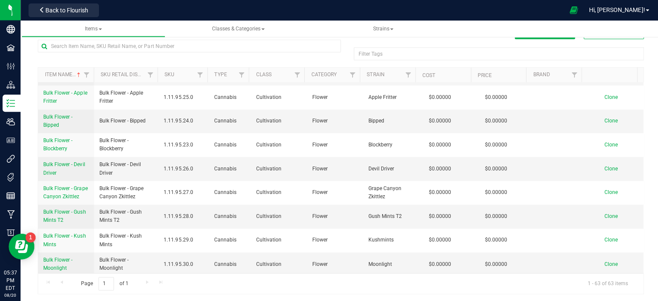
scroll to position [135, 0]
click at [567, 220] on td at bounding box center [557, 216] width 56 height 24
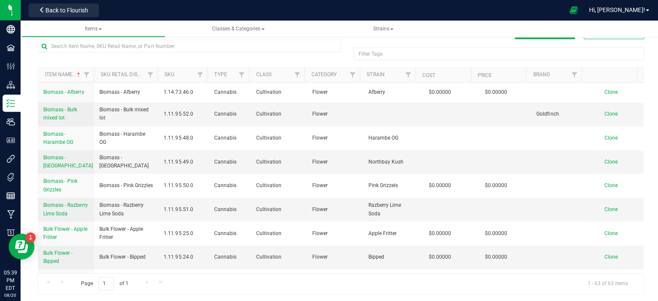
scroll to position [0, 0]
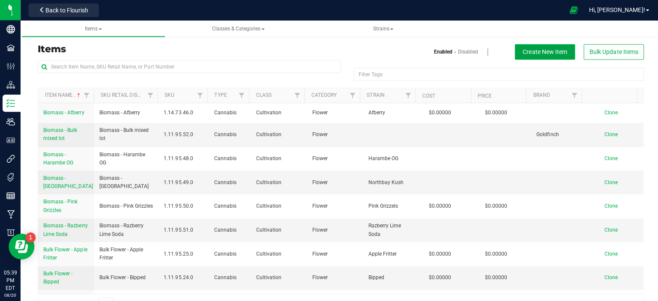
click at [538, 50] on span "Create New Item" at bounding box center [542, 51] width 44 height 7
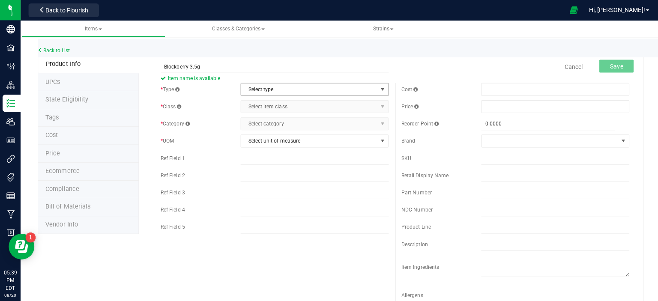
type input "Blockberry 3.5g"
click at [377, 89] on span "select" at bounding box center [380, 89] width 7 height 7
click at [289, 106] on li "Cannabis" at bounding box center [310, 103] width 145 height 13
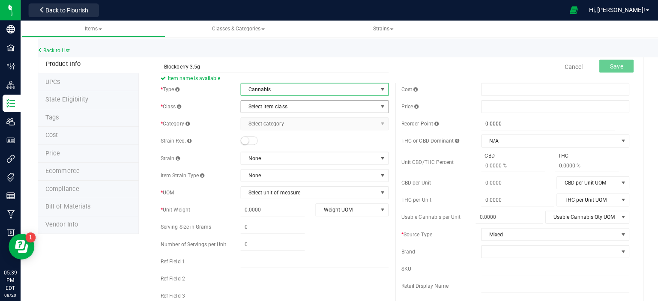
click at [377, 104] on span "select" at bounding box center [380, 106] width 7 height 7
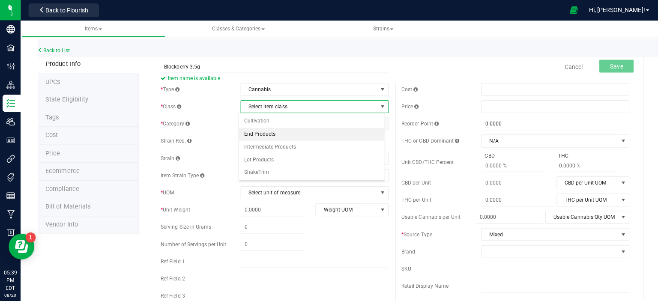
click at [324, 133] on li "End Products" at bounding box center [310, 133] width 145 height 13
click at [377, 123] on span "select" at bounding box center [380, 123] width 7 height 7
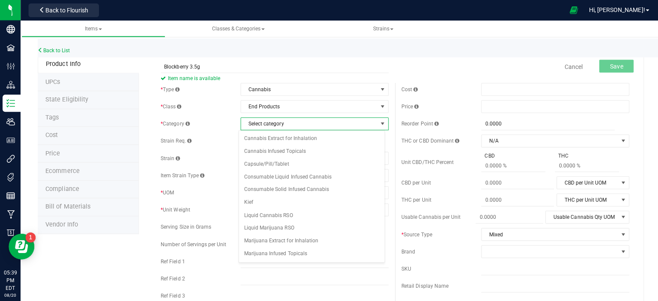
scroll to position [110, 0]
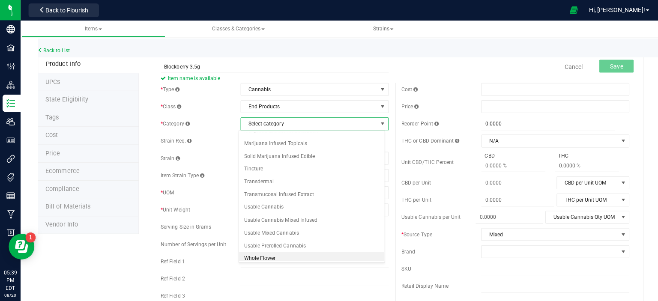
click at [288, 253] on li "Whole Flower" at bounding box center [310, 257] width 145 height 13
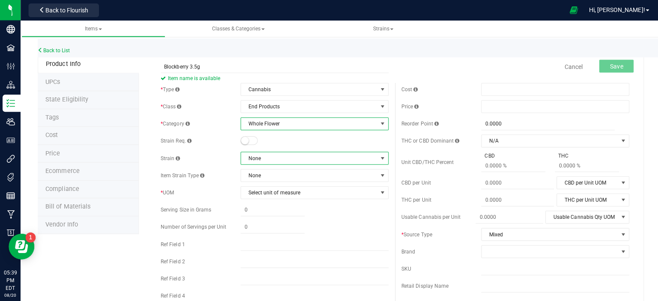
click at [377, 155] on span at bounding box center [380, 157] width 7 height 7
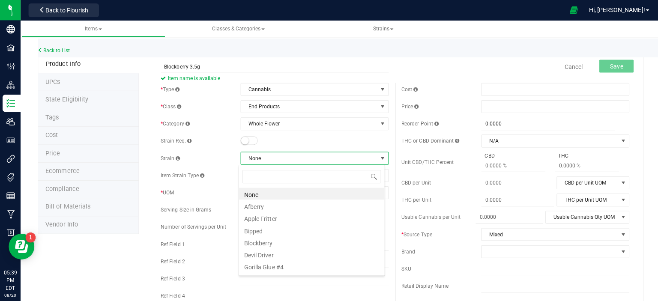
scroll to position [12, 146]
click at [259, 242] on li "Blockberry" at bounding box center [310, 241] width 145 height 12
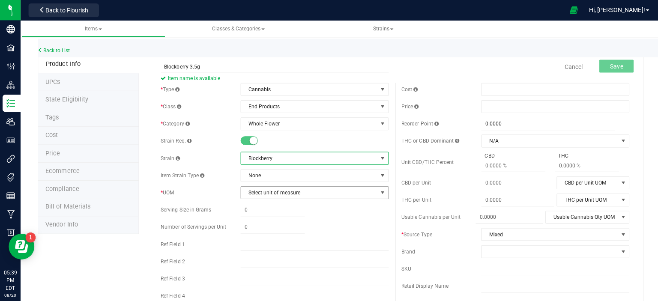
click at [377, 192] on span "select" at bounding box center [380, 191] width 7 height 7
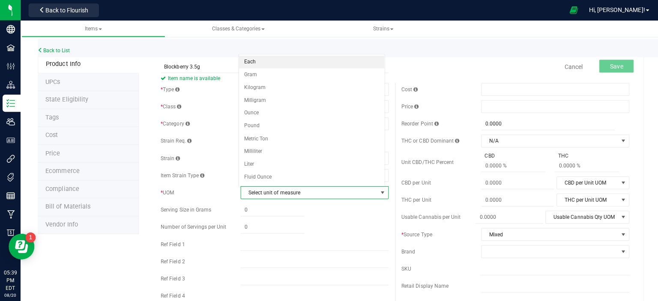
click at [310, 56] on li "Each" at bounding box center [310, 61] width 145 height 13
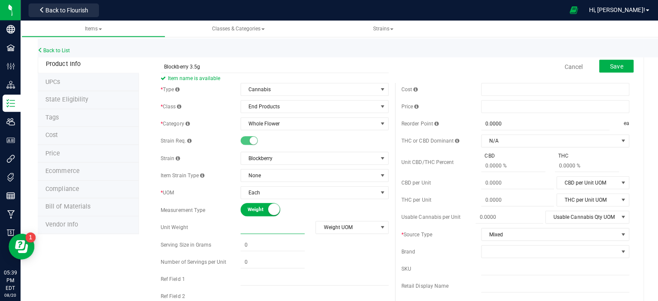
click at [267, 225] on span at bounding box center [271, 226] width 64 height 12
type input "3.5"
type input "3.5000"
click at [377, 223] on span "select" at bounding box center [380, 226] width 7 height 7
click at [340, 146] on li "Gram" at bounding box center [347, 149] width 71 height 13
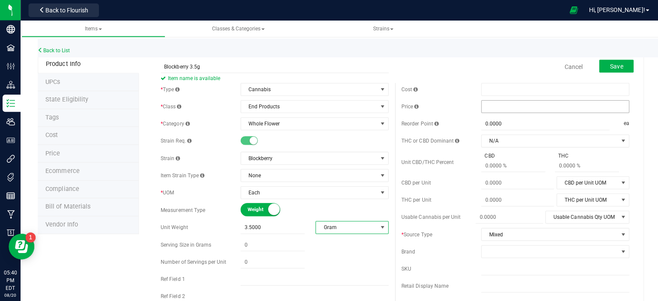
click at [497, 108] on span at bounding box center [552, 106] width 147 height 13
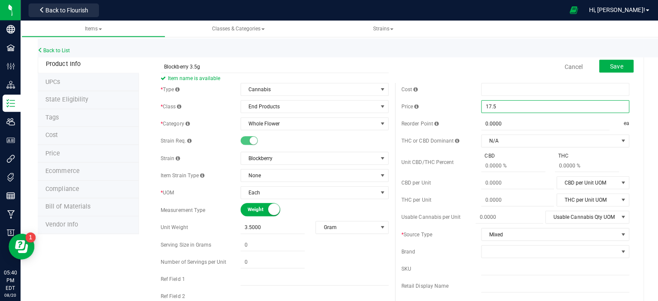
type input "17.50"
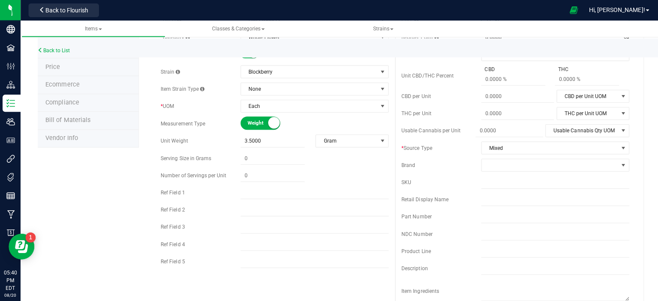
scroll to position [88, 0]
type input "$17.50000"
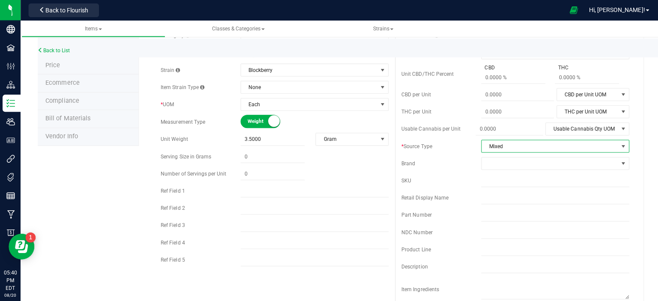
click at [616, 145] on span "select" at bounding box center [619, 145] width 7 height 7
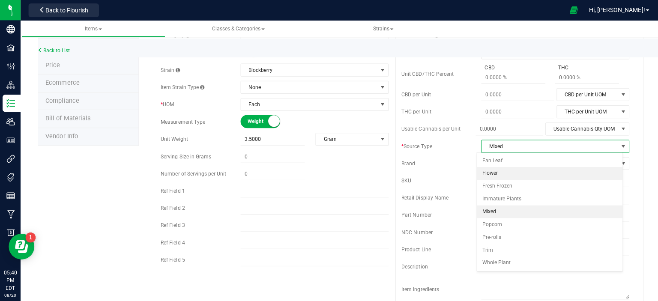
click at [524, 176] on li "Flower" at bounding box center [546, 172] width 145 height 13
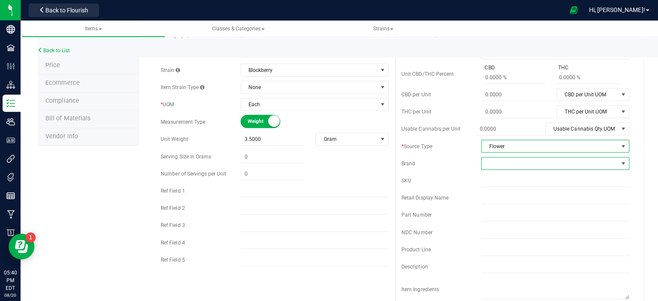
click at [616, 159] on span at bounding box center [619, 162] width 7 height 7
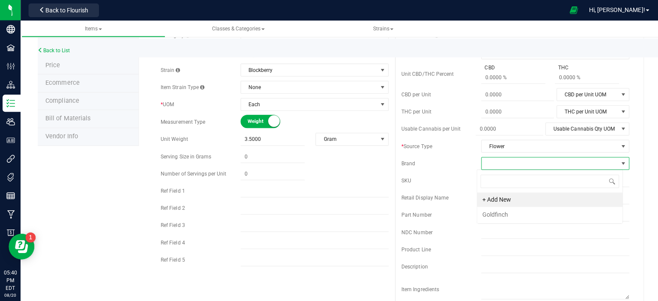
scroll to position [12, 146]
click at [507, 212] on li "Goldfinch" at bounding box center [546, 213] width 145 height 15
click at [536, 198] on input "text" at bounding box center [552, 197] width 147 height 13
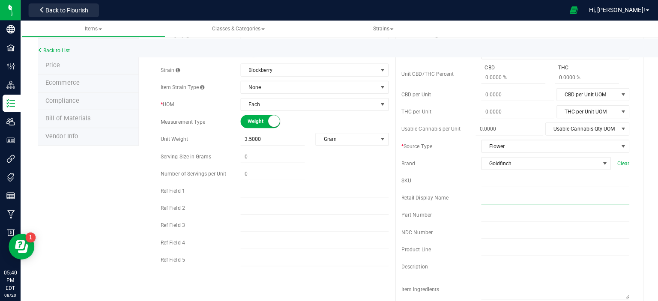
click at [532, 191] on input "text" at bounding box center [552, 197] width 147 height 13
type input "B"
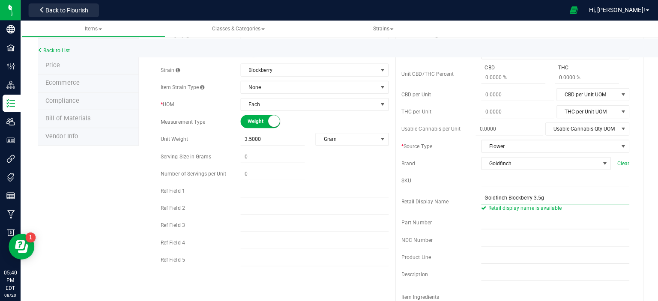
scroll to position [0, 0]
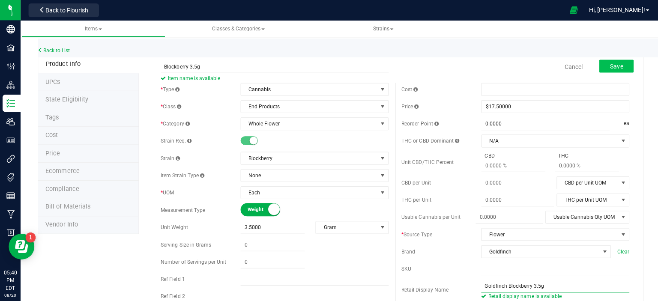
type input "Goldfinch Blockberry 3.5g"
click at [608, 66] on span "Save" at bounding box center [613, 66] width 13 height 7
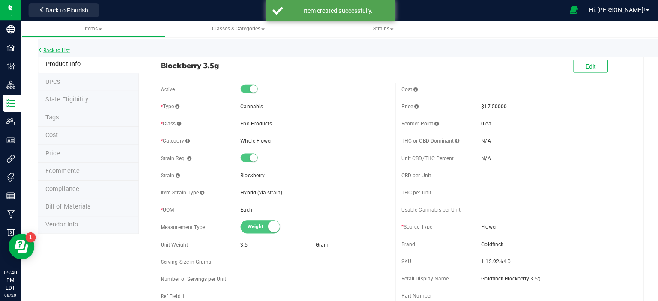
click at [57, 51] on link "Back to List" at bounding box center [54, 50] width 32 height 6
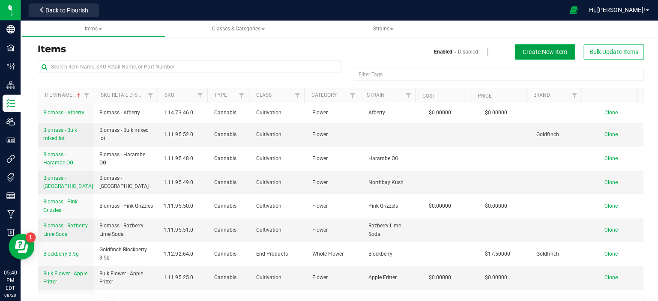
click at [530, 52] on span "Create New Item" at bounding box center [542, 51] width 44 height 7
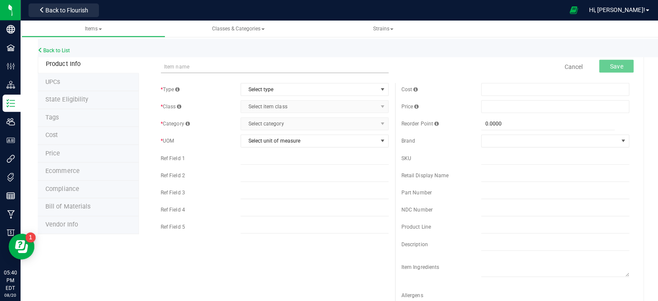
click at [243, 65] on input "text" at bounding box center [273, 66] width 226 height 13
click at [195, 66] on input "Blockberry 3.5g" at bounding box center [273, 66] width 226 height 13
type input "Blockberry 7g"
click at [377, 84] on span "select" at bounding box center [380, 89] width 11 height 12
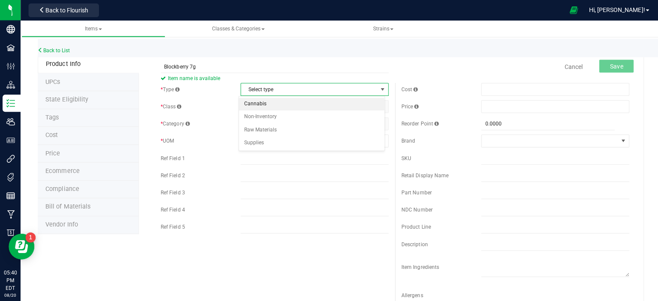
click at [316, 107] on li "Cannabis" at bounding box center [310, 103] width 145 height 13
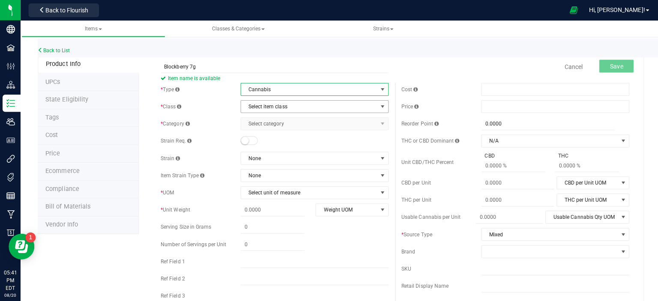
click at [378, 106] on span "select" at bounding box center [380, 106] width 7 height 7
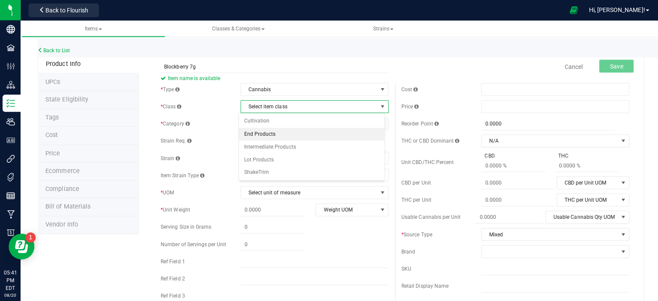
click at [258, 134] on li "End Products" at bounding box center [310, 133] width 145 height 13
click at [377, 123] on span "select" at bounding box center [380, 123] width 7 height 7
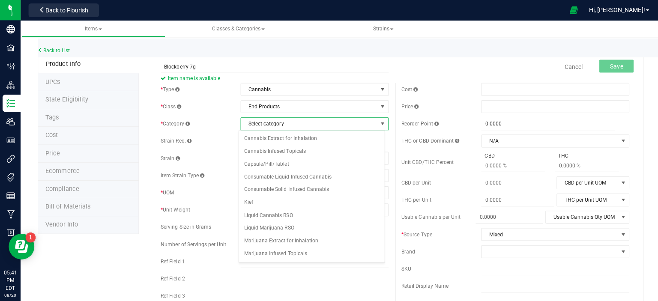
scroll to position [110, 0]
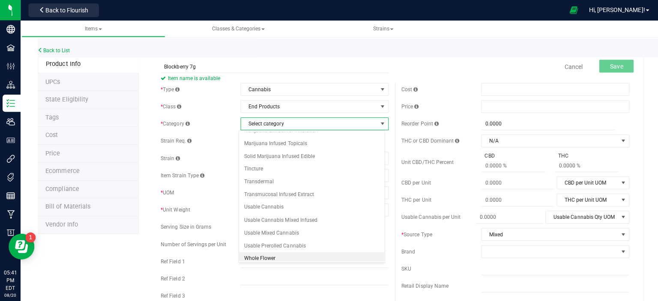
click at [288, 255] on li "Whole Flower" at bounding box center [310, 257] width 145 height 13
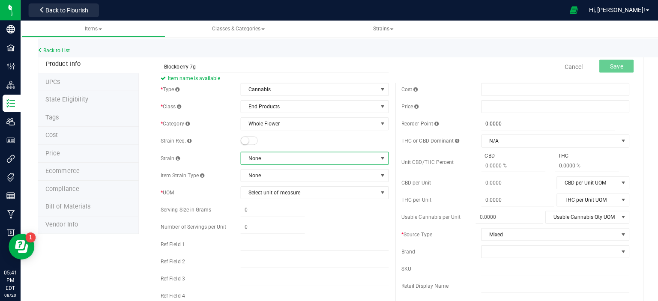
click at [379, 154] on span at bounding box center [380, 157] width 7 height 7
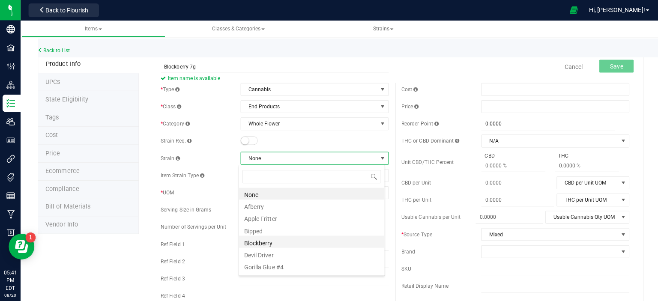
click at [283, 244] on li "Blockberry" at bounding box center [310, 241] width 145 height 12
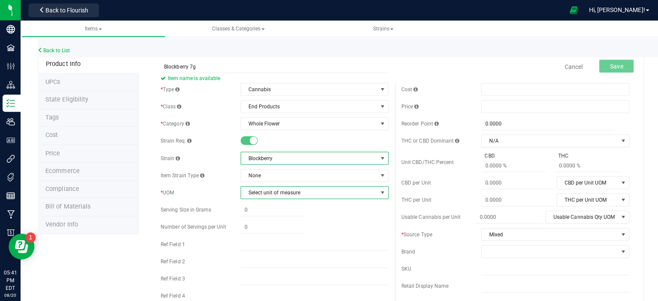
click at [377, 193] on span "select" at bounding box center [380, 191] width 7 height 7
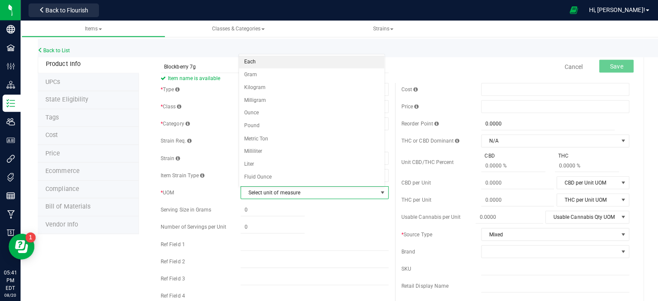
click at [331, 60] on li "Each" at bounding box center [310, 61] width 145 height 13
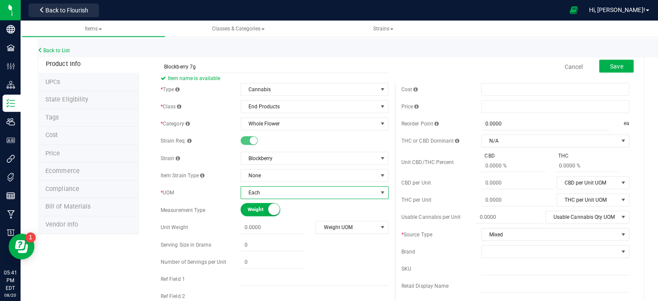
click at [262, 218] on div "* Type Cannabis Select type Cannabis Non-Inventory Raw Materials Supplies * Cla…" at bounding box center [273, 220] width 239 height 274
click at [255, 228] on span at bounding box center [271, 226] width 64 height 12
type input "7"
type input "7.0000"
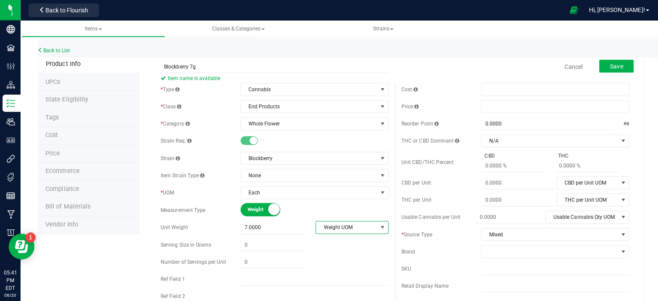
click at [377, 227] on span "select" at bounding box center [380, 226] width 7 height 7
click at [350, 150] on li "Gram" at bounding box center [347, 149] width 71 height 13
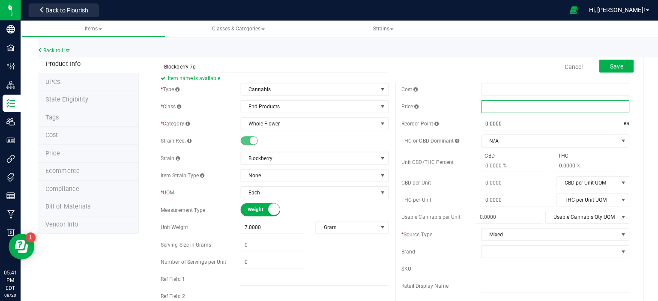
click at [489, 106] on span at bounding box center [552, 106] width 147 height 13
type input "35.00"
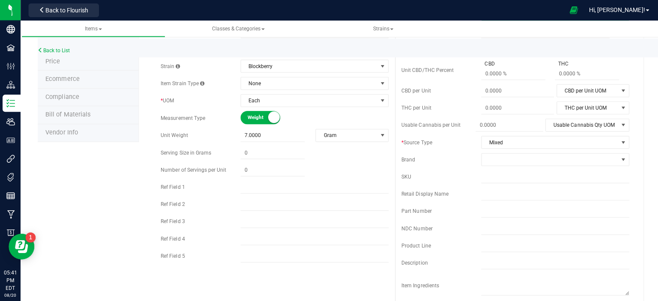
scroll to position [92, 0]
type input "$35.00000"
click at [616, 141] on span "select" at bounding box center [619, 140] width 7 height 7
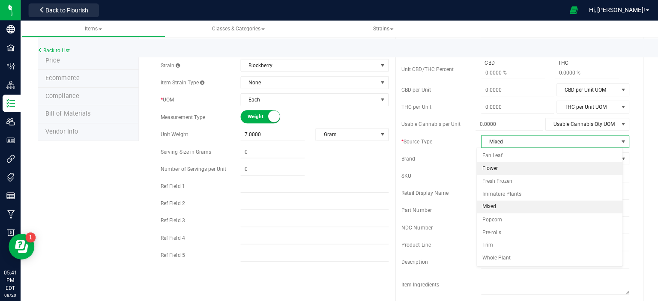
click at [561, 167] on li "Flower" at bounding box center [546, 167] width 145 height 13
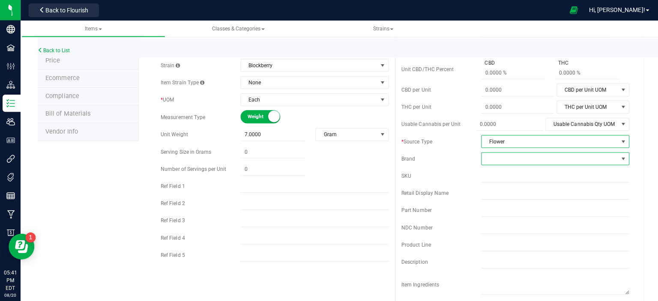
click at [616, 158] on span at bounding box center [619, 158] width 7 height 7
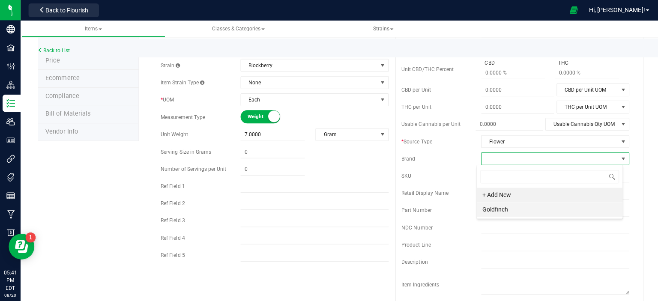
click at [503, 206] on li "Goldfinch" at bounding box center [546, 208] width 145 height 15
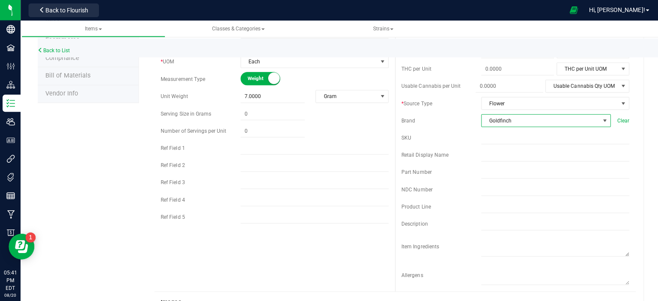
scroll to position [137, 0]
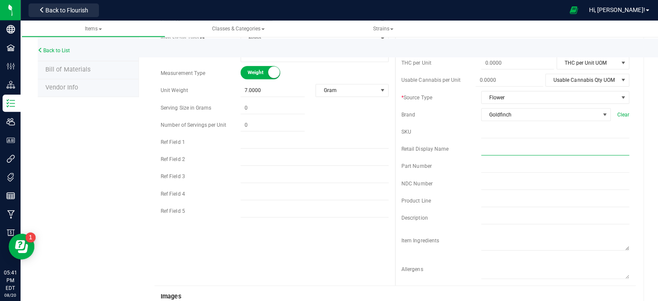
click at [529, 149] on input "text" at bounding box center [552, 148] width 147 height 13
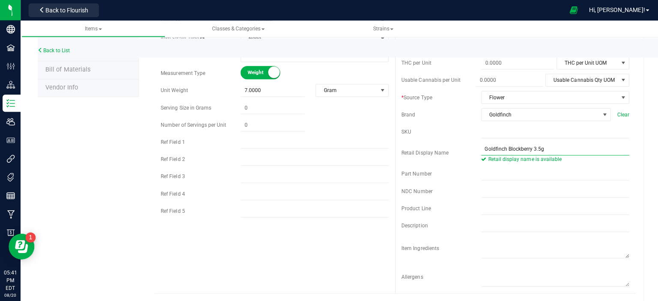
click at [533, 148] on input "Goldfinch Blockberry 3.5g" at bounding box center [552, 148] width 147 height 13
type input "Goldfinch Blockberry 7g"
click at [641, 140] on div "Back to List Product Info UPCs State Eligibility Tags Cost Price Ecommerce Comp…" at bounding box center [339, 248] width 637 height 721
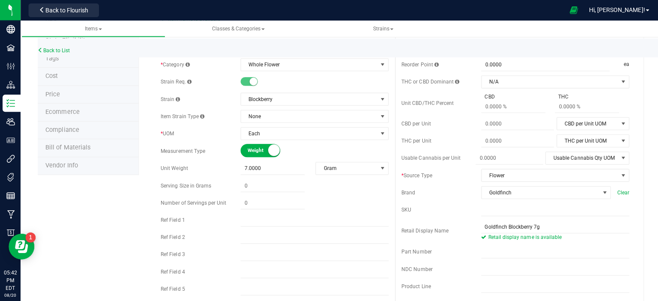
scroll to position [0, 0]
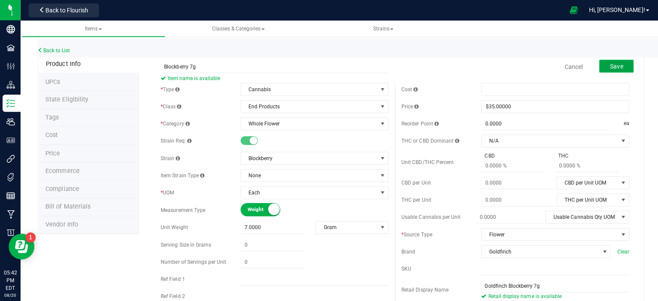
click at [607, 65] on span "Save" at bounding box center [613, 66] width 13 height 7
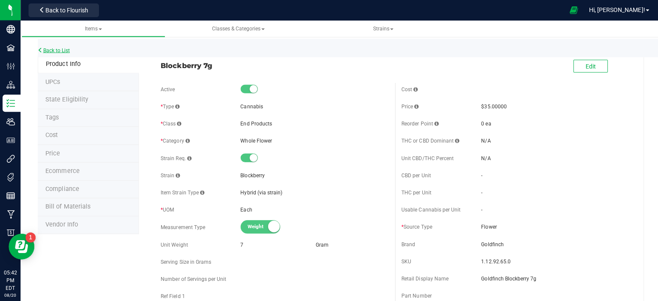
click at [68, 50] on link "Back to List" at bounding box center [54, 50] width 32 height 6
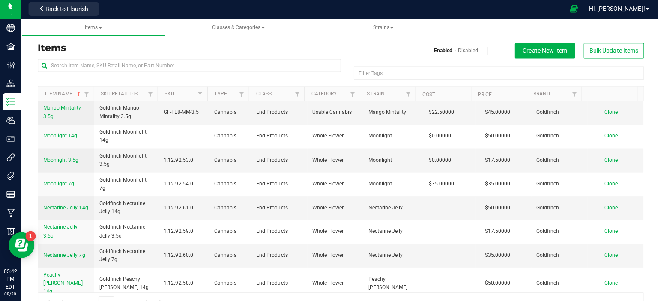
scroll to position [1096, 0]
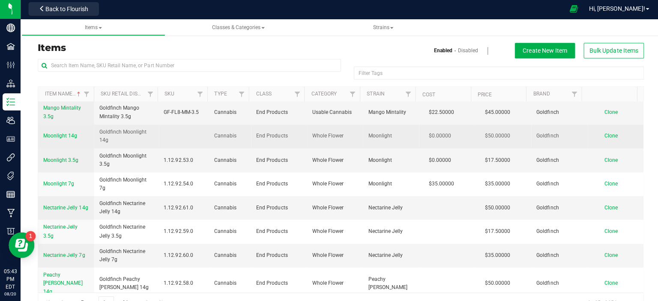
click at [73, 134] on span "Moonlight 14g" at bounding box center [60, 137] width 34 height 6
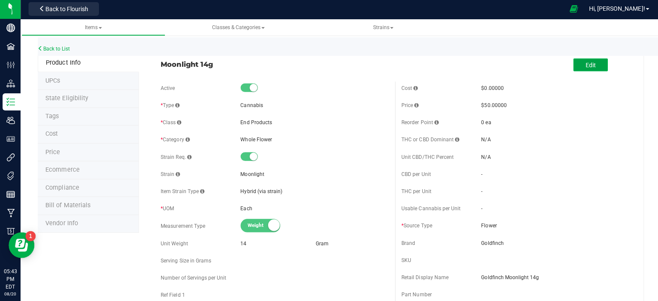
click at [584, 65] on span "Edit" at bounding box center [587, 66] width 10 height 7
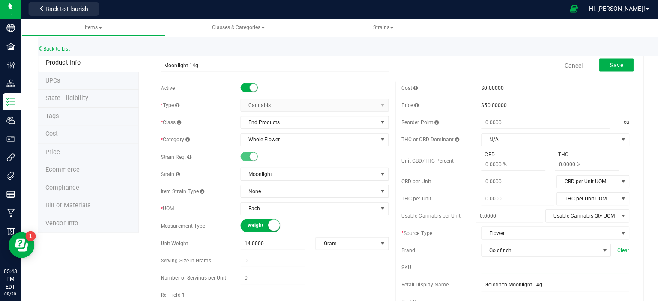
click at [488, 261] on input "text" at bounding box center [552, 267] width 147 height 13
type input "1.12.92.55.0"
click at [599, 61] on button "Save" at bounding box center [613, 66] width 34 height 13
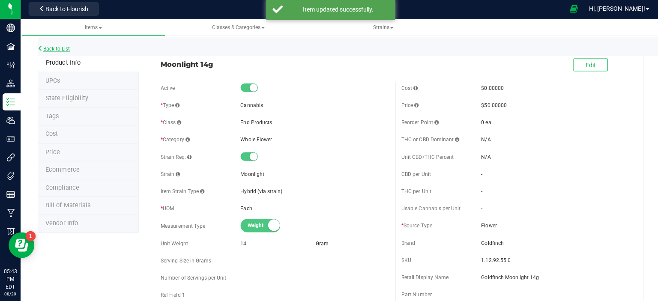
click at [48, 48] on link "Back to List" at bounding box center [54, 50] width 32 height 6
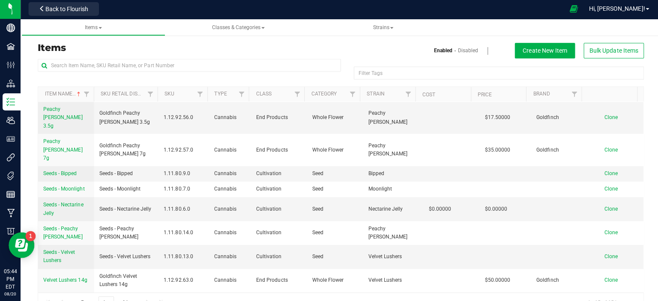
scroll to position [21, 0]
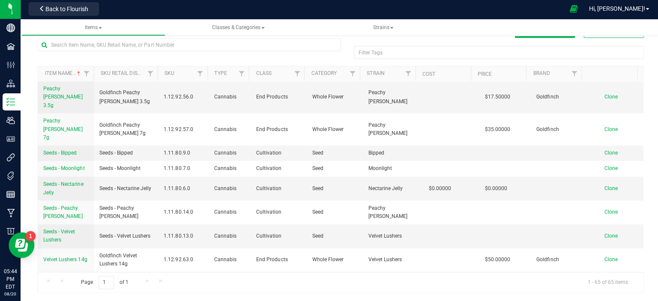
click at [64, 280] on span "Velvet Lushers 3.5g" at bounding box center [65, 283] width 45 height 6
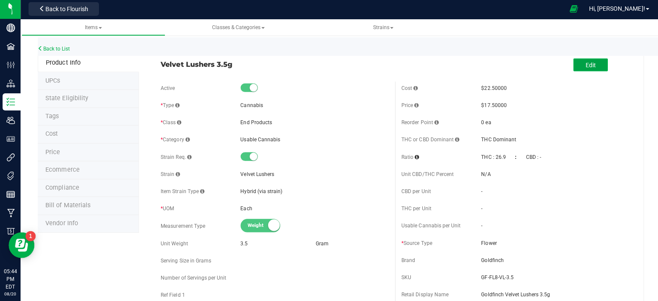
click at [582, 63] on span "Edit" at bounding box center [587, 66] width 10 height 7
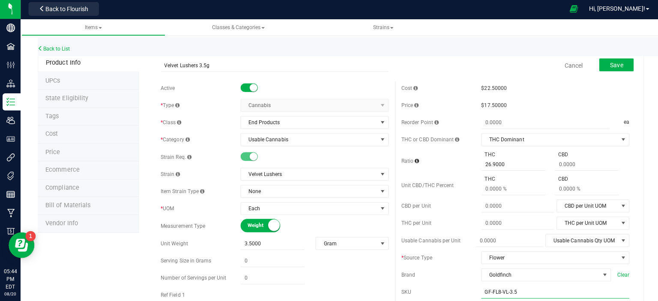
click at [545, 292] on input "GF-FL8-VL-3.5" at bounding box center [552, 292] width 147 height 13
type input "G"
type input "1.12.92.66.0"
click at [608, 63] on span "Save" at bounding box center [613, 66] width 13 height 7
drag, startPoint x: 498, startPoint y: 164, endPoint x: 454, endPoint y: 162, distance: 44.1
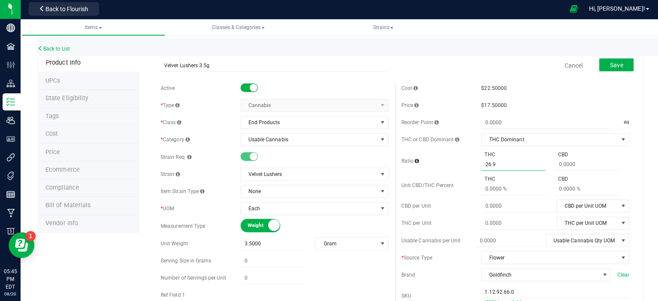
click at [454, 162] on div "Ratio THC 26.9000 26.9 CBD" at bounding box center [512, 161] width 226 height 20
type input "0.0000"
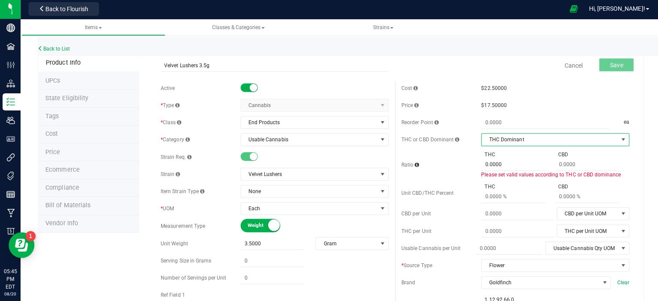
click at [616, 140] on span "select" at bounding box center [619, 140] width 7 height 7
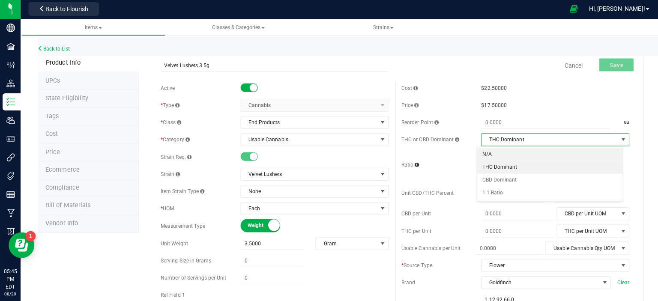
click at [569, 152] on li "N/A" at bounding box center [546, 155] width 145 height 13
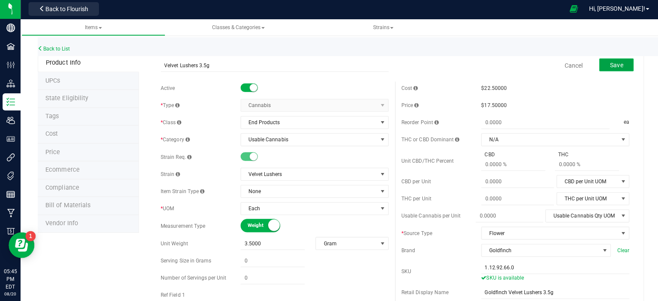
click at [607, 63] on span "Save" at bounding box center [613, 66] width 13 height 7
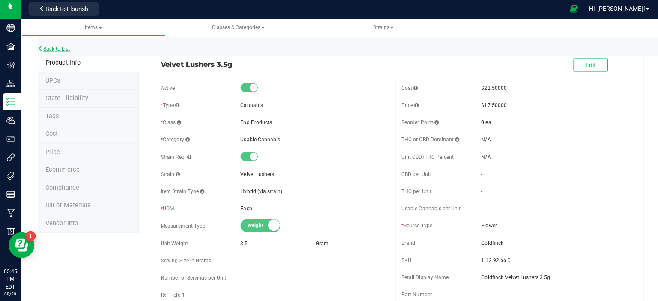
click at [55, 50] on link "Back to List" at bounding box center [54, 50] width 32 height 6
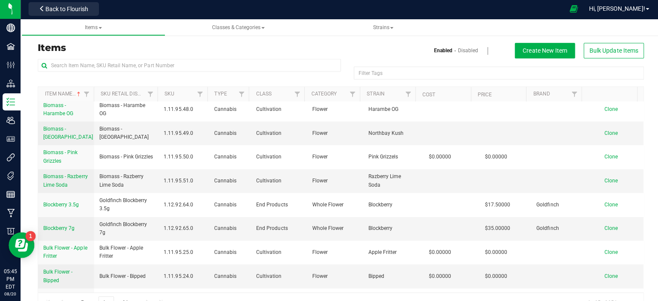
scroll to position [47, 0]
click at [525, 51] on span "Create New Item" at bounding box center [542, 51] width 44 height 7
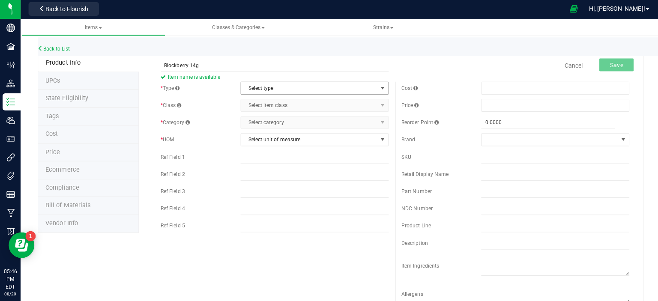
type input "Blockberry 14g"
click at [377, 86] on span "select" at bounding box center [380, 89] width 7 height 7
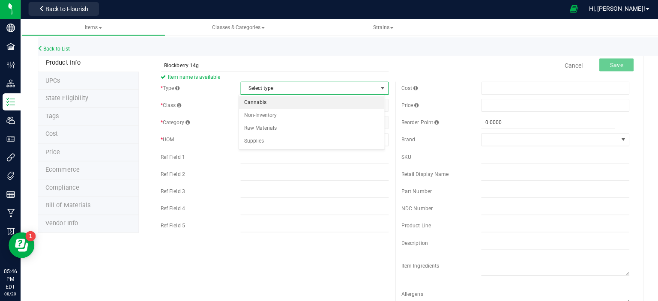
click at [287, 101] on li "Cannabis" at bounding box center [310, 103] width 145 height 13
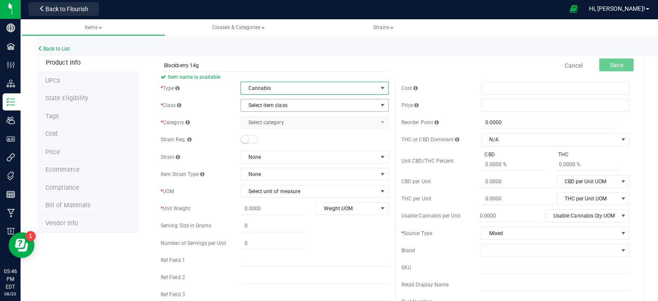
click at [377, 105] on span "select" at bounding box center [380, 106] width 7 height 7
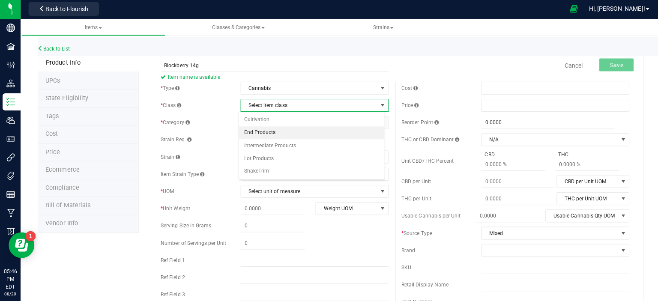
click at [298, 135] on li "End Products" at bounding box center [310, 133] width 145 height 13
click at [377, 123] on span "select" at bounding box center [380, 123] width 7 height 7
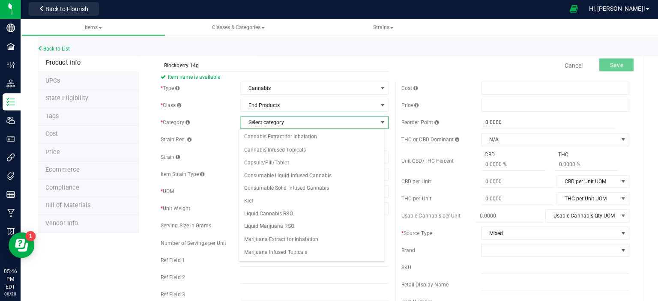
scroll to position [110, 0]
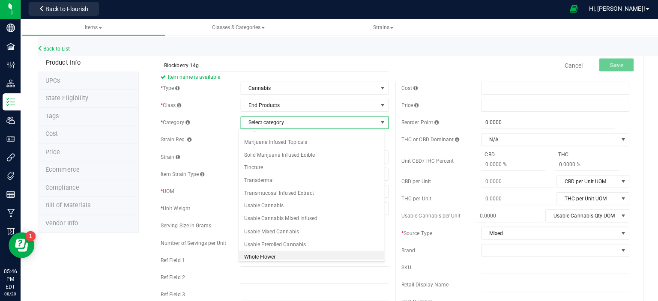
click at [277, 251] on li "Whole Flower" at bounding box center [310, 257] width 145 height 13
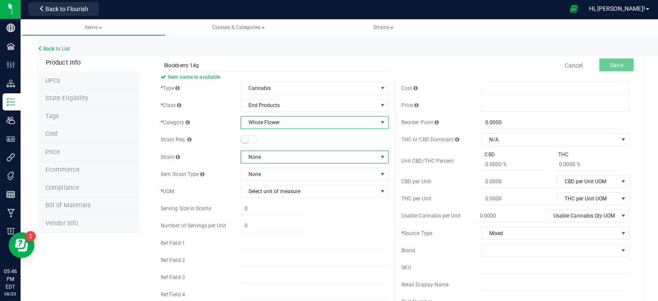
click at [378, 157] on span at bounding box center [380, 157] width 7 height 7
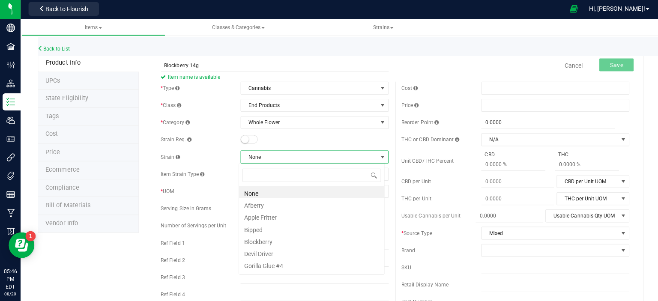
scroll to position [12, 146]
click at [253, 240] on li "Blockberry" at bounding box center [310, 241] width 145 height 12
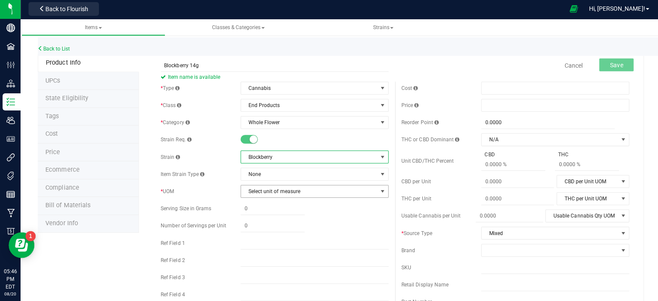
click at [377, 191] on span "select" at bounding box center [380, 191] width 7 height 7
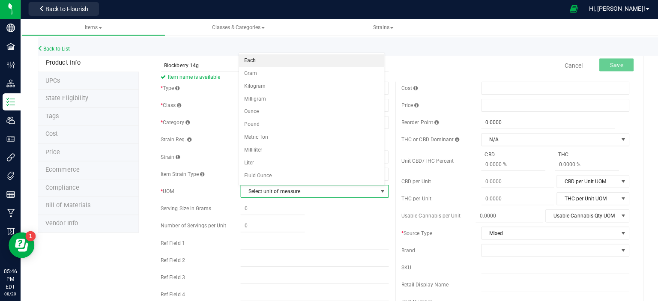
click at [287, 61] on li "Each" at bounding box center [310, 61] width 145 height 13
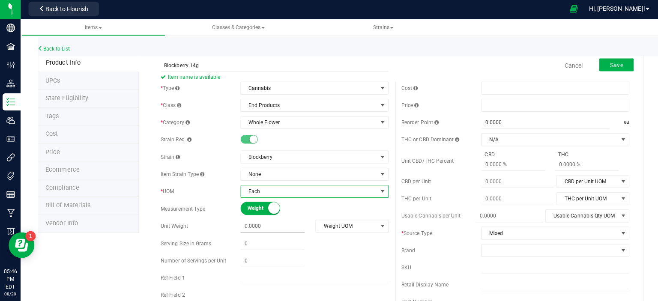
click at [280, 227] on span at bounding box center [271, 226] width 64 height 12
type input "14"
type input "14.0000"
click at [377, 226] on span "select" at bounding box center [380, 226] width 7 height 7
click at [333, 149] on li "Gram" at bounding box center [347, 149] width 71 height 13
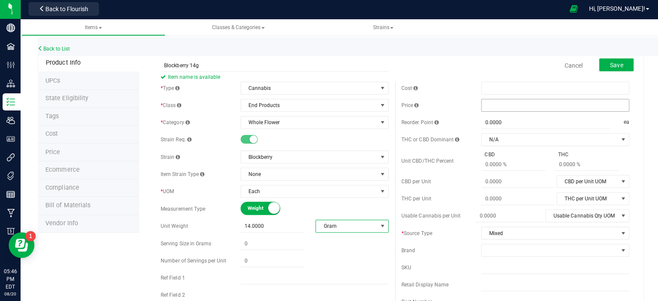
click at [571, 102] on span at bounding box center [552, 106] width 147 height 13
type input "50.00"
type input "$50.00000"
click at [616, 233] on span "select" at bounding box center [619, 233] width 7 height 7
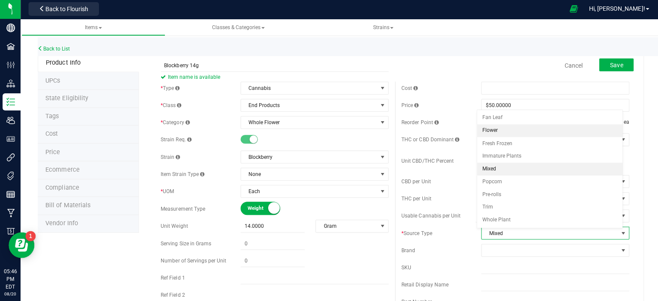
click at [494, 129] on li "Flower" at bounding box center [546, 131] width 145 height 13
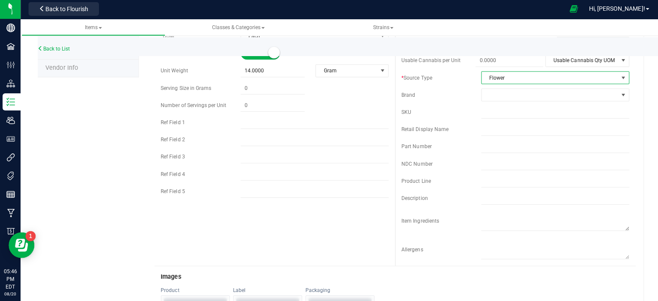
scroll to position [156, 0]
click at [616, 94] on span at bounding box center [619, 94] width 7 height 7
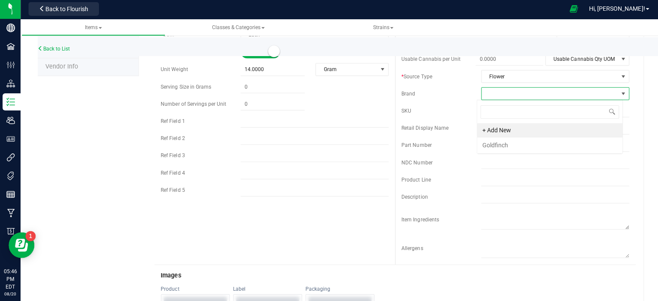
scroll to position [12, 146]
click at [492, 143] on li "Goldfinch" at bounding box center [546, 145] width 145 height 15
click at [497, 130] on input "text" at bounding box center [552, 128] width 147 height 13
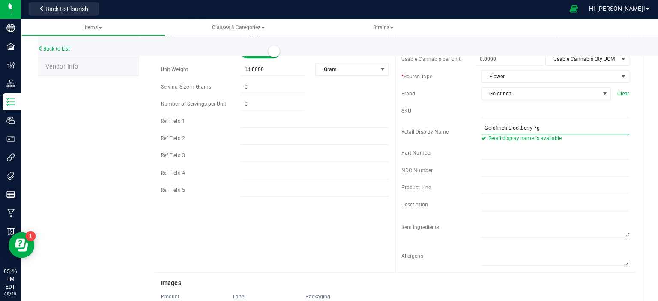
click at [527, 131] on input "Goldfinch Blockberry 7g" at bounding box center [552, 128] width 147 height 13
type input "Goldfinch Blockberry 14g"
click at [643, 136] on div "Back to List Product Info UPCs State Eligibility Tags Cost Price Ecommerce Comp…" at bounding box center [339, 229] width 637 height 721
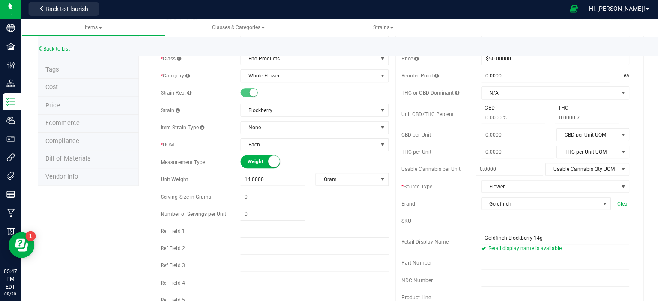
scroll to position [0, 0]
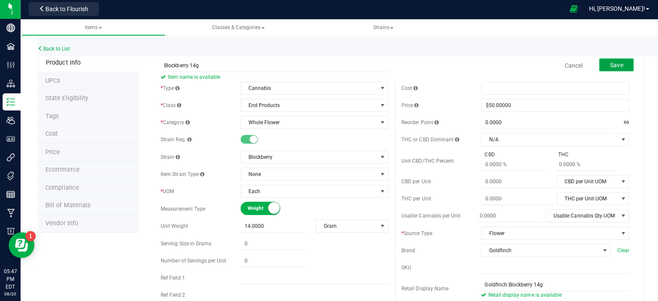
click at [608, 63] on span "Save" at bounding box center [613, 66] width 13 height 7
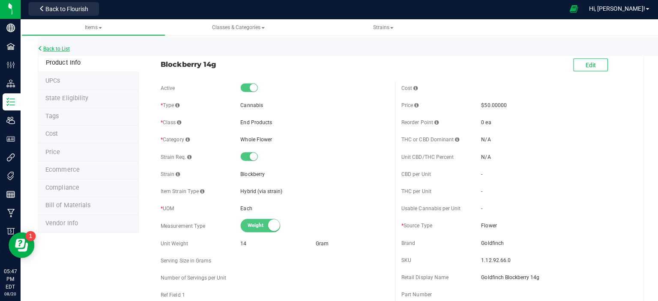
click at [62, 47] on link "Back to List" at bounding box center [54, 50] width 32 height 6
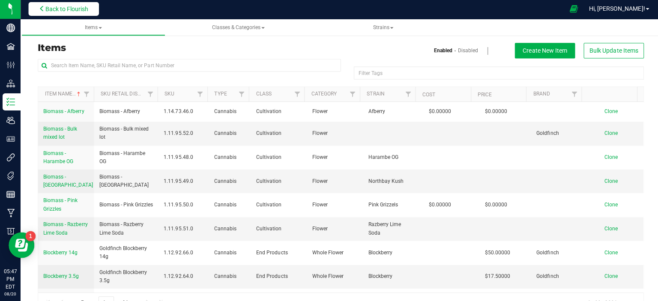
click at [63, 10] on span "Back to Flourish" at bounding box center [66, 10] width 43 height 7
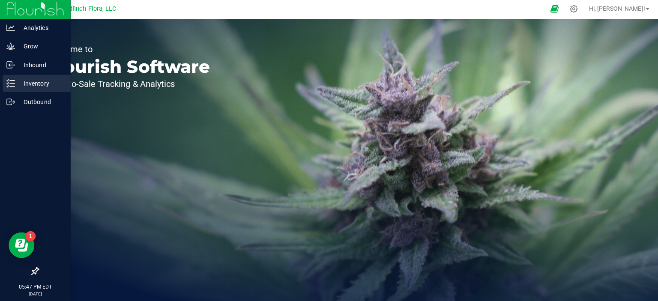
click at [12, 86] on icon at bounding box center [10, 84] width 9 height 9
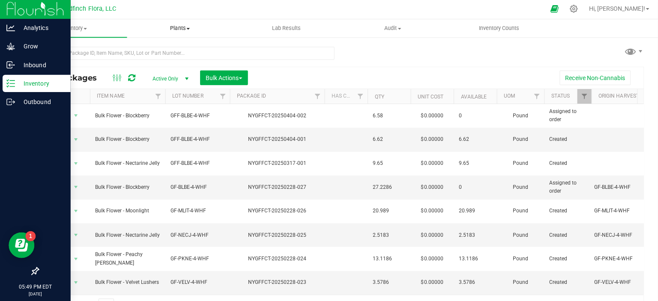
click at [188, 28] on span "Plants" at bounding box center [179, 30] width 105 height 8
click at [143, 51] on span "All plants" at bounding box center [150, 51] width 49 height 7
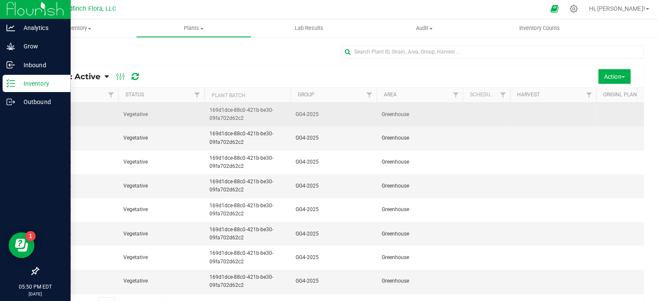
click at [486, 104] on td at bounding box center [483, 116] width 47 height 24
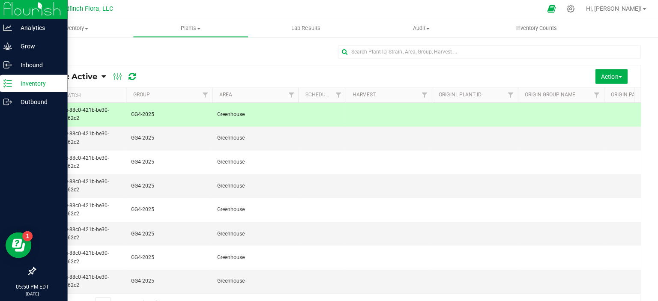
scroll to position [0, 269]
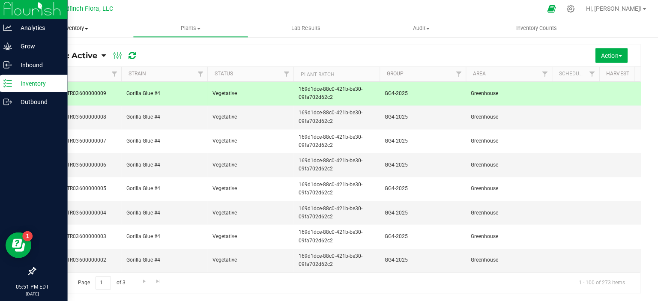
click at [91, 28] on span "Inventory" at bounding box center [78, 30] width 115 height 8
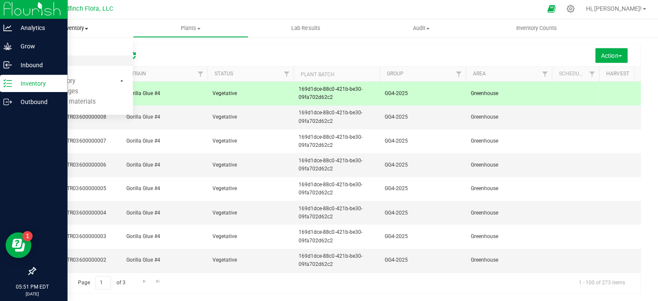
click at [58, 63] on span "All inventory" at bounding box center [50, 61] width 58 height 7
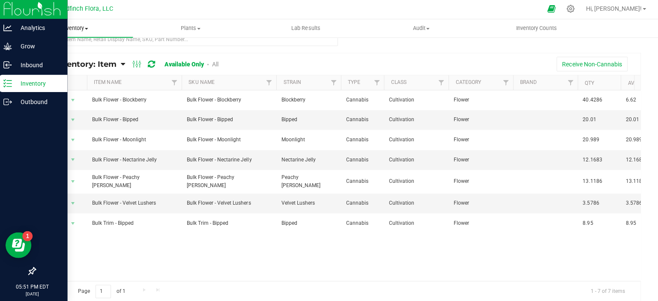
click at [89, 30] on span at bounding box center [88, 30] width 3 height 2
click at [75, 90] on span "From packages" at bounding box center [51, 92] width 60 height 7
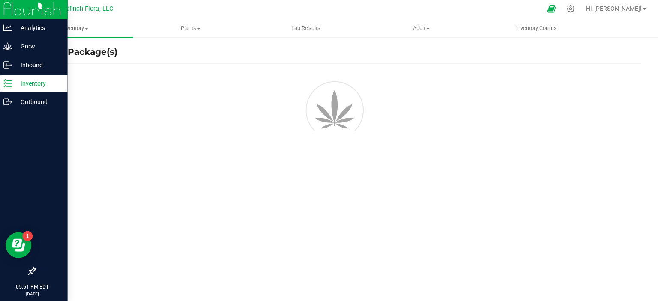
scroll to position [4, 0]
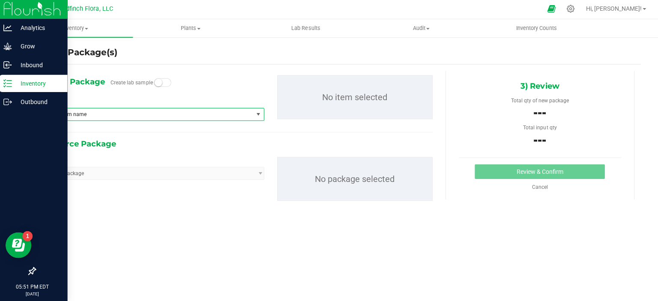
click at [256, 113] on span "select" at bounding box center [259, 115] width 7 height 7
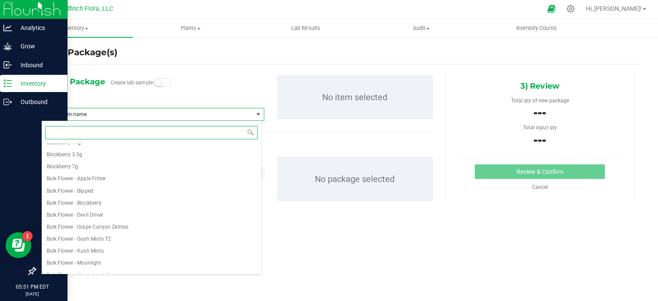
scroll to position [0, 0]
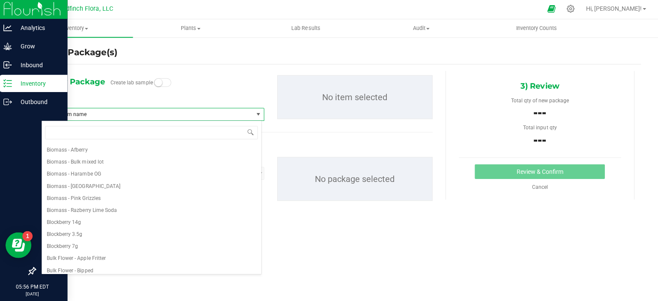
click at [257, 113] on span "select" at bounding box center [259, 115] width 7 height 7
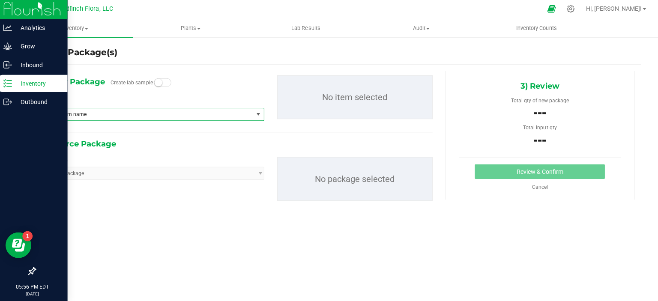
click at [192, 113] on span "Type item name" at bounding box center [150, 115] width 210 height 12
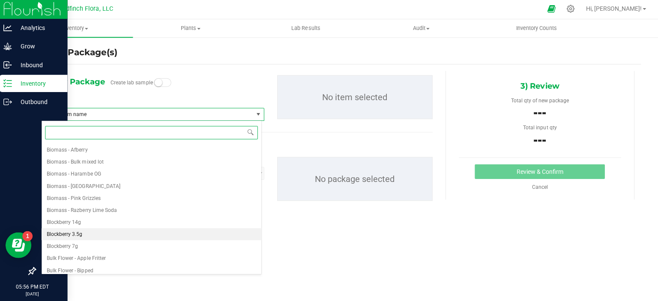
click at [76, 232] on span "Blockberry 3.5g" at bounding box center [68, 234] width 36 height 6
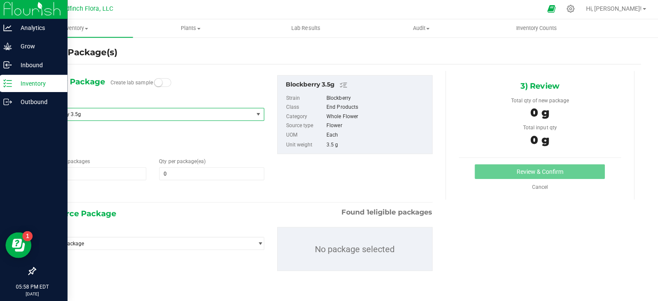
click at [258, 113] on span "select" at bounding box center [259, 115] width 7 height 7
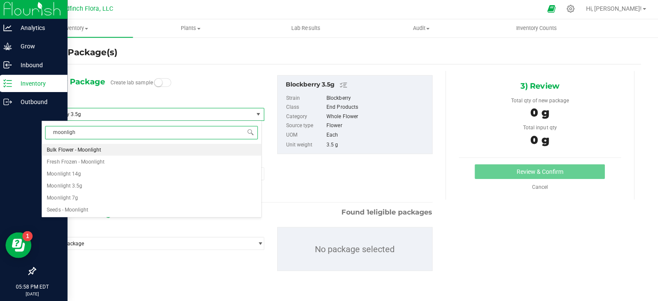
type input "moonlight"
click at [81, 186] on span "Moonlight 3.5g" at bounding box center [67, 186] width 35 height 6
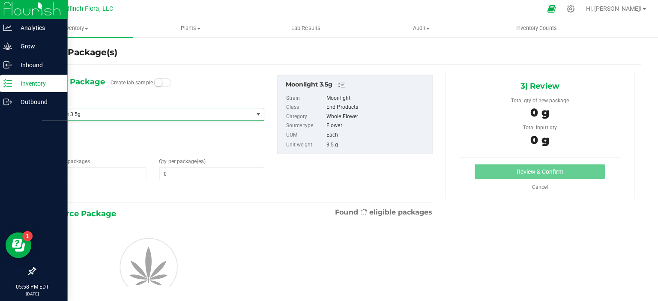
type input "0"
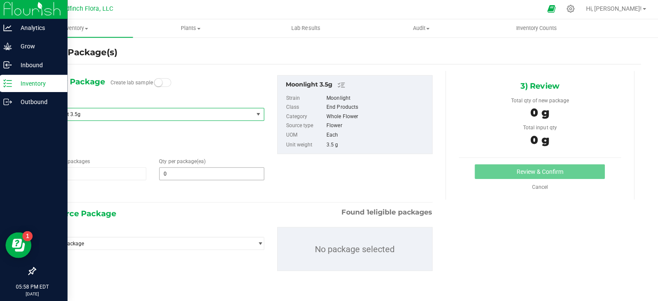
click at [172, 173] on span "0 0" at bounding box center [213, 174] width 104 height 13
type input "0"
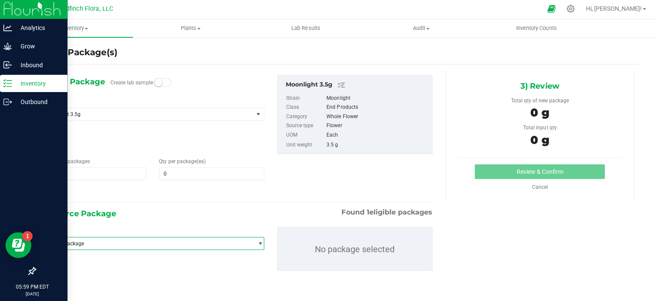
click at [260, 244] on span "select" at bounding box center [262, 243] width 6 height 7
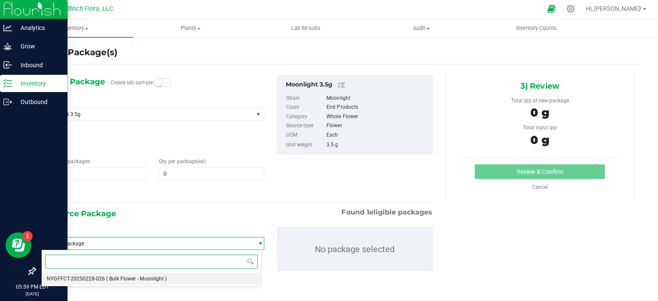
click at [199, 281] on li "NYGFFCT-20250228-026 ( Bulk Flower - Moonlight )" at bounding box center [154, 279] width 218 height 12
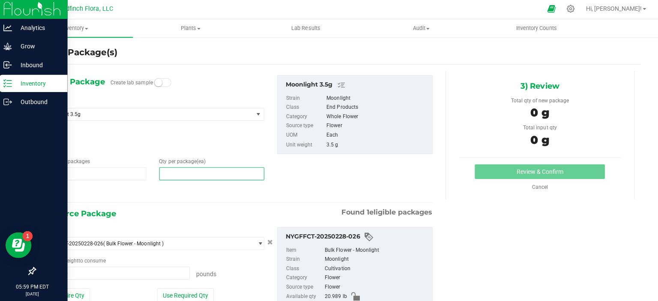
click at [211, 170] on span at bounding box center [213, 174] width 104 height 13
type input "0"
click at [171, 171] on span "0 0" at bounding box center [213, 174] width 104 height 13
type input "0"
click at [191, 171] on span at bounding box center [213, 174] width 104 height 13
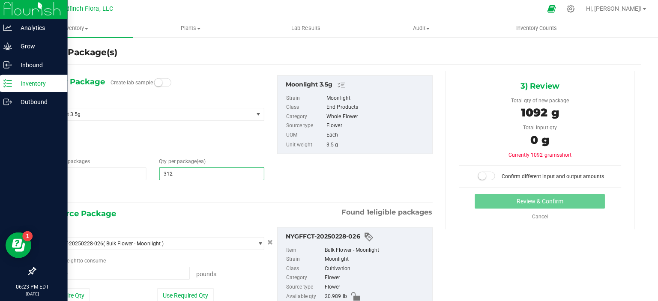
type input "3125"
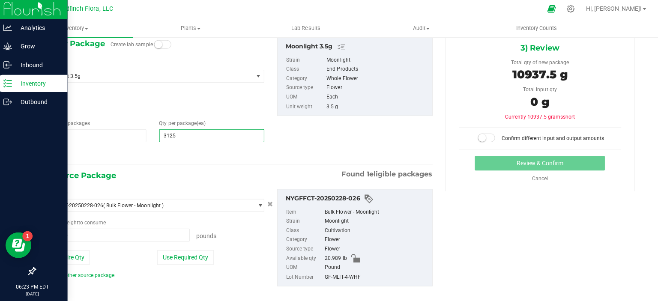
scroll to position [51, 0]
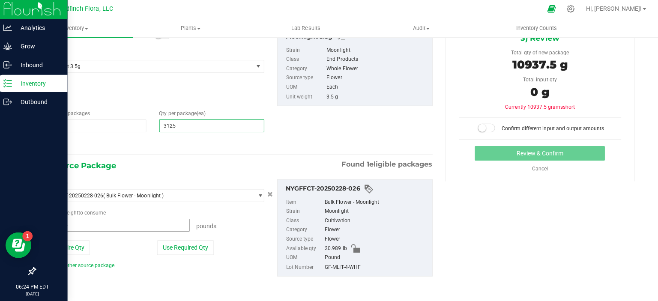
type input "3,125"
click at [155, 229] on span "0.0000 lb 0" at bounding box center [118, 225] width 148 height 13
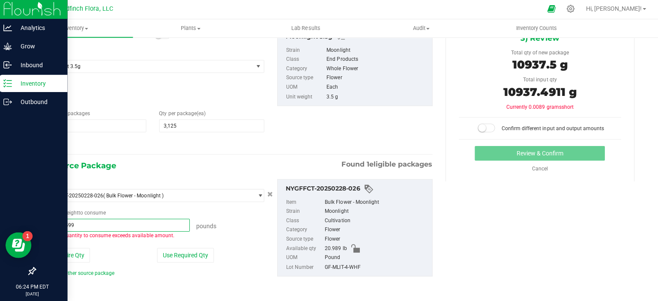
type input "24.11305993"
type input "24.1131 lb"
click at [232, 232] on div "Package quantity to consume exceeds available amount." at bounding box center [155, 236] width 222 height 8
click at [144, 221] on span "24.1131 lb 24.1131" at bounding box center [118, 225] width 148 height 13
type input "2"
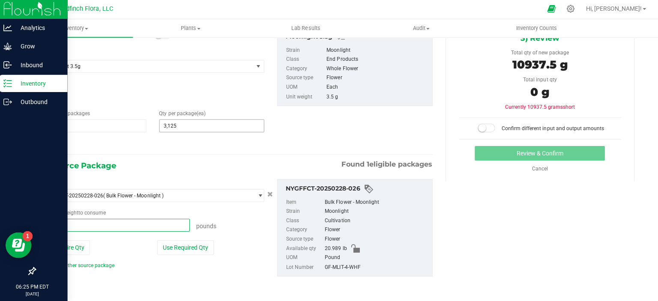
type input "0.0000 lb"
click at [184, 128] on span "3,125 3125" at bounding box center [213, 126] width 104 height 13
type input "3"
type input "3000"
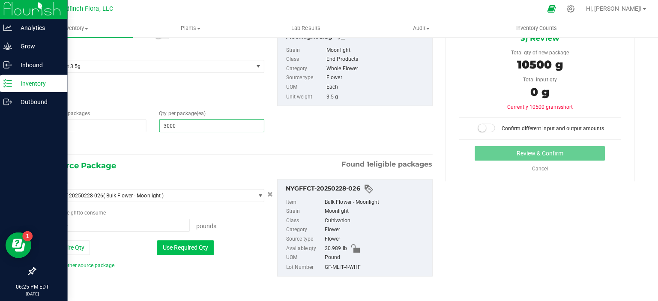
type input "3,000"
click at [171, 248] on button "Use Required Qty" at bounding box center [187, 248] width 57 height 15
type input "20.9890 lb"
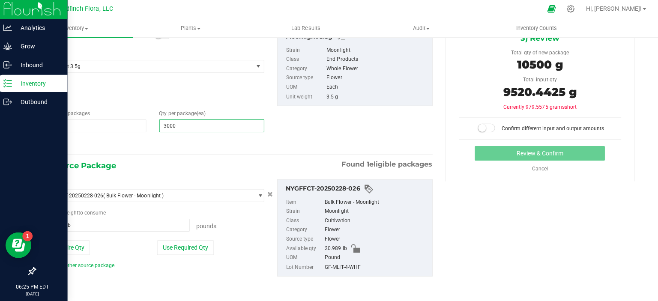
drag, startPoint x: 193, startPoint y: 126, endPoint x: 155, endPoint y: 121, distance: 39.4
click at [155, 121] on div "Qty per package (ea) 3,000 3000" at bounding box center [213, 121] width 117 height 23
type input "2000"
type input "2,000"
click at [342, 128] on div "1) New Package Create lab sample Select Item Moonlight 3.5g Bulk Flower - Velve…" at bounding box center [239, 90] width 402 height 122
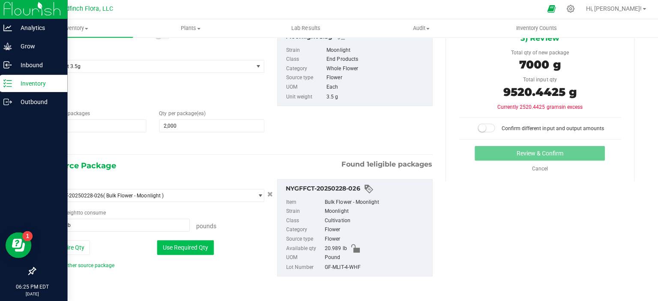
click at [178, 245] on button "Use Required Qty" at bounding box center [187, 248] width 57 height 15
type input "15.4324 lb"
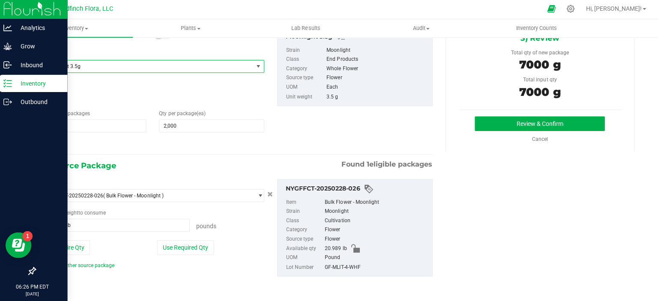
click at [259, 66] on span "select" at bounding box center [259, 67] width 7 height 7
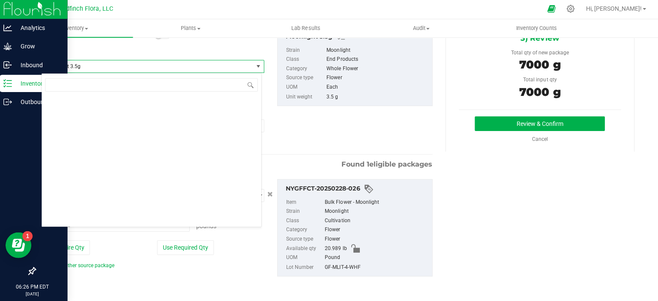
click at [114, 65] on span "Moonlight 3.5g" at bounding box center [145, 68] width 195 height 6
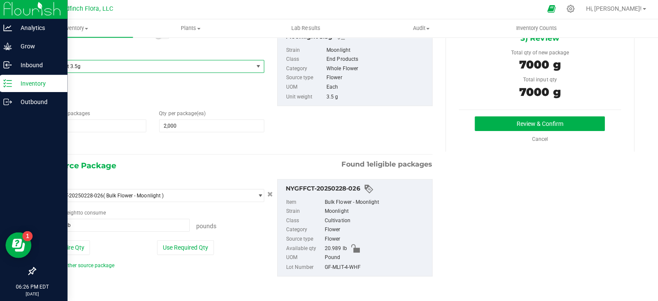
click at [78, 66] on span "Moonlight 3.5g" at bounding box center [145, 68] width 195 height 6
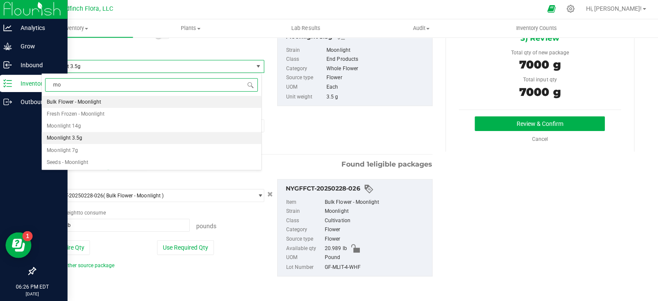
type input "moo"
click at [80, 125] on span "Moonlight 14g" at bounding box center [67, 127] width 34 height 6
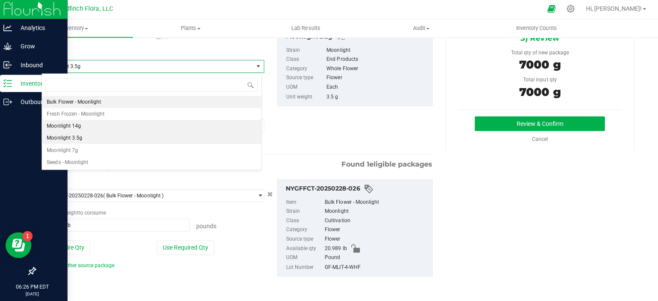
type input "0"
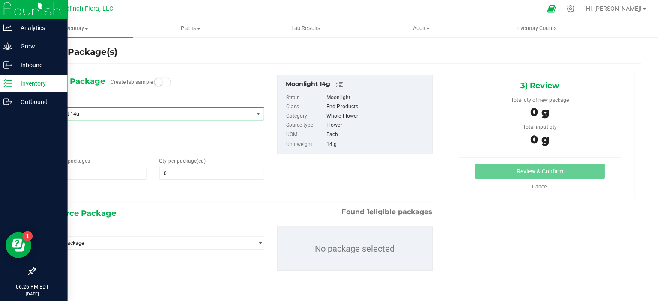
scroll to position [4, 0]
click at [259, 242] on span "select" at bounding box center [262, 243] width 6 height 7
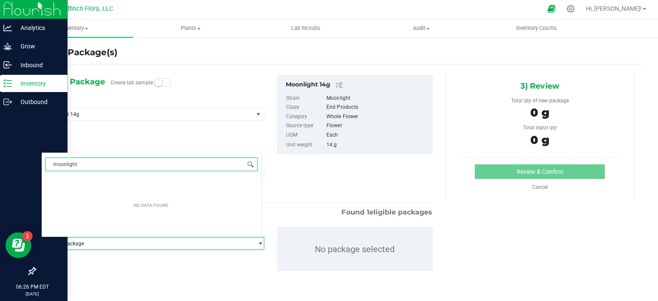
click at [250, 162] on span at bounding box center [252, 164] width 7 height 7
type input "moonlight"
click at [138, 265] on div "Package ID Select package No package selected" at bounding box center [239, 248] width 402 height 57
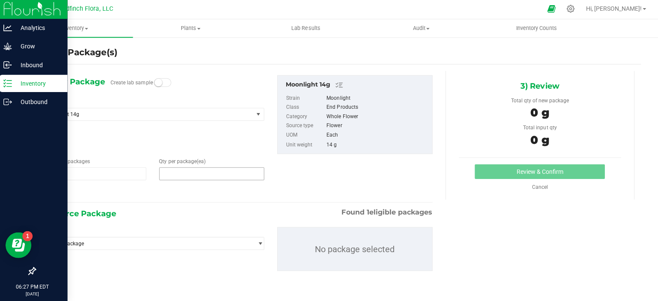
click at [185, 173] on span at bounding box center [213, 174] width 104 height 13
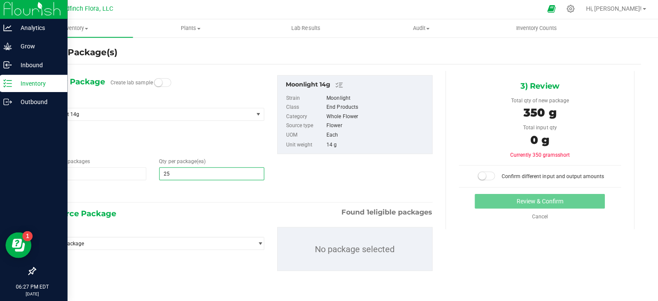
type input "250"
click at [295, 176] on div "1) New Package Create lab sample Select Item Moonlight 14g Bulk Flower - Velvet…" at bounding box center [239, 137] width 402 height 122
click at [259, 241] on span "select" at bounding box center [262, 243] width 6 height 7
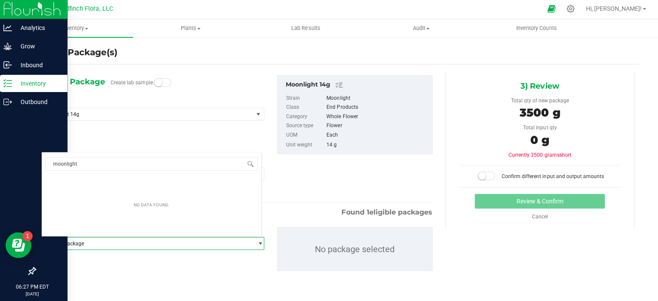
click at [254, 136] on span "Moonlight" at bounding box center [155, 142] width 222 height 13
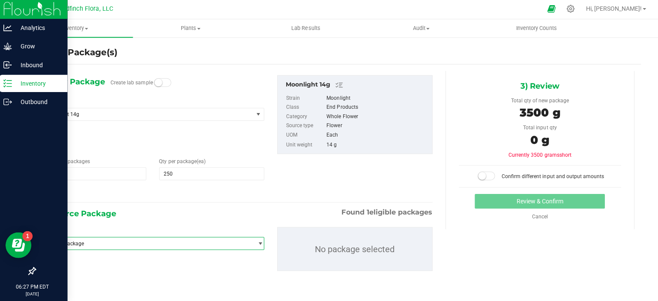
click at [259, 241] on span "select" at bounding box center [262, 243] width 6 height 7
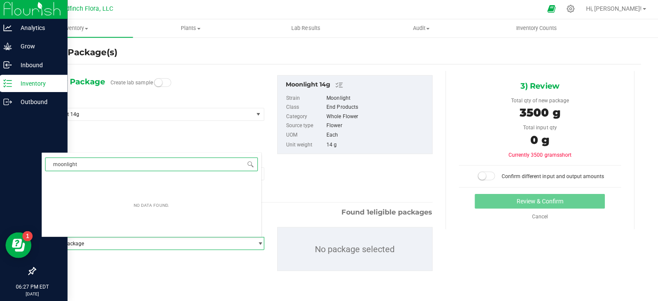
type input "moonlight"
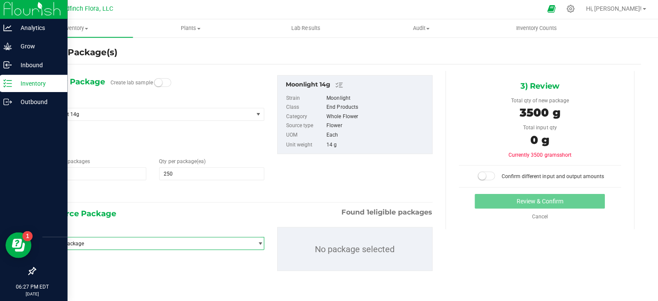
click at [478, 241] on div "1) New Package Create lab sample Select Item Moonlight 14g Bulk Flower - Velvet…" at bounding box center [339, 180] width 603 height 217
click at [89, 28] on span "Inventory" at bounding box center [78, 30] width 115 height 8
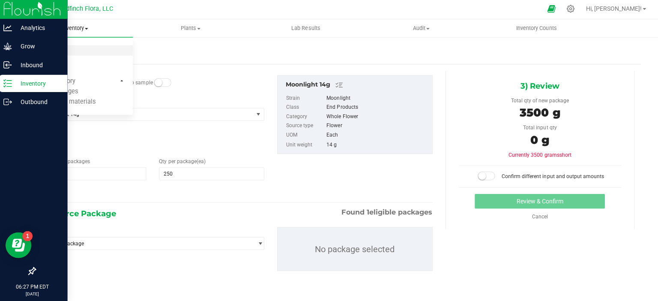
click at [50, 50] on span "All packages" at bounding box center [50, 51] width 59 height 7
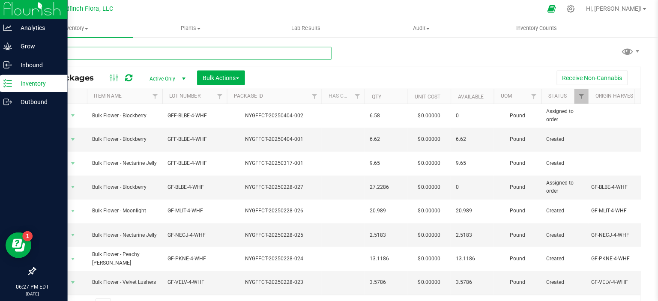
click at [78, 54] on input "text" at bounding box center [185, 54] width 295 height 13
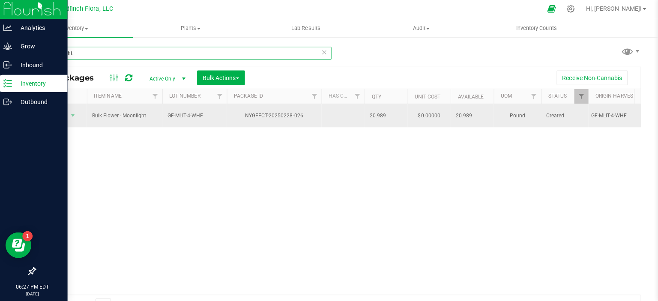
type input "moonlight"
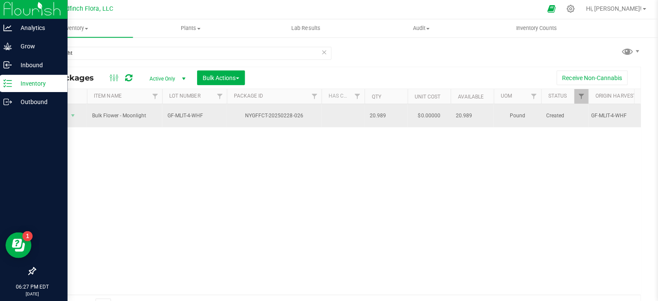
click at [184, 115] on span "GF-MLIT-4-WHF" at bounding box center [197, 117] width 54 height 8
click at [76, 113] on span "select" at bounding box center [75, 116] width 7 height 7
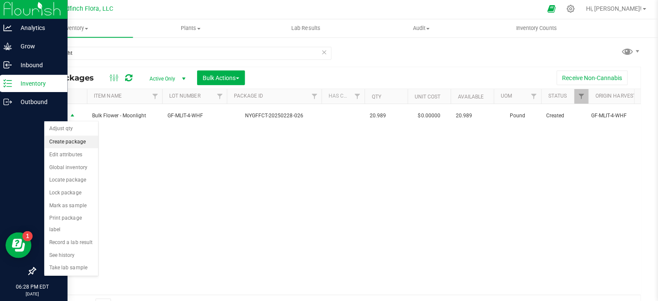
click at [67, 142] on li "Create package" at bounding box center [74, 142] width 54 height 13
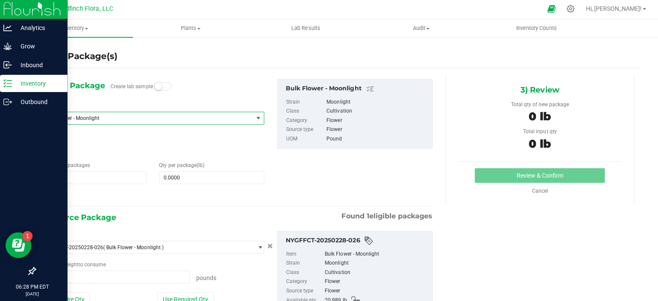
click at [258, 116] on span "select" at bounding box center [259, 119] width 7 height 7
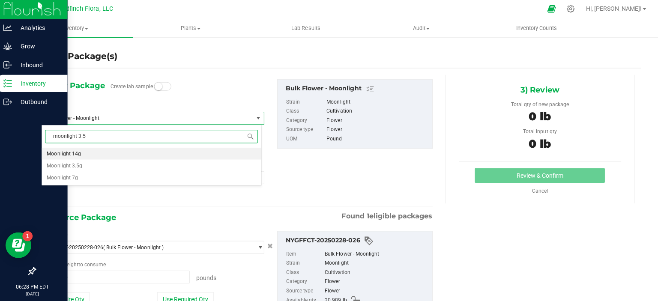
type input "moonlight 3.5g"
click at [232, 152] on li "Moonlight 3.5g" at bounding box center [154, 154] width 218 height 12
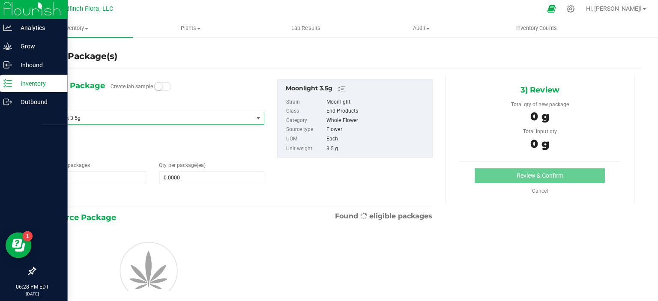
type input "0"
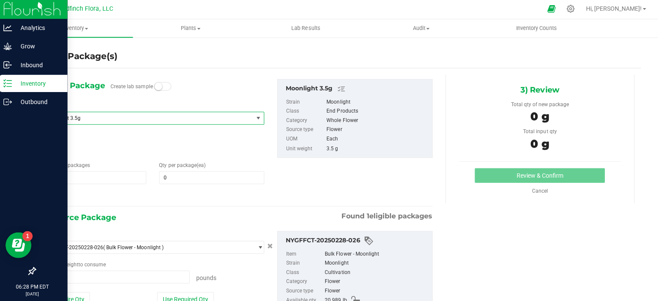
click at [257, 118] on span "select" at bounding box center [259, 119] width 7 height 7
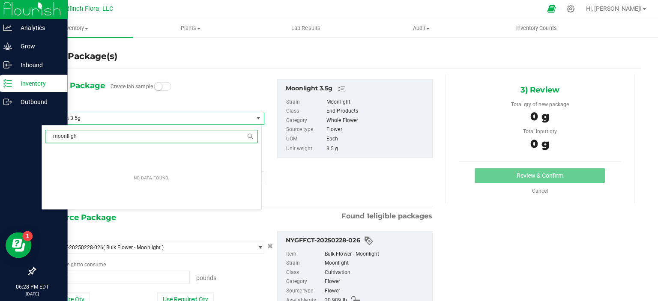
scroll to position [0, 0]
type input "moonlight 14g"
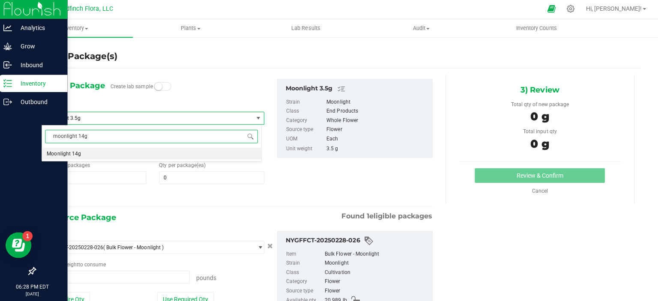
click at [157, 155] on li "Moonlight 14g" at bounding box center [154, 154] width 218 height 12
type input "0"
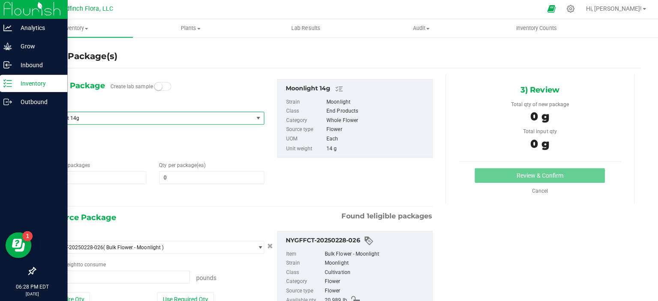
type input "0.0000 lb"
click at [179, 178] on span "0 0" at bounding box center [213, 178] width 104 height 13
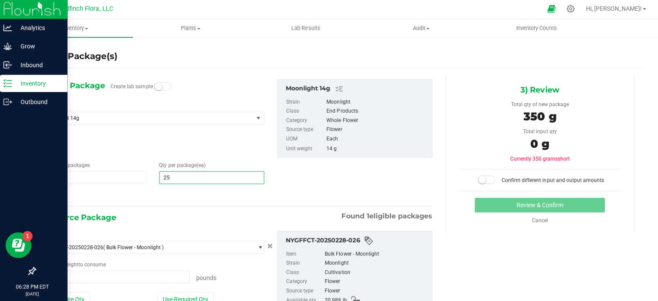
type input "250"
click at [286, 181] on div "1) New Package Create lab sample Select Item Moonlight 14g Bulk Flower - Velvet…" at bounding box center [239, 141] width 402 height 122
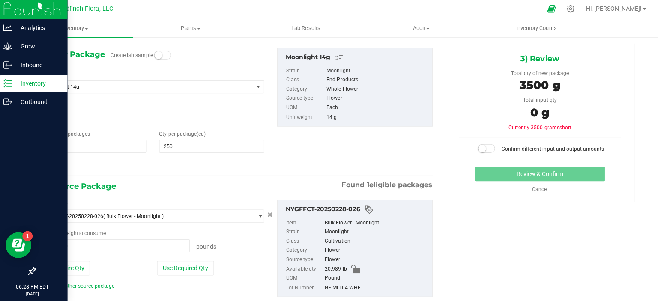
scroll to position [51, 0]
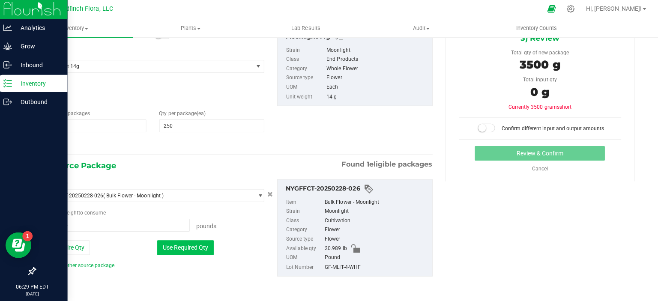
click at [192, 248] on button "Use Required Qty" at bounding box center [187, 248] width 57 height 15
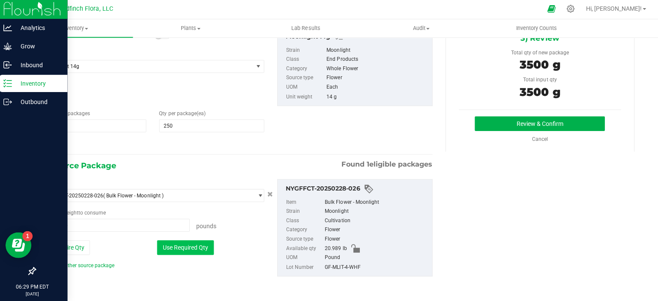
type input "7.7162 lb"
click at [33, 83] on p "Inventory" at bounding box center [40, 84] width 51 height 10
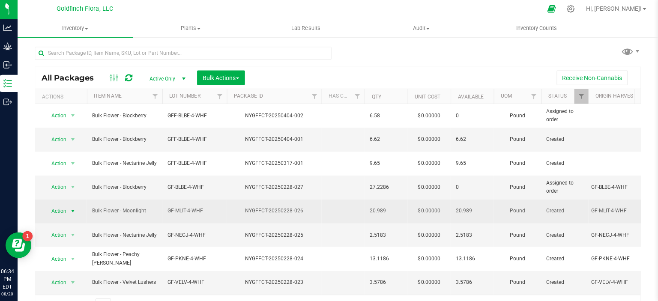
click at [75, 208] on span "select" at bounding box center [75, 211] width 7 height 7
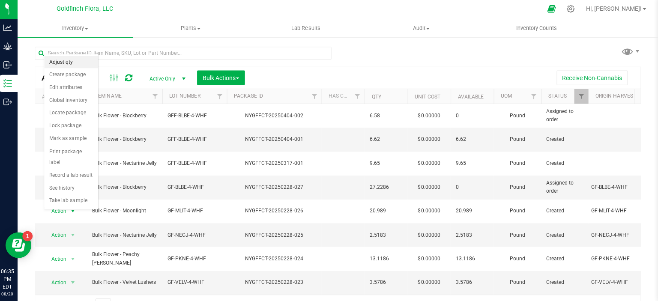
click at [67, 62] on li "Adjust qty" at bounding box center [74, 63] width 54 height 13
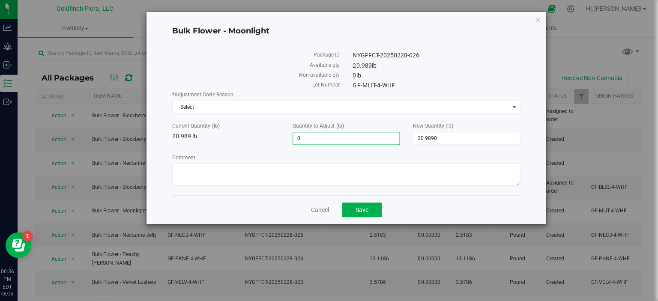
click at [314, 138] on span "0.0000 0" at bounding box center [347, 139] width 107 height 13
type input "020.011"
type input "20.0110"
type input "41.0000"
click at [354, 209] on button "Save" at bounding box center [362, 210] width 39 height 15
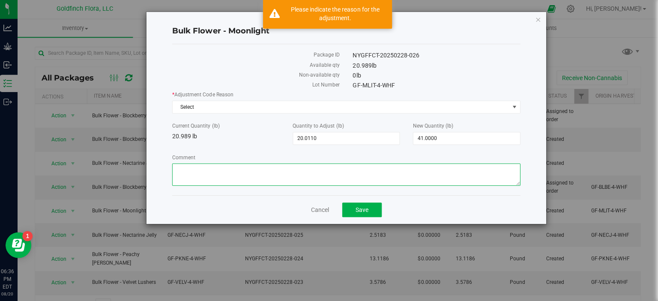
click at [332, 175] on textarea "Comment" at bounding box center [347, 175] width 346 height 22
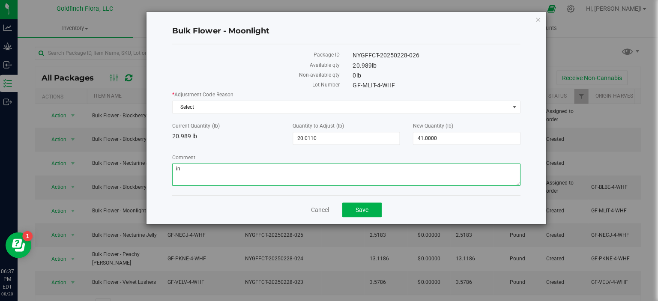
type textarea "i"
type textarea "data entry error"
click at [366, 207] on span "Save" at bounding box center [363, 210] width 13 height 7
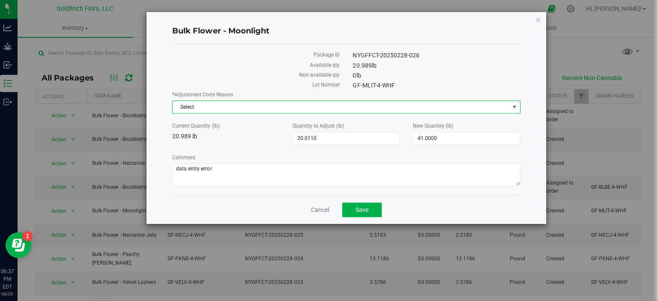
click at [513, 106] on span "select" at bounding box center [514, 107] width 7 height 7
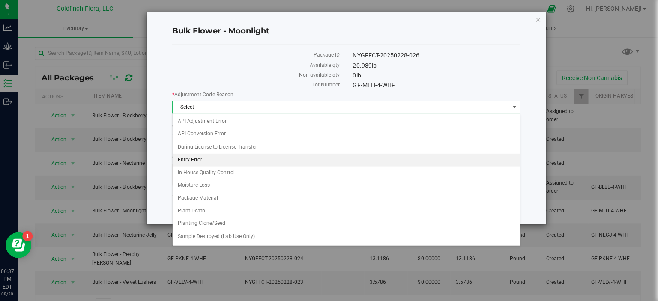
click at [258, 163] on li "Entry Error" at bounding box center [347, 160] width 345 height 13
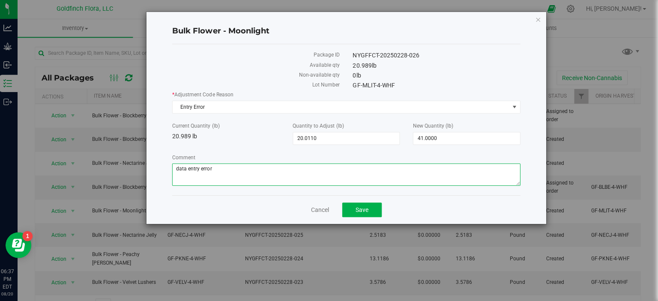
drag, startPoint x: 243, startPoint y: 167, endPoint x: 126, endPoint y: 175, distance: 117.2
click at [126, 175] on div "Bulk Flower - Moonlight Package ID NYGFFCT-20250228-026 Available qty 20.989 lb…" at bounding box center [331, 119] width 429 height 212
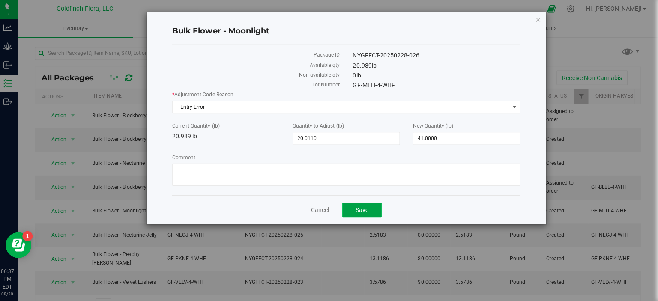
click at [370, 209] on button "Save" at bounding box center [362, 210] width 39 height 15
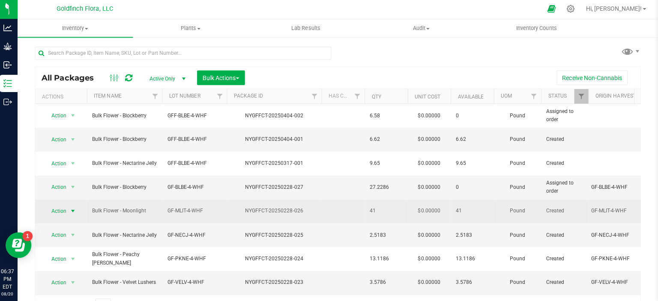
click at [75, 208] on span "select" at bounding box center [75, 211] width 7 height 7
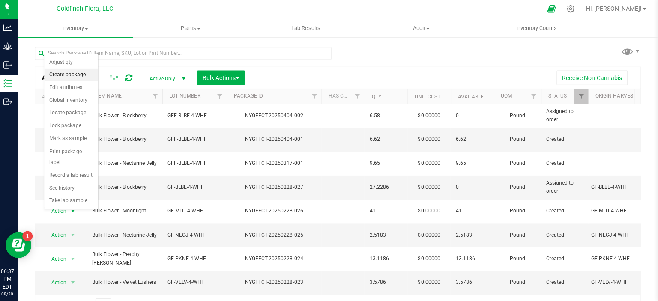
click at [68, 75] on li "Create package" at bounding box center [74, 75] width 54 height 13
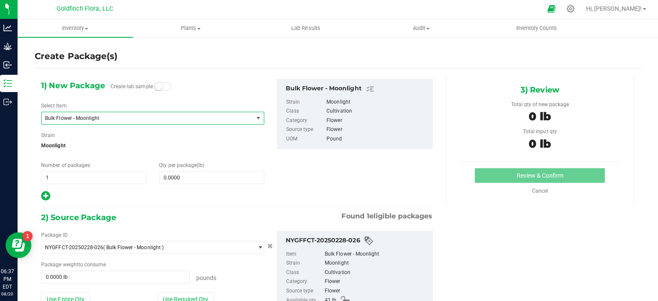
click at [256, 118] on span "select" at bounding box center [259, 119] width 7 height 7
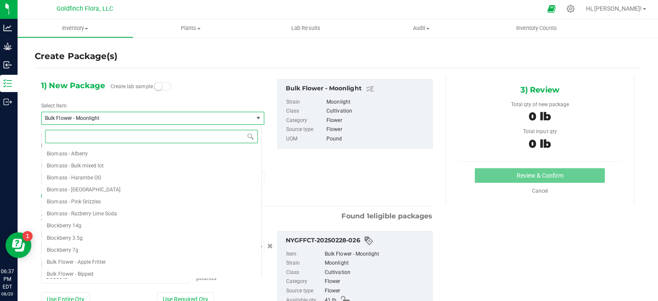
scroll to position [192, 0]
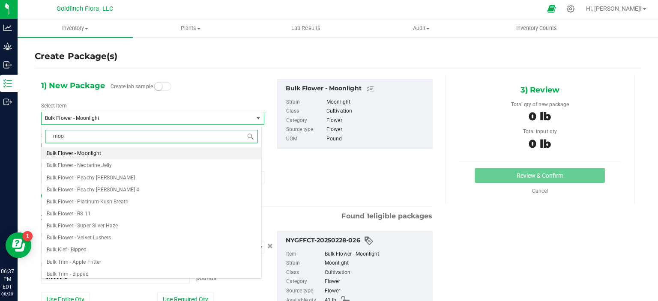
type input "moon"
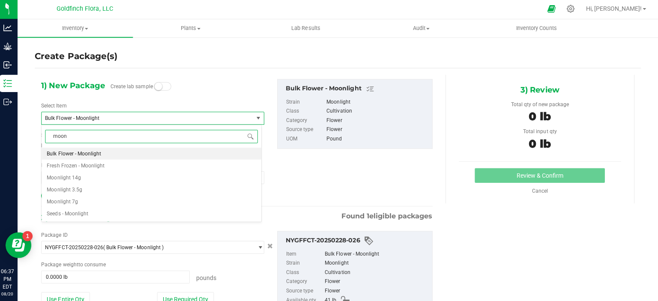
scroll to position [0, 0]
click at [155, 191] on li "Moonlight 3.5g" at bounding box center [154, 190] width 218 height 12
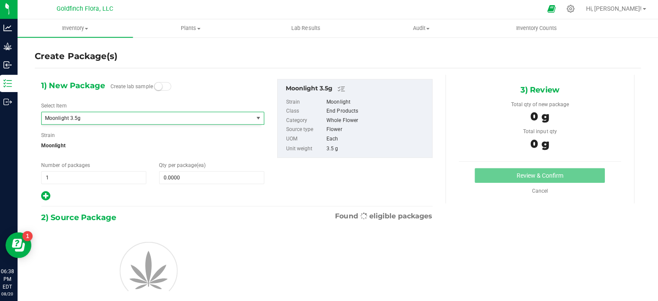
type input "0"
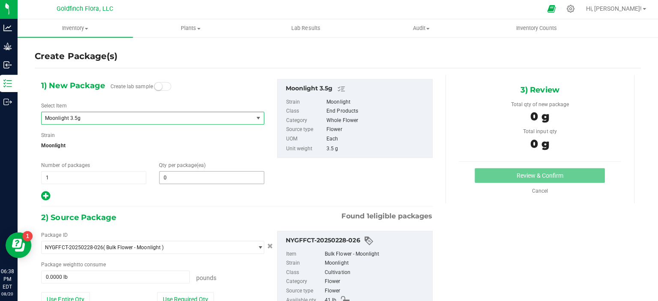
click at [183, 178] on span "0 0" at bounding box center [213, 178] width 104 height 13
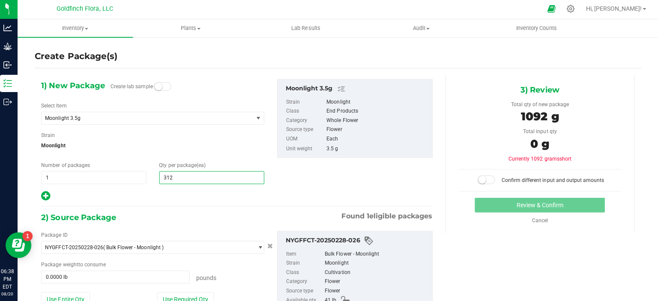
type input "3125"
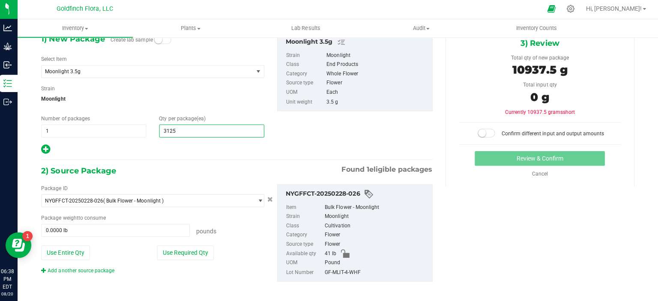
scroll to position [51, 0]
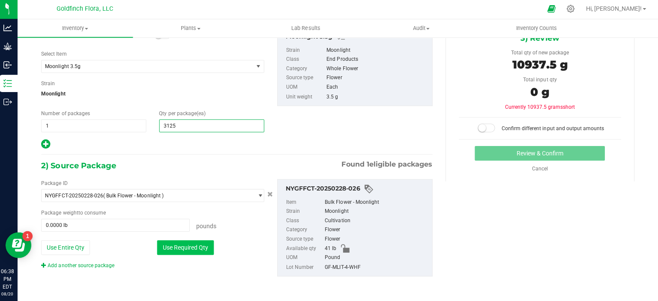
type input "3,125"
click at [186, 247] on button "Use Required Qty" at bounding box center [187, 248] width 57 height 15
type input "24.1131 lb"
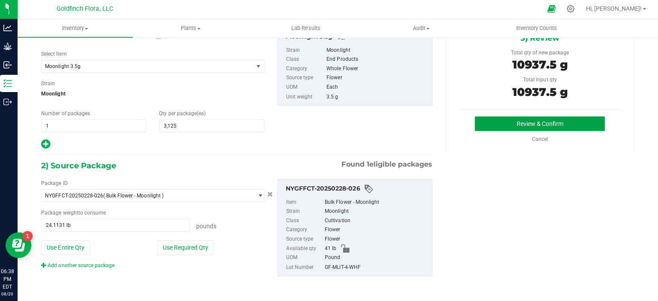
click at [547, 125] on button "Review & Confirm" at bounding box center [539, 124] width 129 height 15
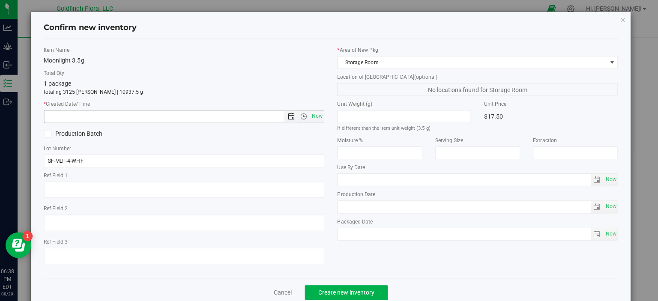
click at [289, 117] on span "Open the date view" at bounding box center [292, 117] width 7 height 7
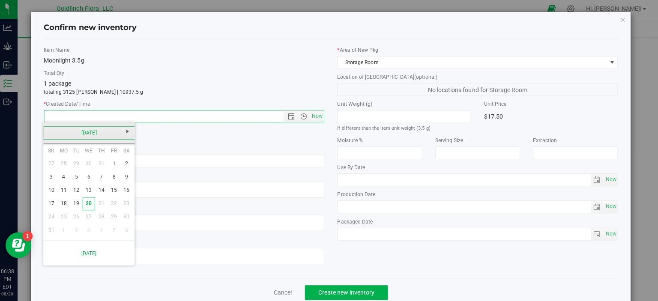
click at [53, 131] on link "[DATE]" at bounding box center [92, 133] width 92 height 13
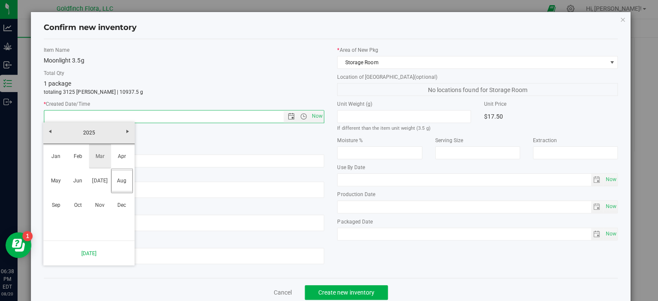
click at [102, 155] on link "Mar" at bounding box center [103, 157] width 22 height 22
click at [103, 205] on link "20" at bounding box center [104, 203] width 12 height 13
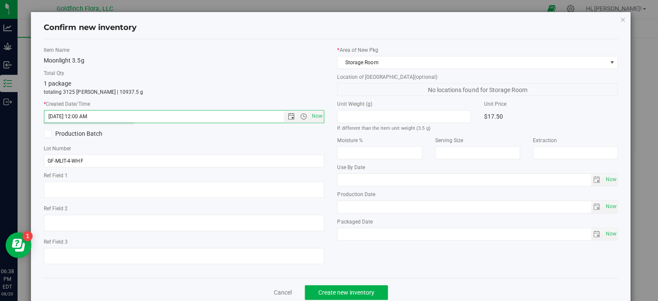
type input "[DATE] 6:38 PM"
click at [347, 290] on span "Create new inventory" at bounding box center [347, 292] width 56 height 7
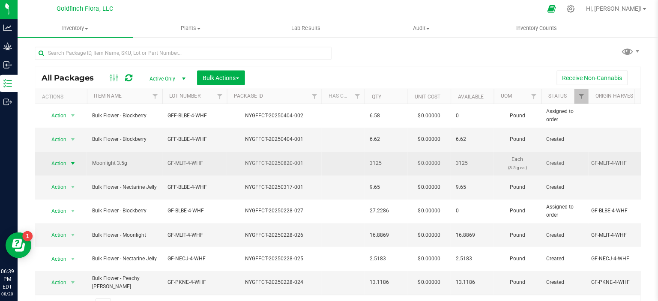
click at [63, 158] on span "Action" at bounding box center [58, 164] width 23 height 12
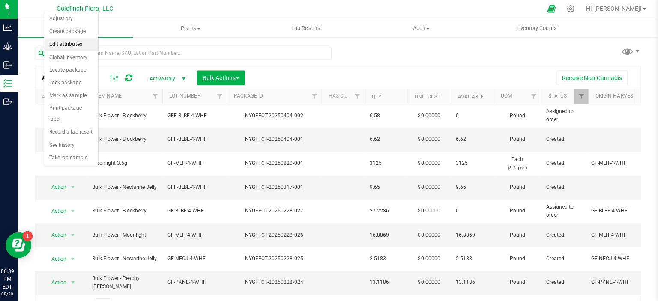
click at [72, 46] on li "Edit attributes" at bounding box center [74, 45] width 54 height 13
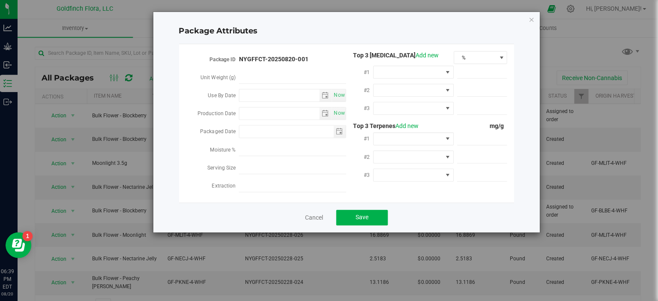
type input "[DATE]"
click at [316, 220] on link "Cancel" at bounding box center [316, 218] width 18 height 9
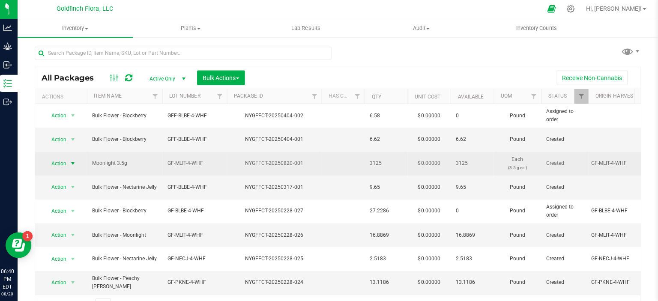
click at [75, 161] on span "select" at bounding box center [75, 164] width 7 height 7
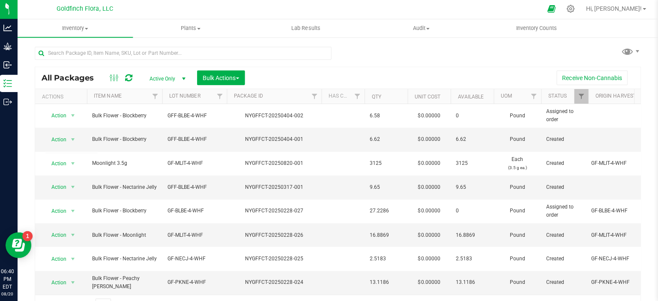
click at [277, 74] on div "Receive Non-Cannabis" at bounding box center [443, 78] width 381 height 15
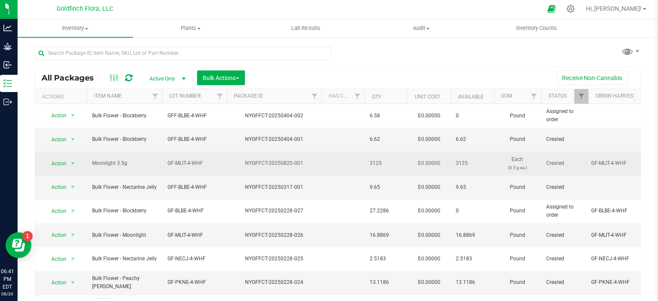
click at [103, 160] on span "Moonlight 3.5g" at bounding box center [127, 164] width 65 height 8
click at [76, 161] on span "select" at bounding box center [75, 164] width 7 height 7
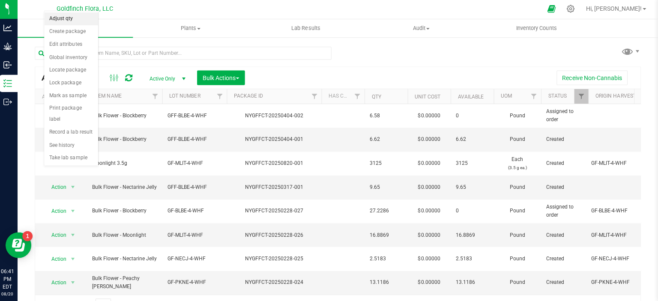
click at [78, 21] on li "Adjust qty" at bounding box center [74, 20] width 54 height 13
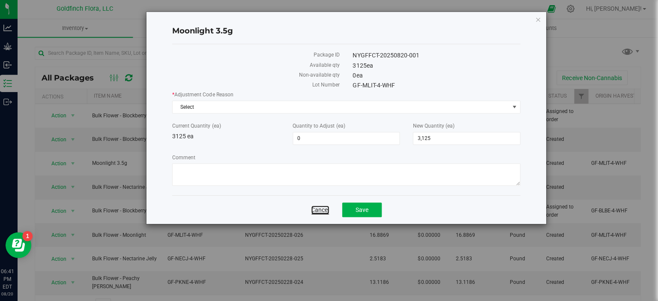
click at [319, 210] on link "Cancel" at bounding box center [322, 210] width 18 height 9
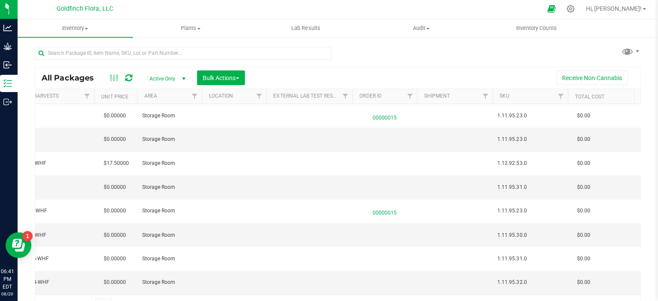
scroll to position [0, 619]
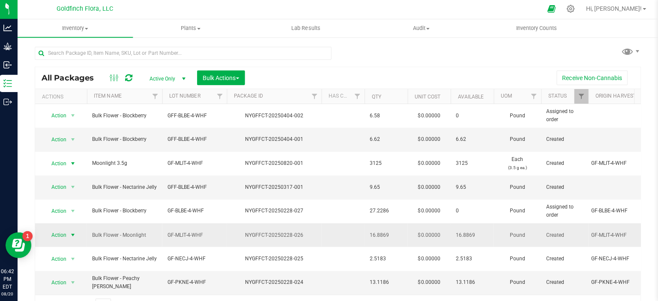
click at [74, 232] on span "select" at bounding box center [75, 235] width 7 height 7
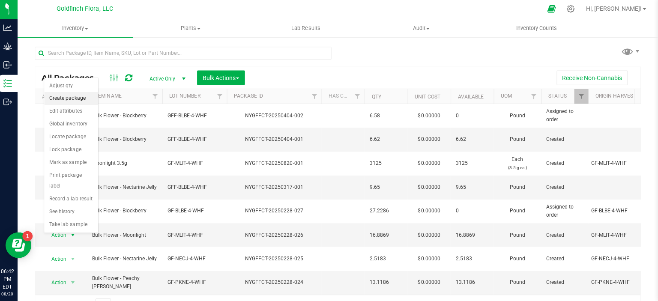
click at [76, 98] on li "Create package" at bounding box center [74, 99] width 54 height 13
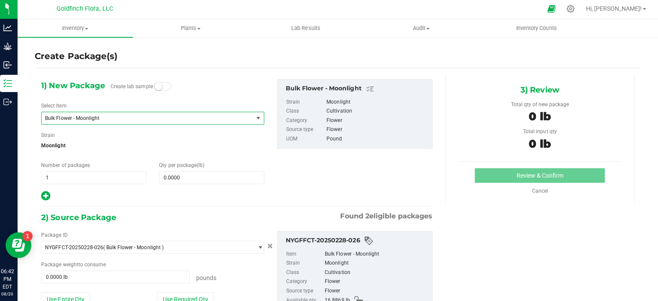
click at [256, 116] on span "select" at bounding box center [259, 119] width 7 height 7
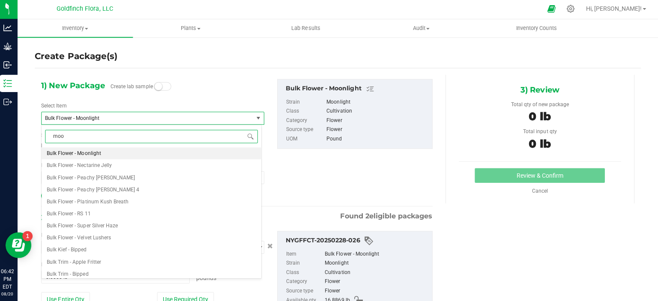
type input "moon"
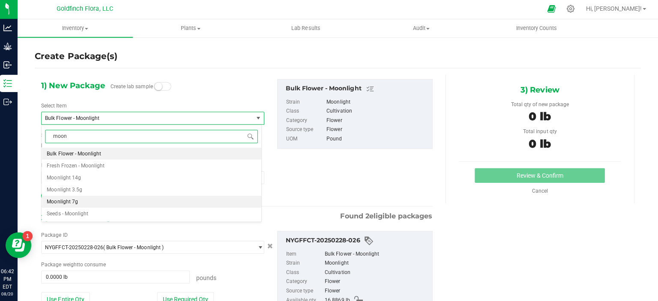
click at [90, 200] on li "Moonlight 7g" at bounding box center [154, 202] width 218 height 12
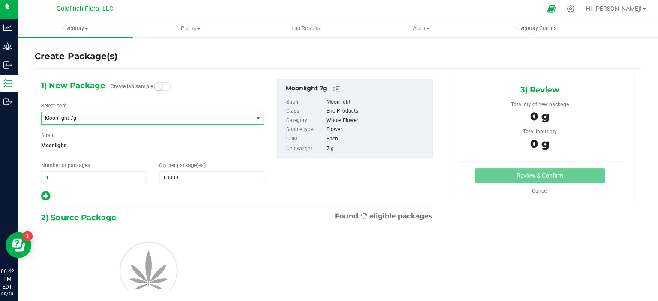
type input "0"
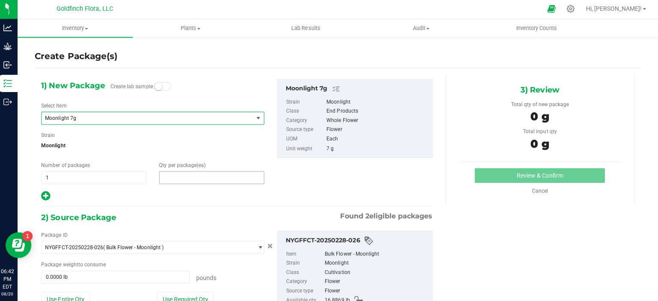
click at [168, 176] on span at bounding box center [213, 178] width 104 height 13
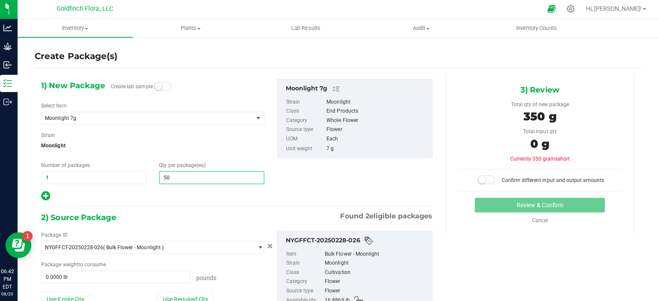
type input "500"
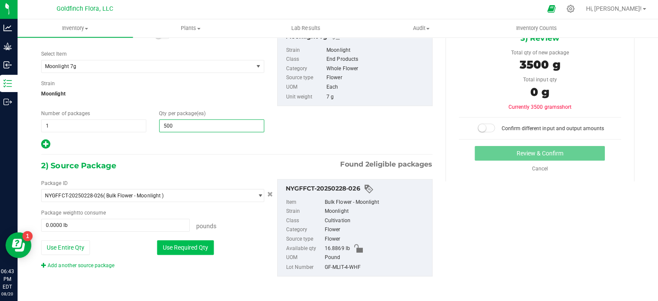
type input "500"
click at [182, 244] on button "Use Required Qty" at bounding box center [187, 248] width 57 height 15
type input "7.7162 lb"
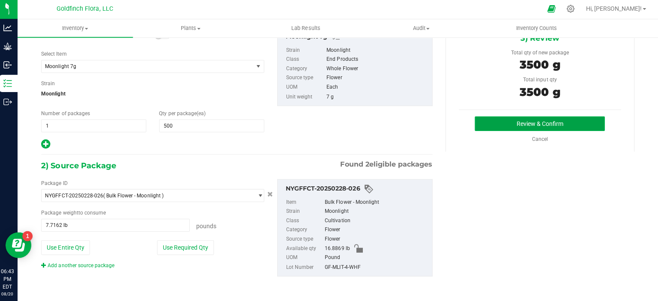
click at [572, 127] on button "Review & Confirm" at bounding box center [539, 124] width 129 height 15
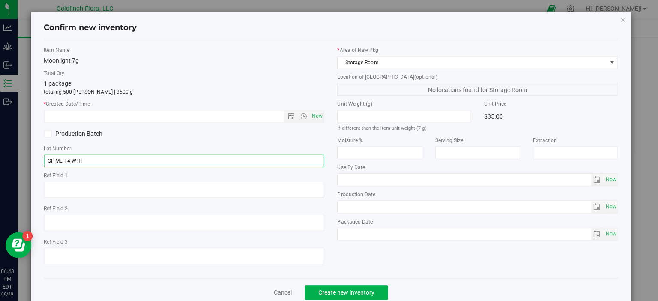
click at [105, 158] on input "GF-MLIT-4-WHF" at bounding box center [186, 161] width 279 height 13
type input "GF-MLIT-4-WHF-7"
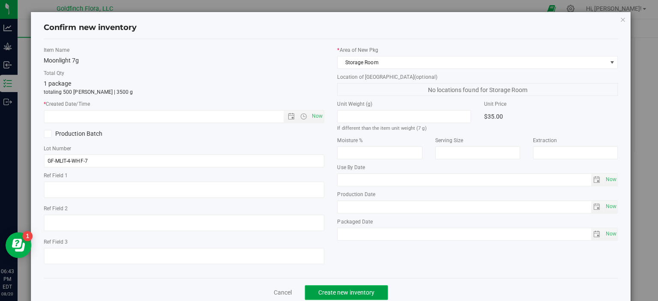
click at [332, 289] on span "Create new inventory" at bounding box center [347, 292] width 56 height 7
drag, startPoint x: 653, startPoint y: 75, endPoint x: 652, endPoint y: 113, distance: 37.7
click at [652, 113] on div "Confirm new inventory Item Name Moonlight 7g Total Qty 1 package totaling 500 […" at bounding box center [332, 150] width 664 height 301
click at [607, 130] on div "Unit Weight (g) If different than the item unit weight (7 g) Unit Price $35.00" at bounding box center [478, 117] width 292 height 32
click at [603, 233] on span "Now" at bounding box center [610, 234] width 15 height 12
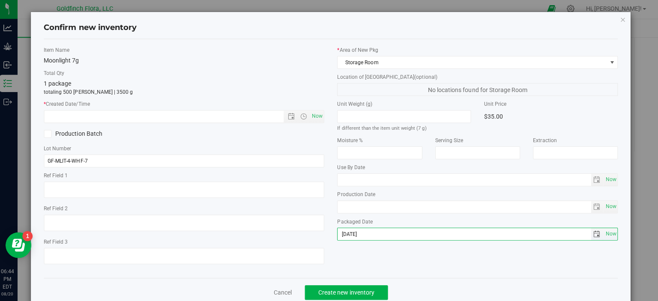
click at [593, 231] on span "select" at bounding box center [596, 234] width 7 height 7
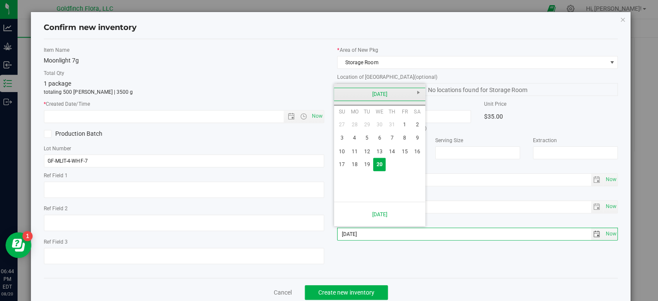
click at [342, 92] on link "[DATE]" at bounding box center [381, 95] width 92 height 13
click at [388, 116] on link "Mar" at bounding box center [392, 118] width 22 height 22
click at [391, 164] on link "20" at bounding box center [393, 164] width 12 height 13
type input "[DATE]"
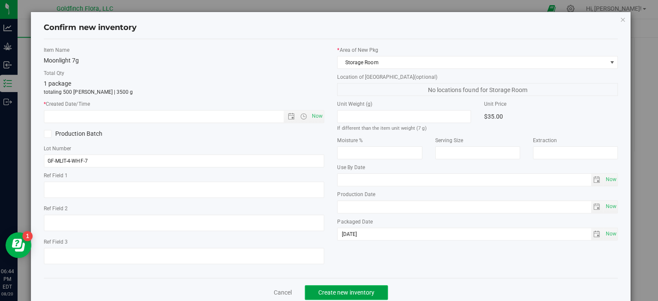
click at [349, 292] on span "Create new inventory" at bounding box center [347, 292] width 56 height 7
click at [289, 115] on span "Open the date view" at bounding box center [292, 117] width 7 height 7
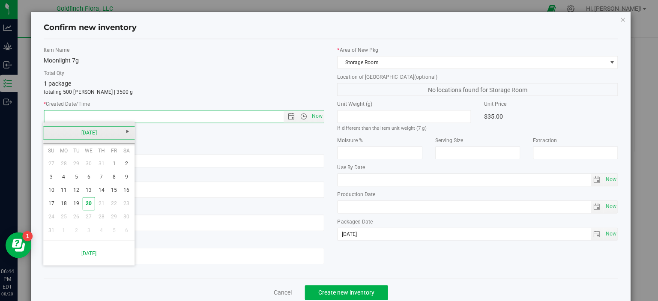
click at [55, 130] on link "[DATE]" at bounding box center [92, 133] width 92 height 13
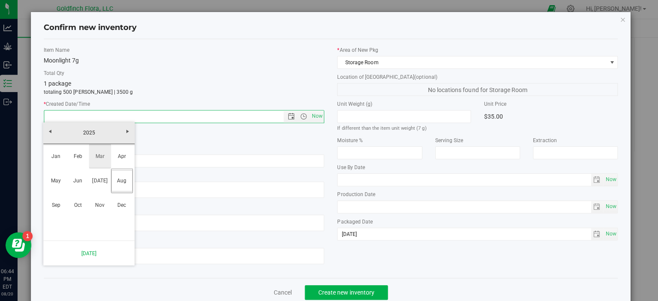
click at [104, 156] on link "Mar" at bounding box center [103, 157] width 22 height 22
click at [104, 201] on link "20" at bounding box center [104, 203] width 12 height 13
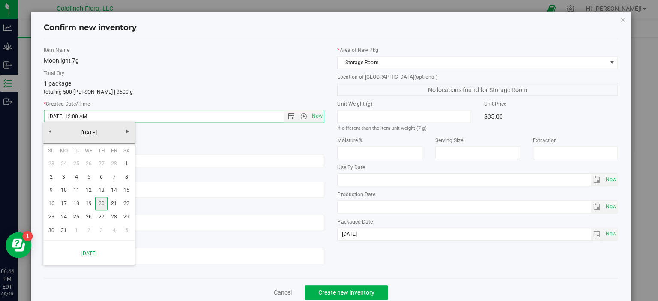
type input "[DATE] 6:44 PM"
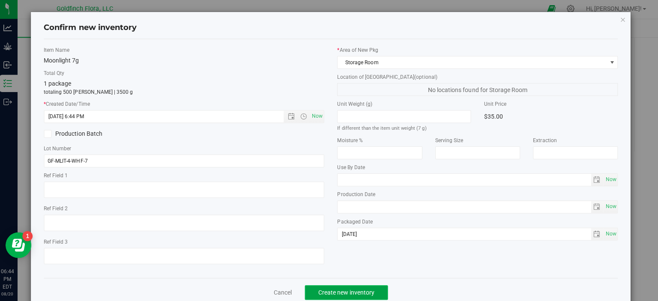
click at [354, 292] on span "Create new inventory" at bounding box center [347, 292] width 56 height 7
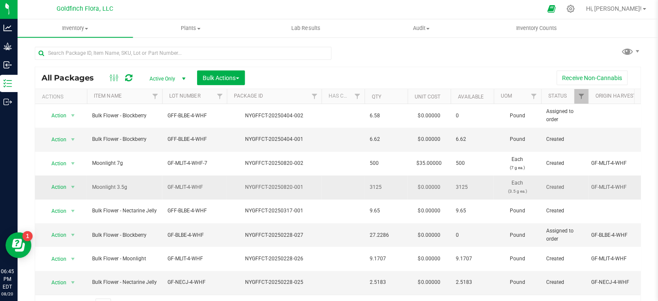
click at [136, 184] on span "Moonlight 3.5g" at bounding box center [127, 188] width 65 height 8
click at [74, 184] on span "select" at bounding box center [75, 187] width 7 height 7
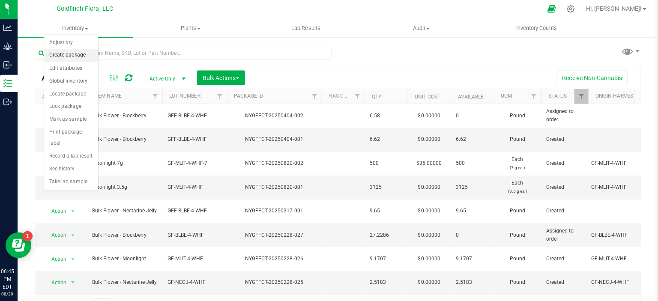
click at [80, 56] on li "Create package" at bounding box center [74, 56] width 54 height 13
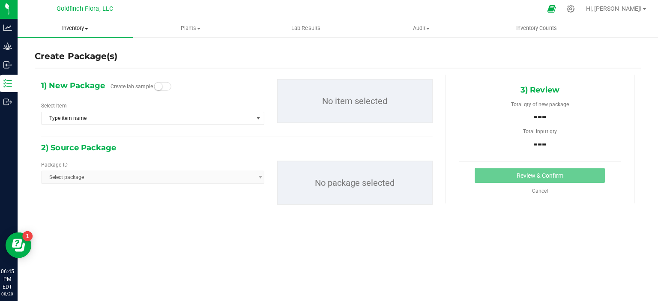
click at [89, 28] on span "Inventory" at bounding box center [78, 30] width 115 height 8
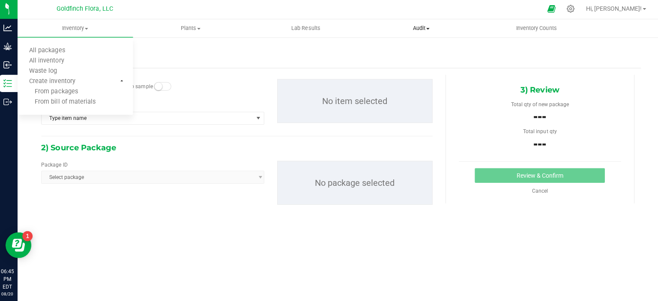
click at [428, 29] on span at bounding box center [428, 30] width 3 height 2
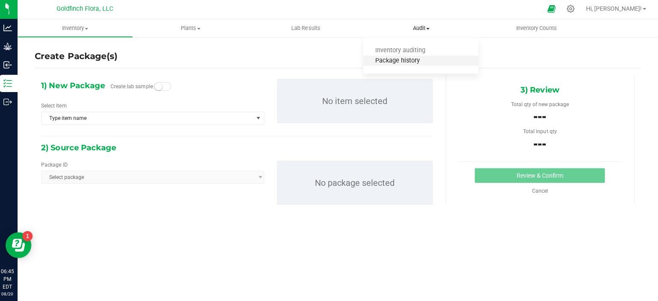
click at [413, 62] on span "Package history" at bounding box center [398, 61] width 68 height 7
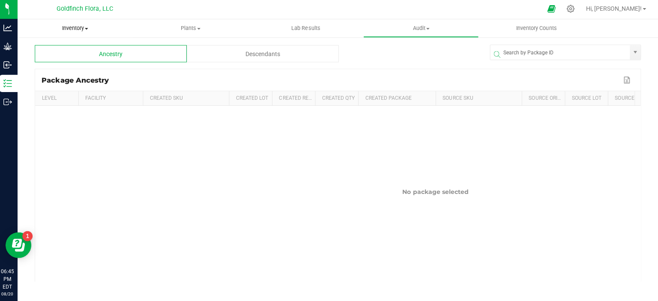
click at [92, 28] on span "Inventory" at bounding box center [78, 30] width 115 height 8
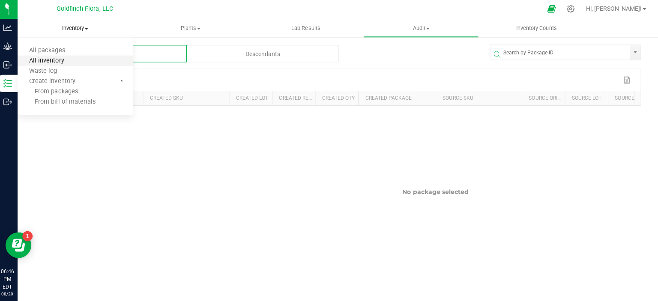
click at [34, 60] on span "All inventory" at bounding box center [50, 61] width 58 height 7
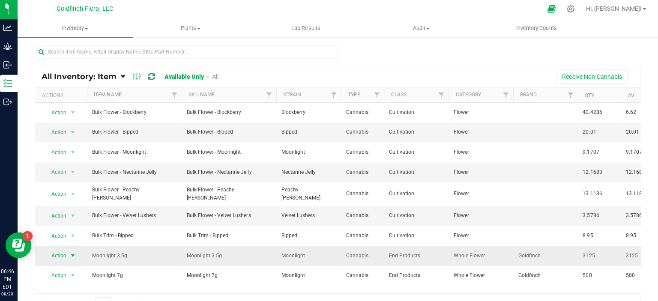
click at [75, 252] on span "select" at bounding box center [75, 255] width 7 height 7
click at [67, 286] on li "View packages" at bounding box center [70, 289] width 47 height 13
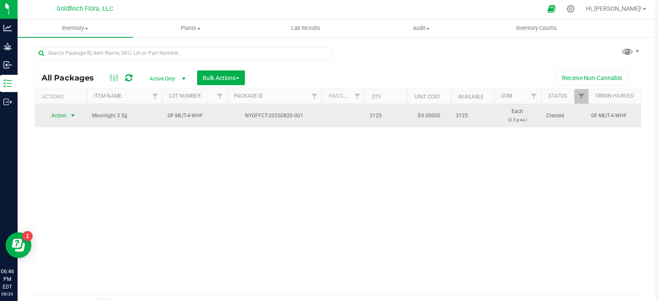
click at [75, 114] on span "select" at bounding box center [75, 116] width 7 height 7
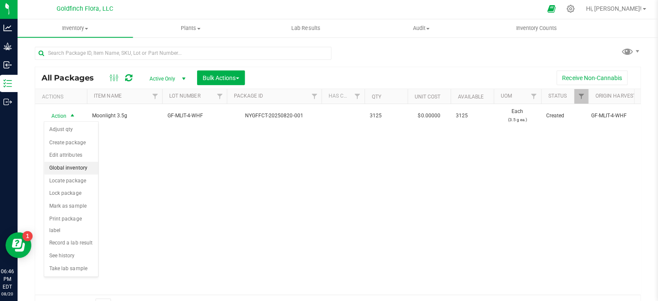
click at [66, 167] on li "Global inventory" at bounding box center [74, 168] width 54 height 13
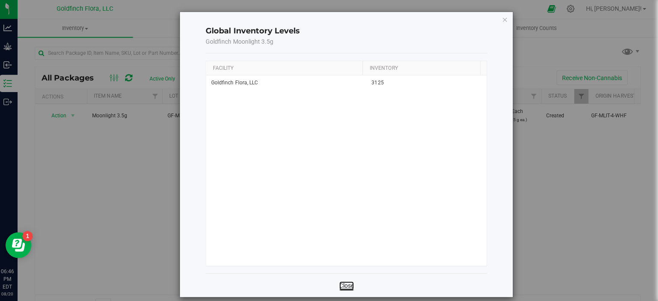
click at [347, 285] on link "Close" at bounding box center [347, 285] width 15 height 9
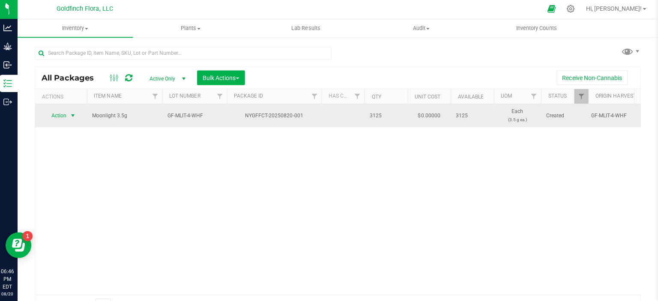
click at [74, 114] on span "select" at bounding box center [75, 116] width 7 height 7
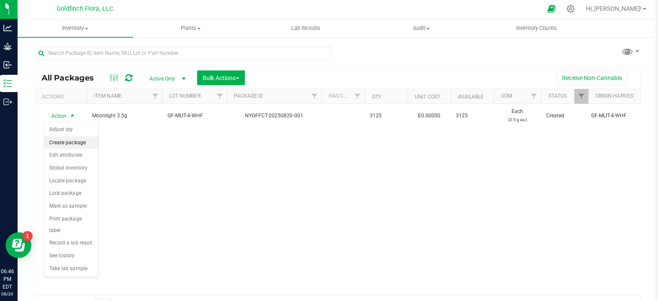
click at [69, 141] on li "Create package" at bounding box center [74, 143] width 54 height 13
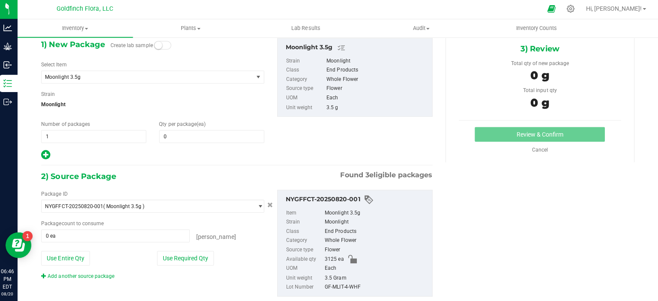
scroll to position [60, 0]
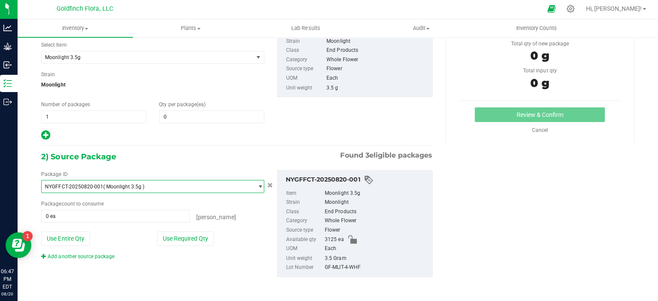
click at [259, 186] on span "select" at bounding box center [262, 187] width 6 height 7
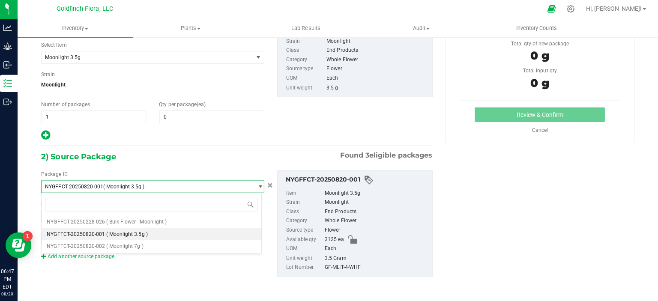
click at [259, 186] on span "select" at bounding box center [262, 187] width 6 height 7
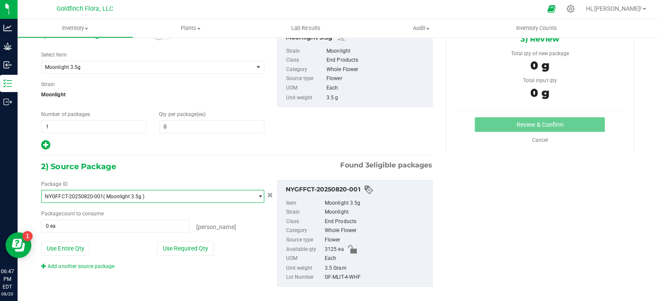
scroll to position [51, 0]
click at [191, 122] on span "0 0" at bounding box center [213, 127] width 104 height 13
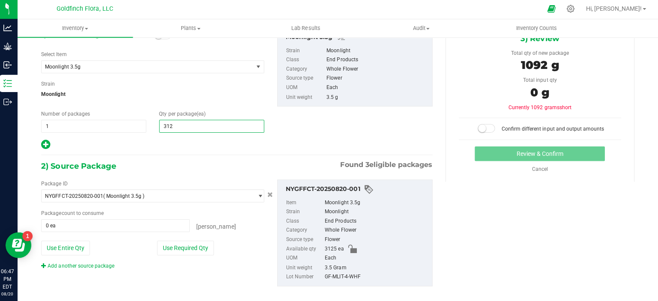
type input "3125"
type input "3,125"
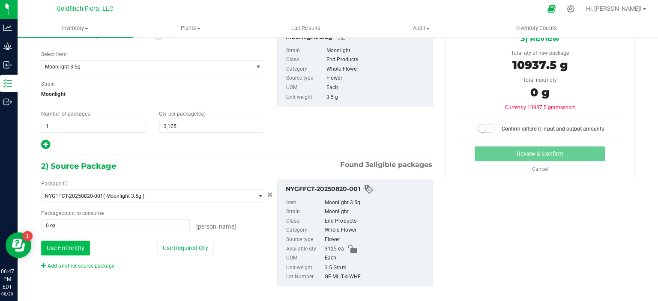
click at [83, 246] on button "Use Entire Qty" at bounding box center [68, 248] width 48 height 15
type input "3125 ea"
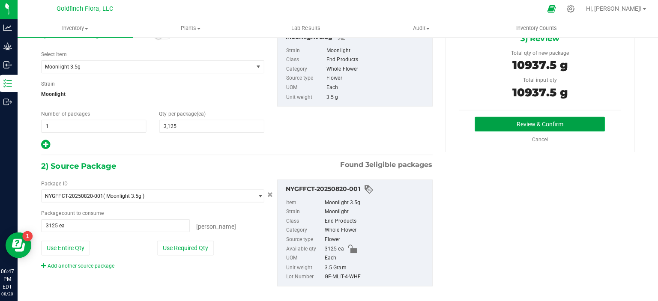
click at [506, 123] on button "Review & Confirm" at bounding box center [539, 125] width 129 height 15
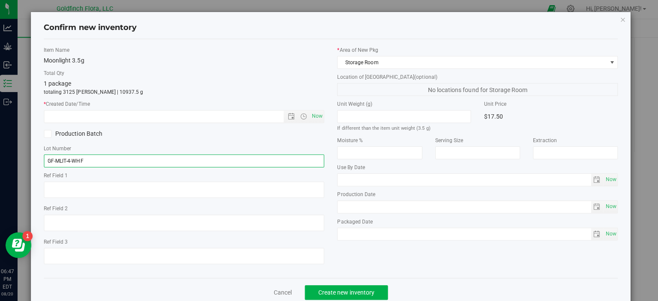
click at [102, 164] on input "GF-MLIT-4-WHF" at bounding box center [186, 161] width 279 height 13
click at [290, 116] on span "Open the date view" at bounding box center [292, 117] width 7 height 7
type input "GF-MLIT-4-WHF-3.5"
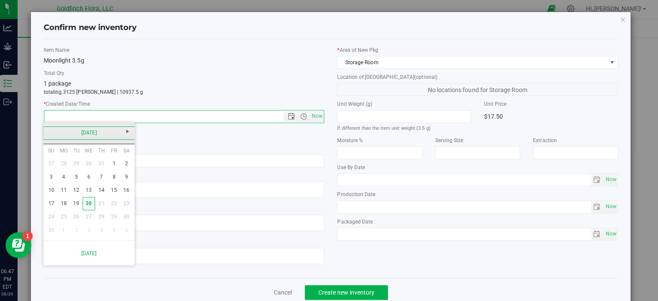
click at [54, 132] on link "[DATE]" at bounding box center [92, 133] width 92 height 13
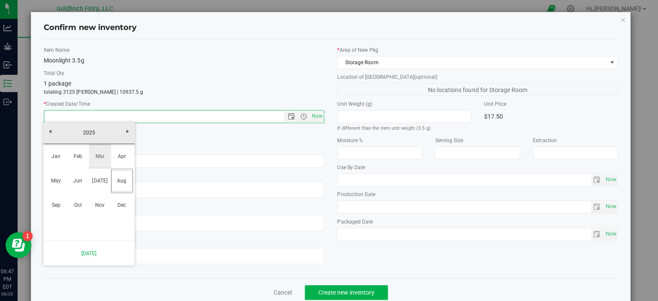
click at [97, 156] on link "Mar" at bounding box center [103, 157] width 22 height 22
click at [104, 202] on link "20" at bounding box center [104, 203] width 12 height 13
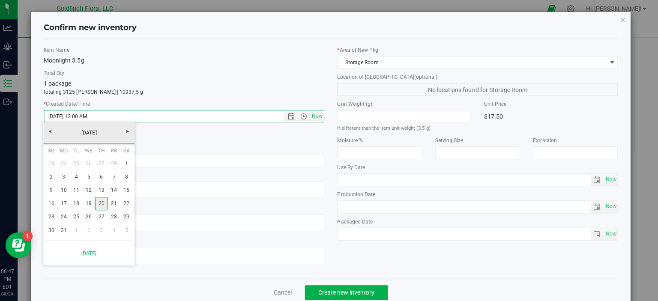
type input "[DATE] 6:47 PM"
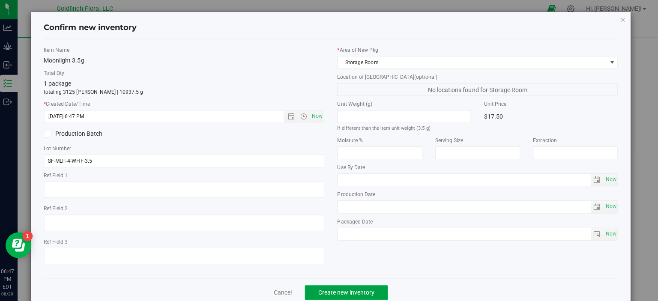
click at [351, 290] on span "Create new inventory" at bounding box center [347, 292] width 56 height 7
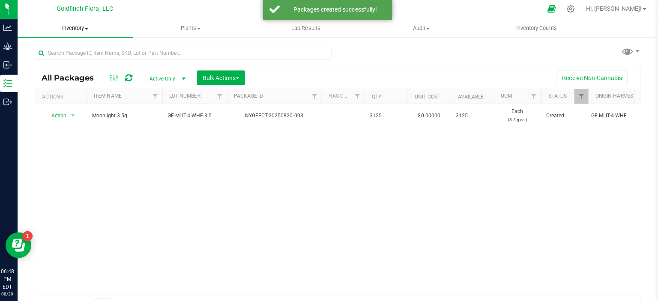
click at [90, 29] on span at bounding box center [88, 30] width 3 height 2
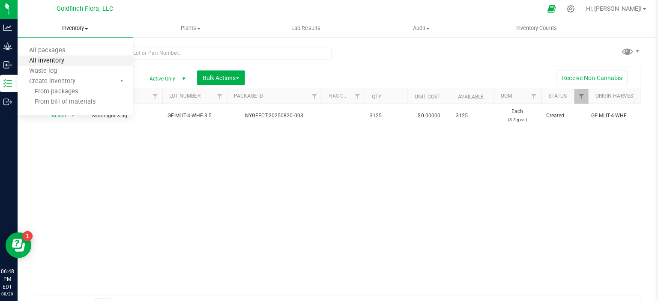
click at [46, 60] on span "All inventory" at bounding box center [50, 61] width 58 height 7
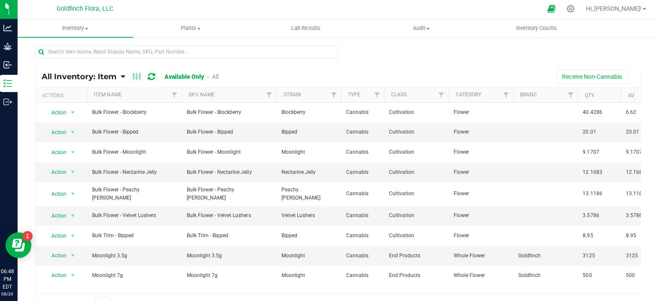
scroll to position [12, 0]
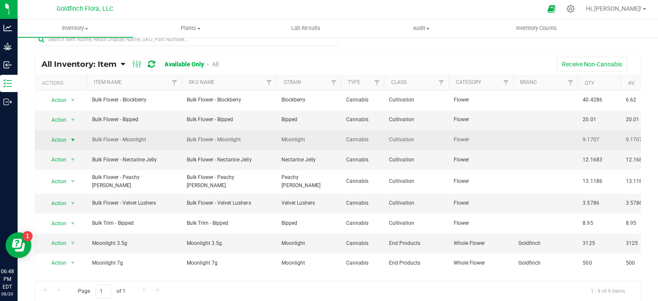
click at [76, 138] on span "select" at bounding box center [75, 140] width 7 height 7
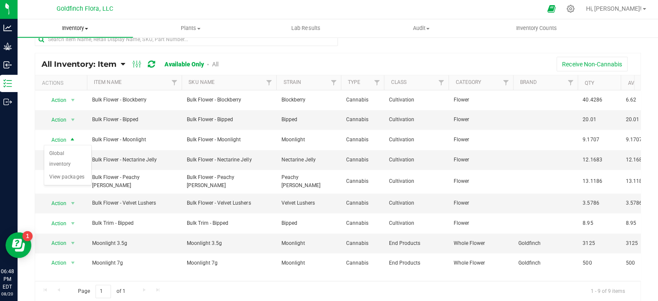
click at [89, 27] on span "Inventory" at bounding box center [78, 30] width 115 height 8
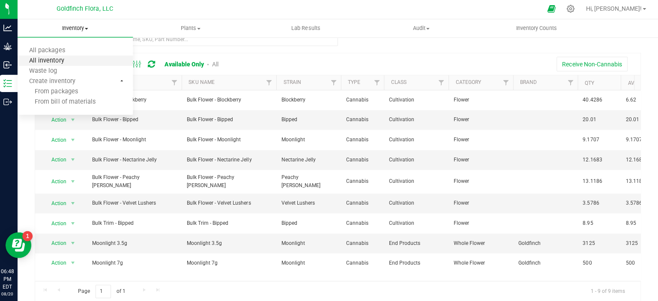
click at [53, 59] on span "All inventory" at bounding box center [50, 61] width 58 height 7
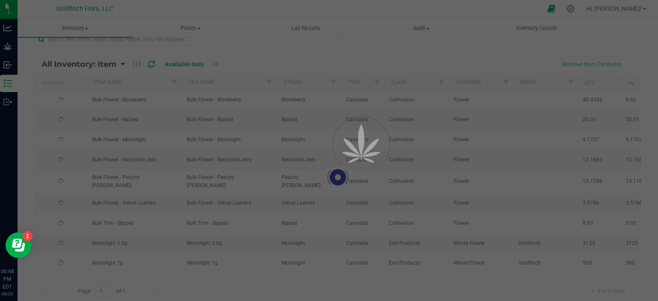
scroll to position [12, 0]
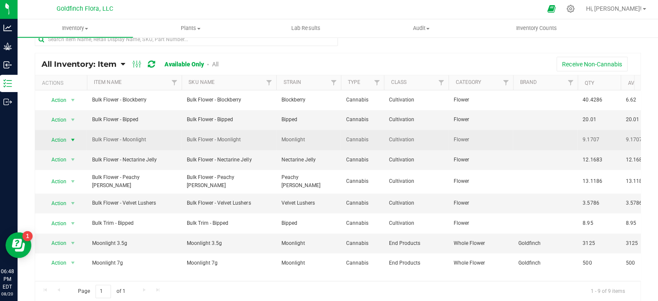
click at [75, 138] on span "select" at bounding box center [75, 140] width 7 height 7
click at [74, 137] on span "select" at bounding box center [75, 140] width 7 height 7
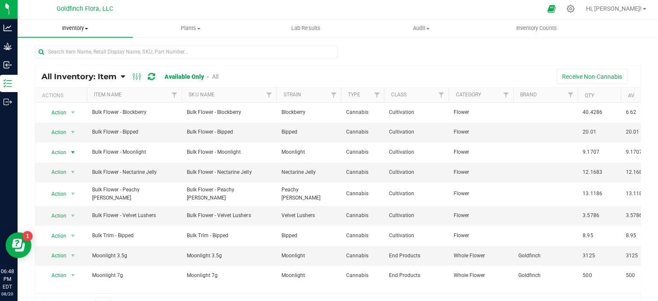
click at [90, 28] on span "Inventory" at bounding box center [78, 30] width 115 height 8
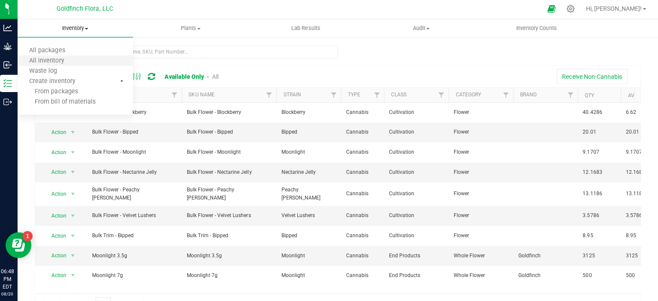
click at [49, 58] on li "All inventory" at bounding box center [78, 62] width 115 height 10
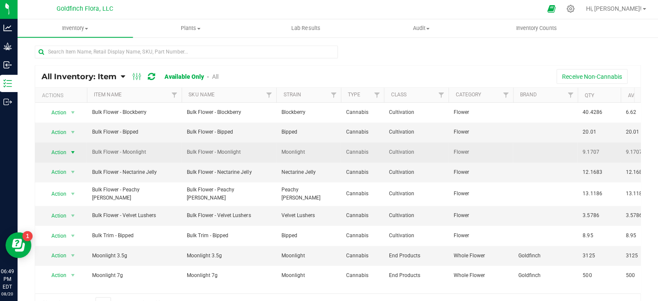
click at [75, 150] on span "select" at bounding box center [75, 152] width 7 height 7
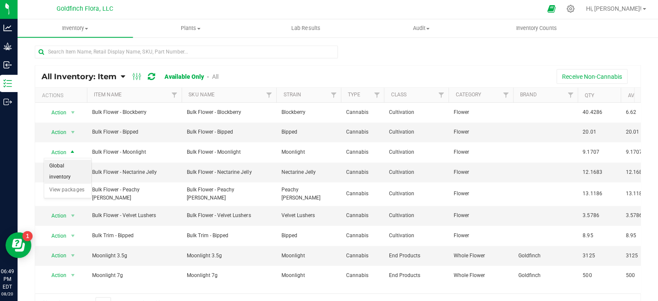
click at [60, 176] on li "Global inventory" at bounding box center [70, 172] width 47 height 24
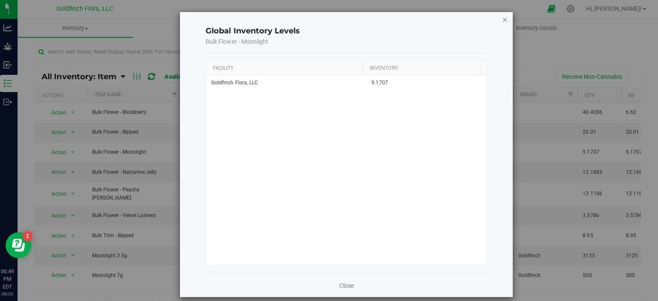
click at [502, 20] on icon "button" at bounding box center [505, 20] width 6 height 10
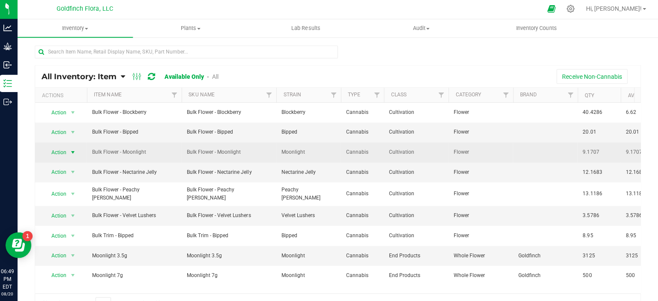
click at [75, 151] on span "select" at bounding box center [75, 152] width 7 height 7
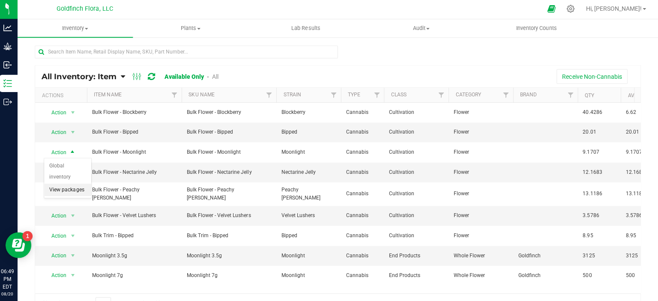
click at [77, 189] on li "View packages" at bounding box center [70, 190] width 47 height 13
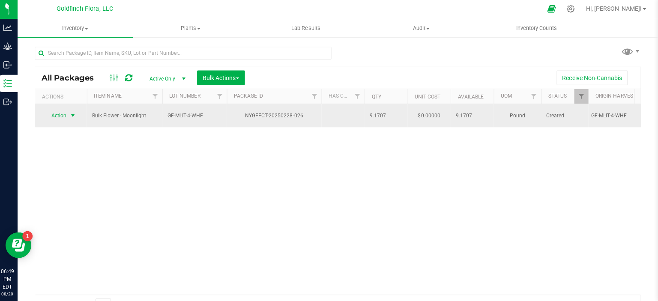
click at [74, 115] on span "select" at bounding box center [75, 116] width 7 height 7
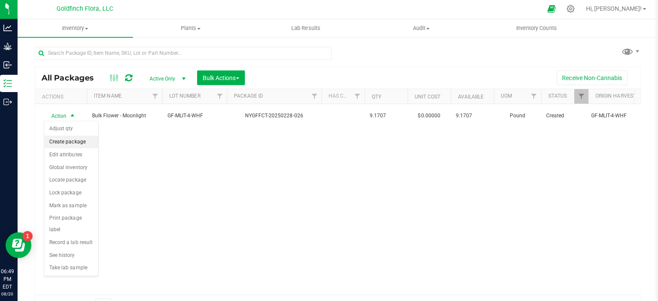
click at [71, 142] on li "Create package" at bounding box center [74, 142] width 54 height 13
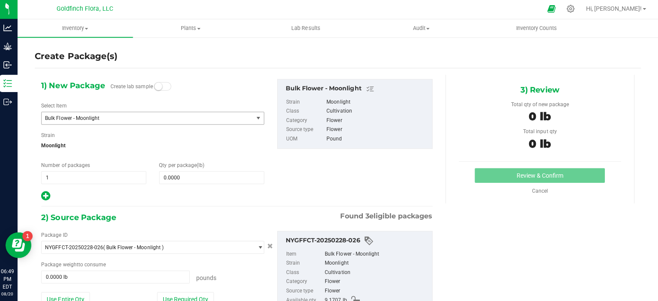
click at [256, 118] on span "select" at bounding box center [259, 119] width 7 height 7
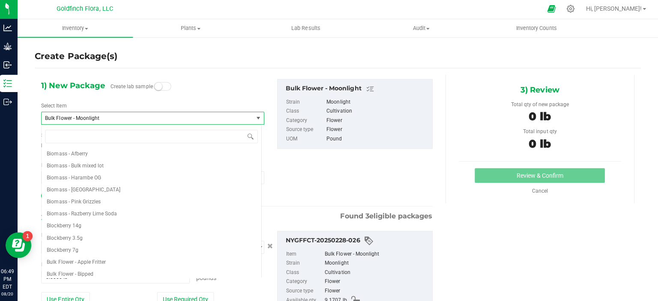
scroll to position [192, 0]
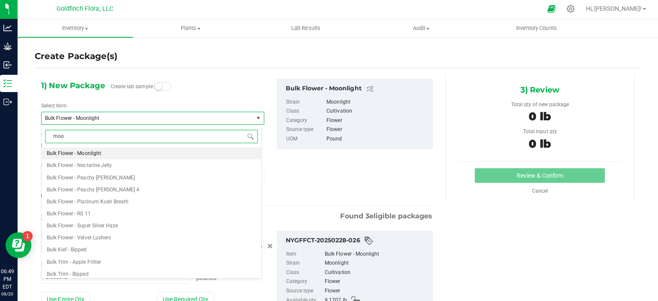
type input "moon"
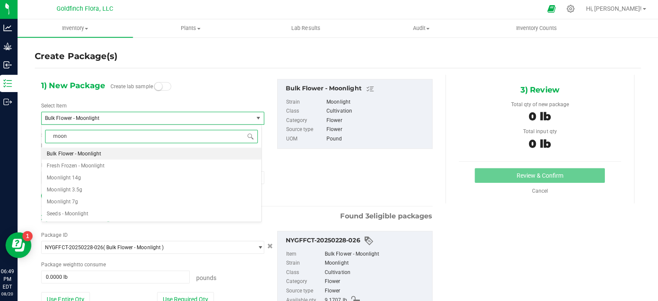
scroll to position [0, 0]
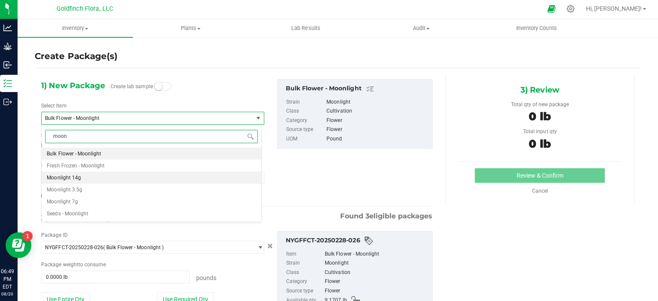
click at [82, 176] on span "Moonlight 14g" at bounding box center [67, 178] width 34 height 6
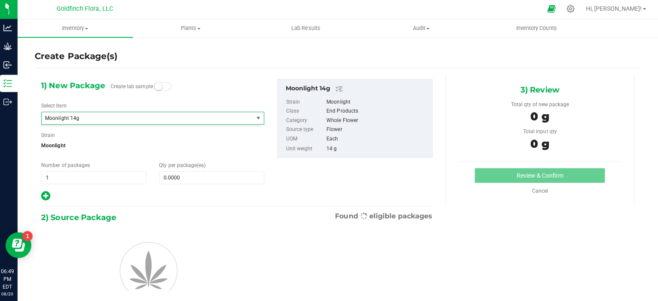
type input "0"
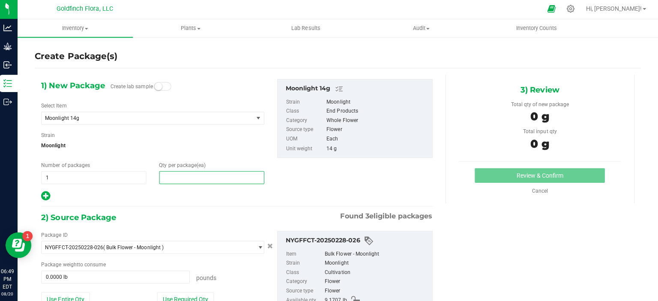
click at [168, 177] on span at bounding box center [213, 178] width 104 height 13
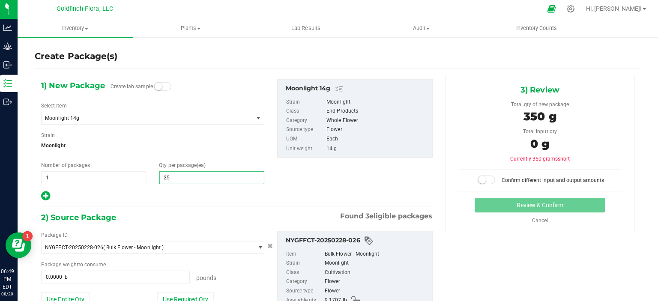
type input "250"
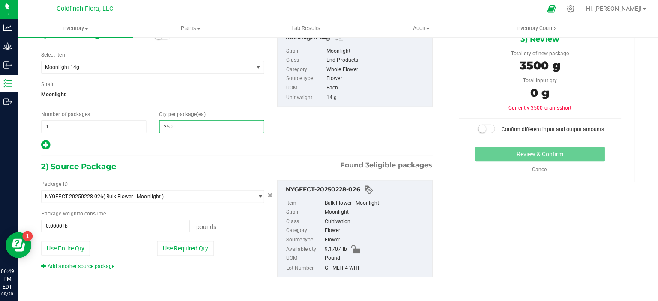
scroll to position [51, 0]
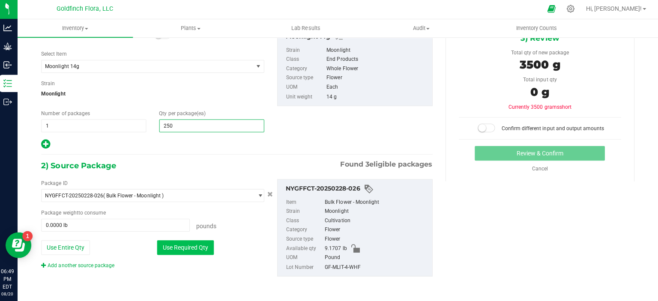
type input "250"
click at [197, 246] on button "Use Required Qty" at bounding box center [187, 248] width 57 height 15
type input "7.7162 lb"
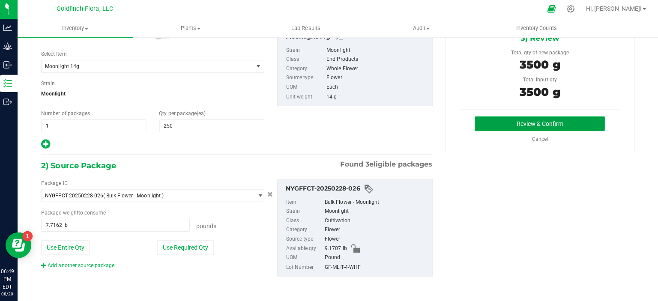
click at [563, 126] on button "Review & Confirm" at bounding box center [539, 124] width 129 height 15
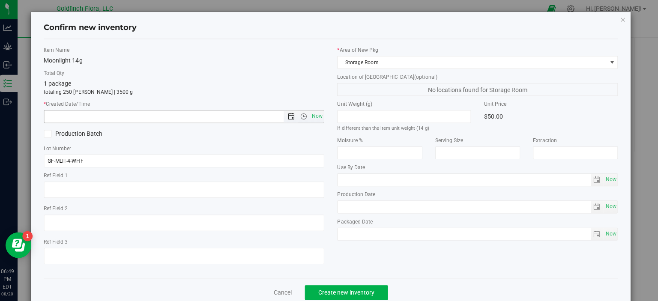
click at [289, 116] on span "Open the date view" at bounding box center [292, 117] width 7 height 7
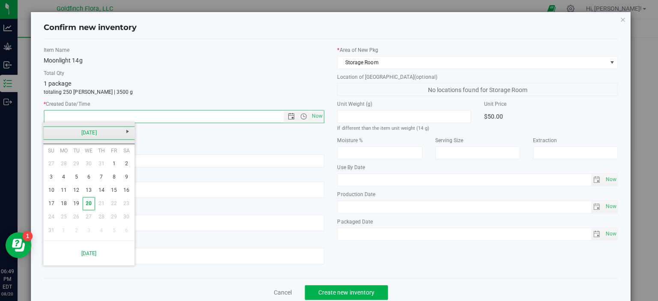
click at [53, 128] on link "[DATE]" at bounding box center [92, 133] width 92 height 13
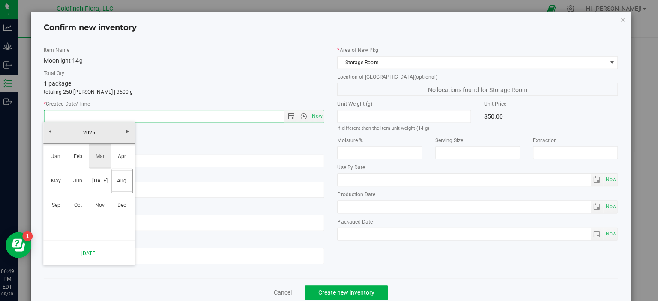
click at [104, 155] on link "Mar" at bounding box center [103, 157] width 22 height 22
click at [105, 201] on link "20" at bounding box center [104, 203] width 12 height 13
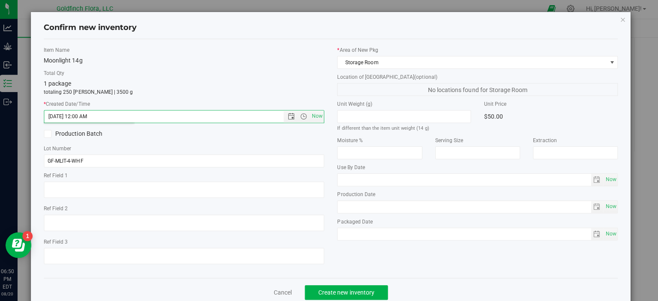
type input "[DATE] 6:50 PM"
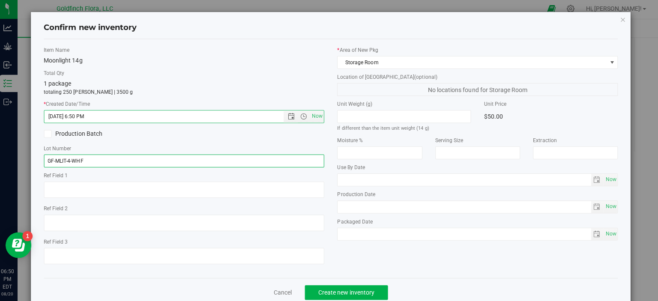
click at [88, 158] on input "GF-MLIT-4-WHF" at bounding box center [186, 161] width 279 height 13
type input "GF-MLIT-4-WHF-14"
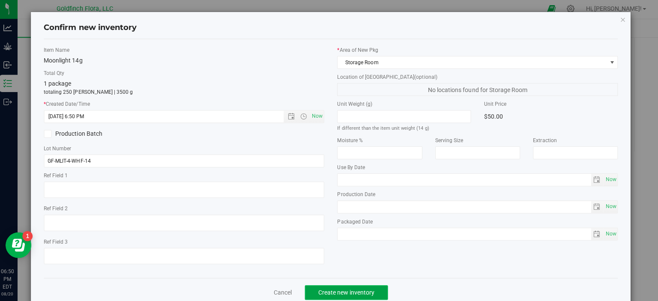
click at [360, 290] on span "Create new inventory" at bounding box center [347, 292] width 56 height 7
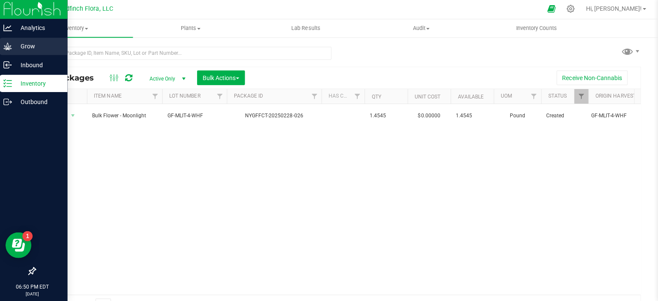
click at [27, 48] on p "Grow" at bounding box center [40, 47] width 51 height 10
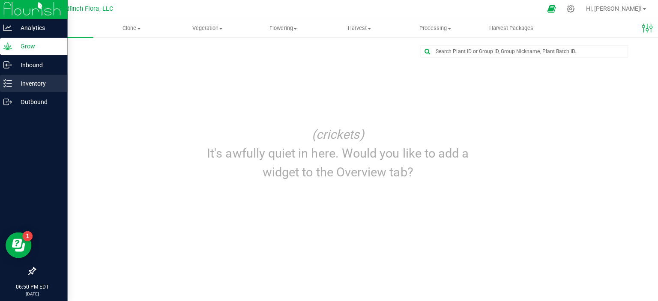
click at [37, 83] on p "Inventory" at bounding box center [40, 84] width 51 height 10
